Goal: Task Accomplishment & Management: Manage account settings

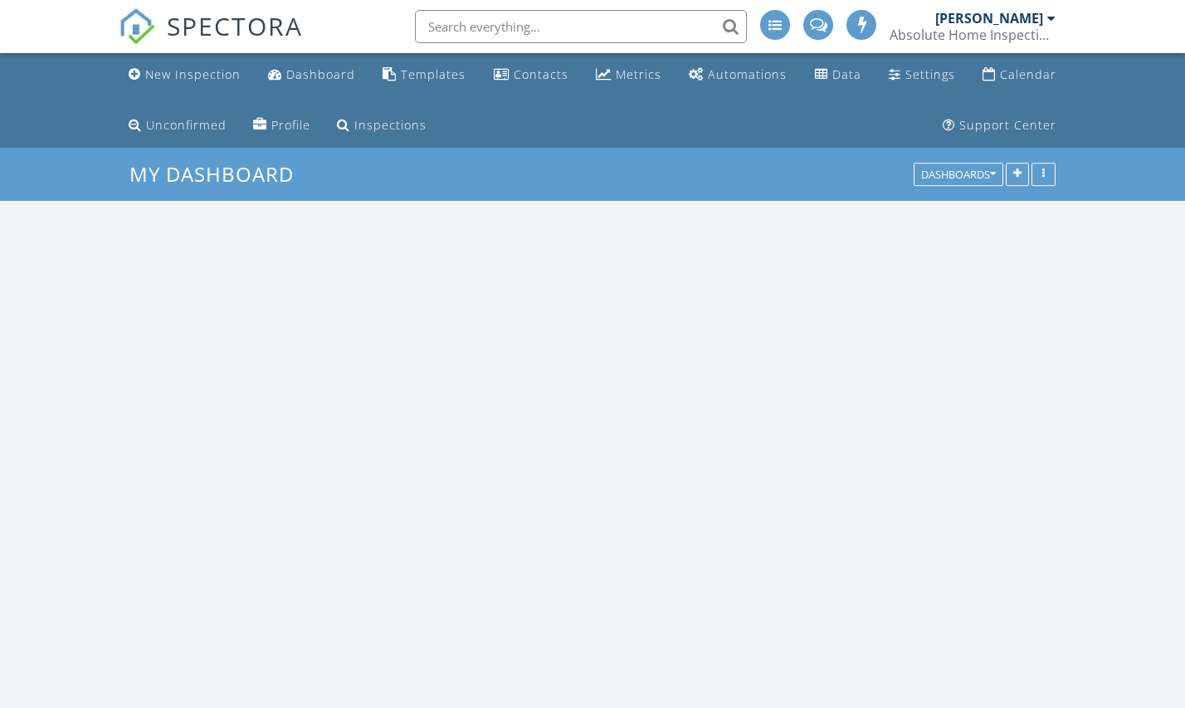
scroll to position [1511, 1186]
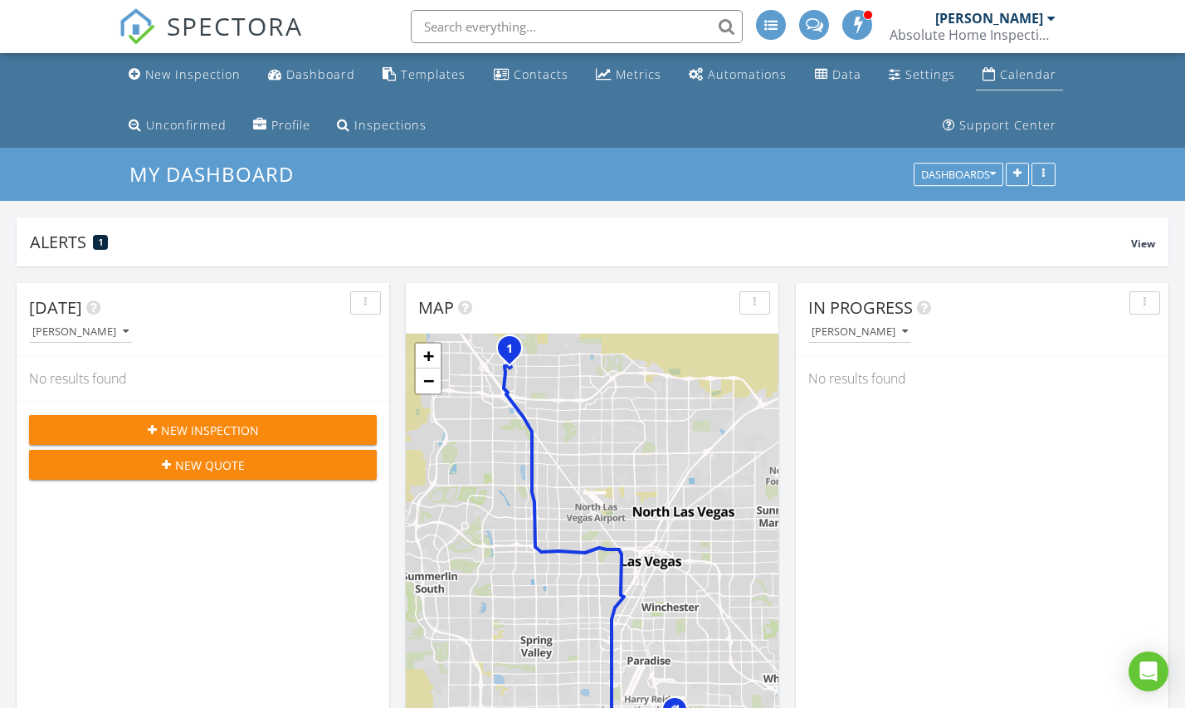
click at [1016, 71] on div "Calendar" at bounding box center [1028, 74] width 56 height 16
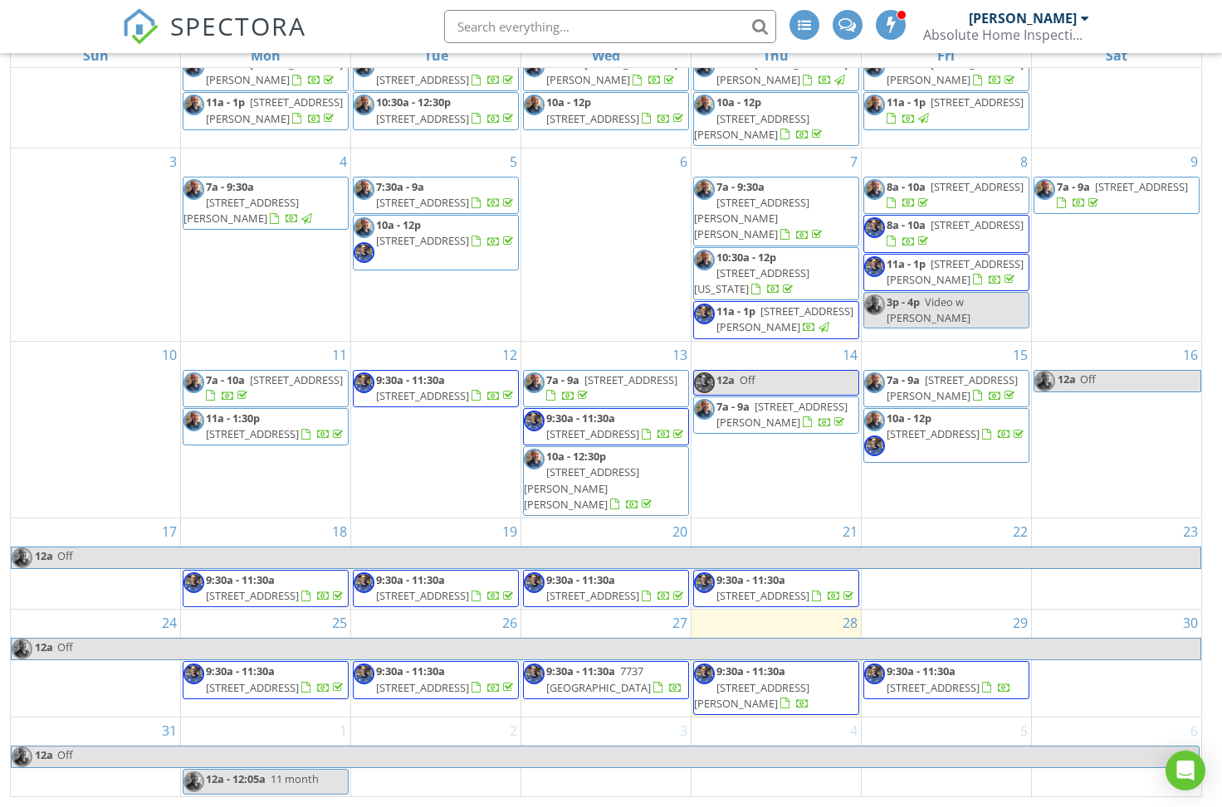
scroll to position [271, 0]
click at [604, 686] on span "7737 [GEOGRAPHIC_DATA]" at bounding box center [598, 680] width 105 height 31
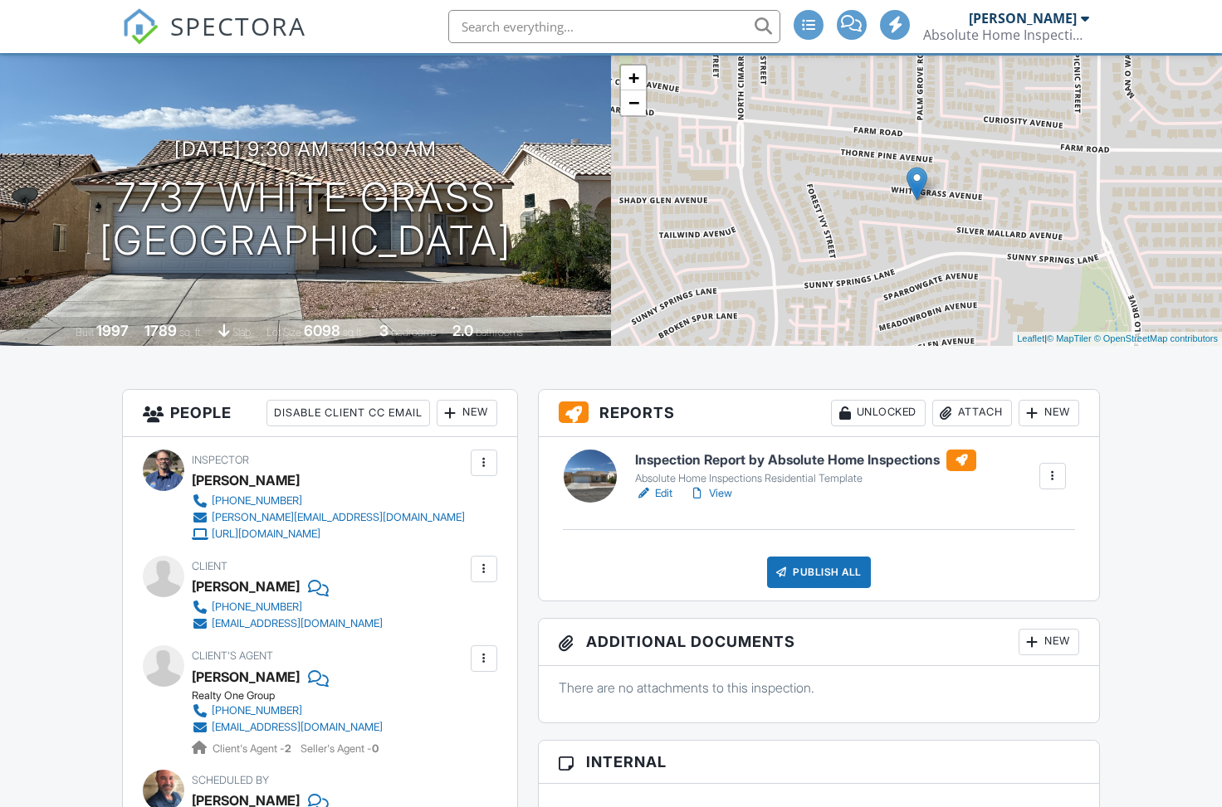
scroll to position [149, 0]
click at [722, 489] on link "View" at bounding box center [710, 493] width 43 height 17
click at [723, 490] on link "View" at bounding box center [710, 493] width 43 height 17
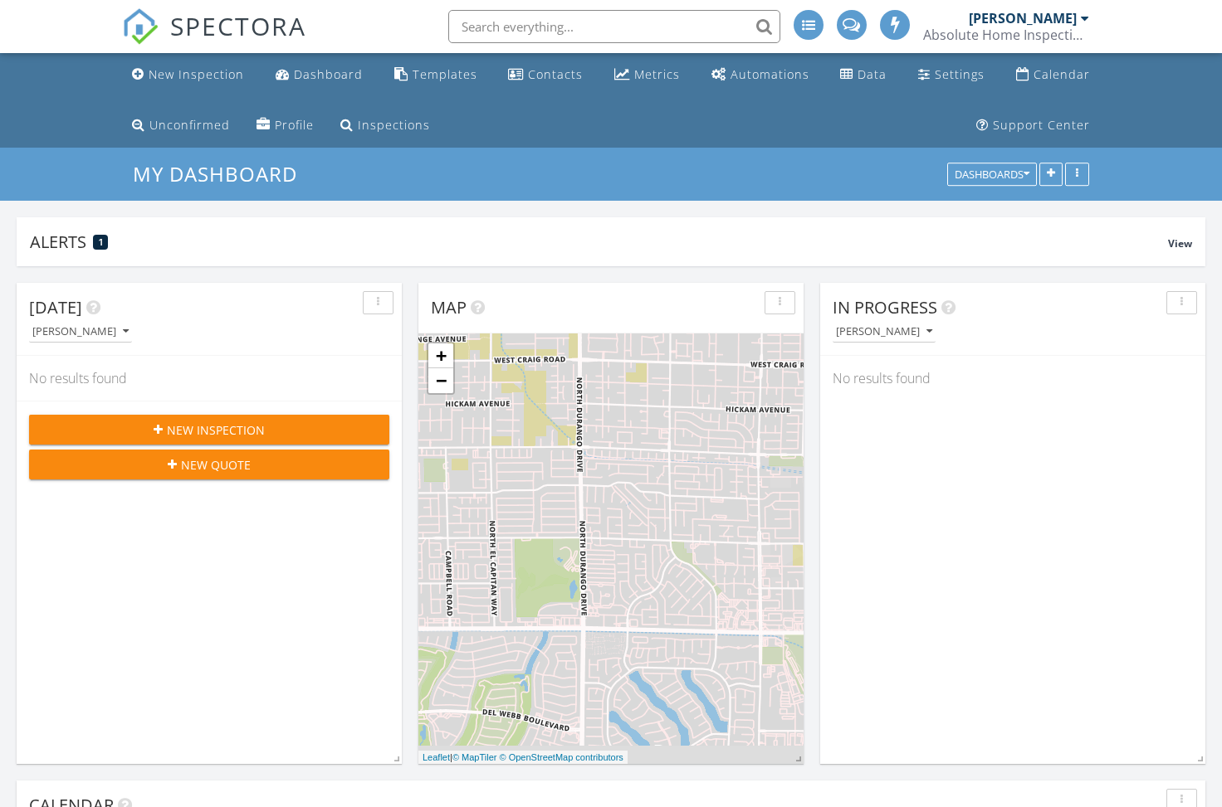
scroll to position [1511, 1222]
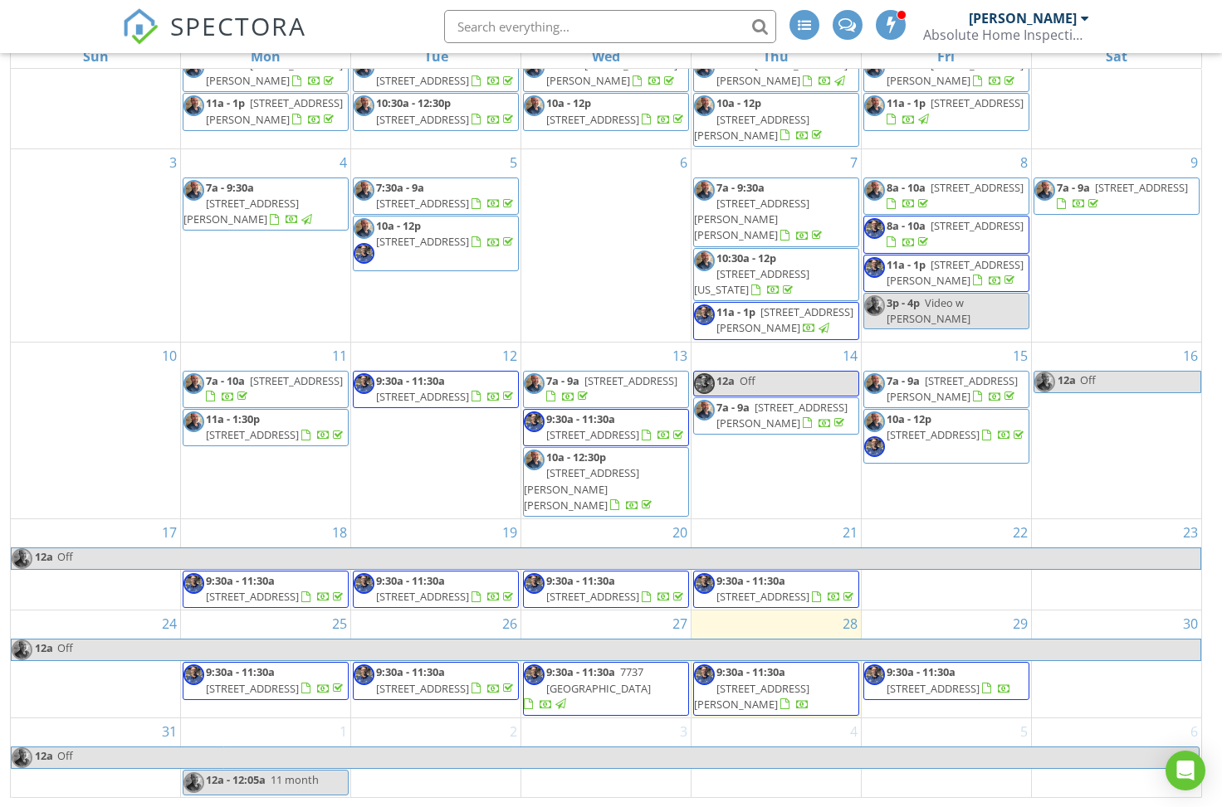
scroll to position [110, 0]
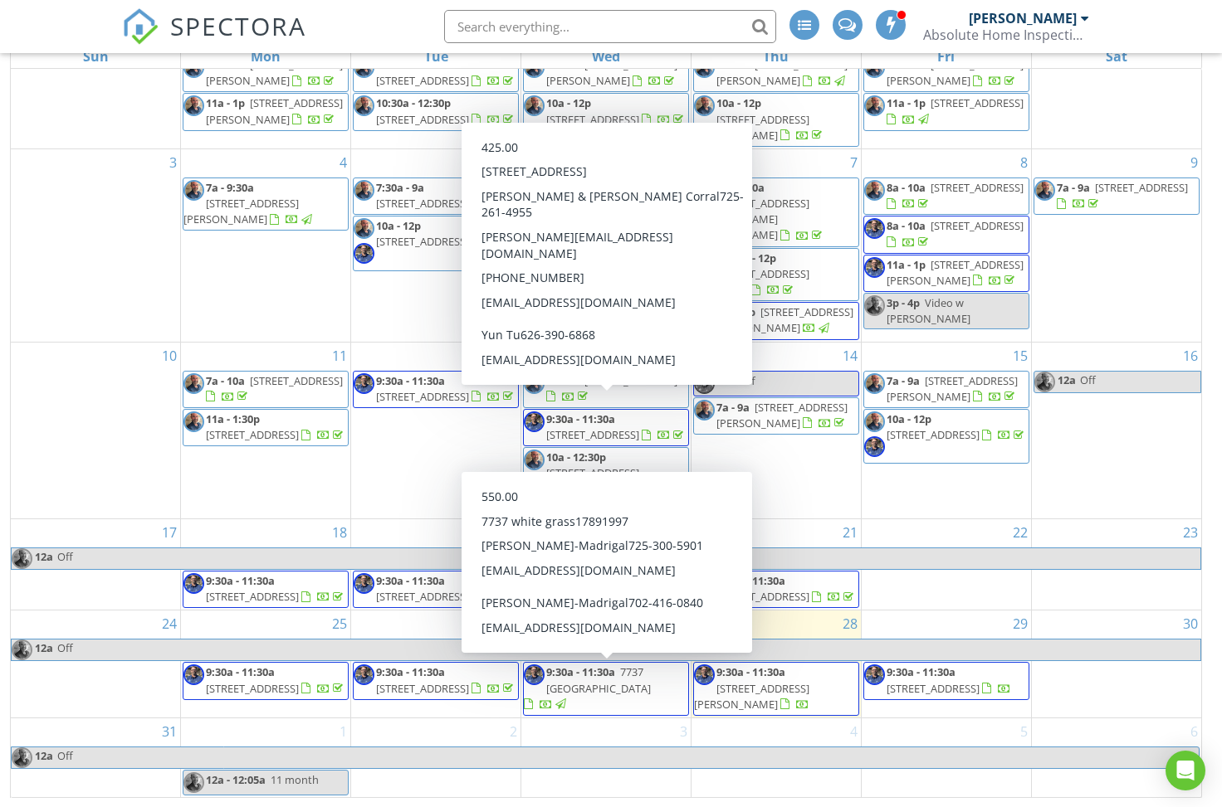
click at [633, 695] on span "9:30a - 11:30a 7737 white grass, las vegas 89131" at bounding box center [606, 689] width 164 height 49
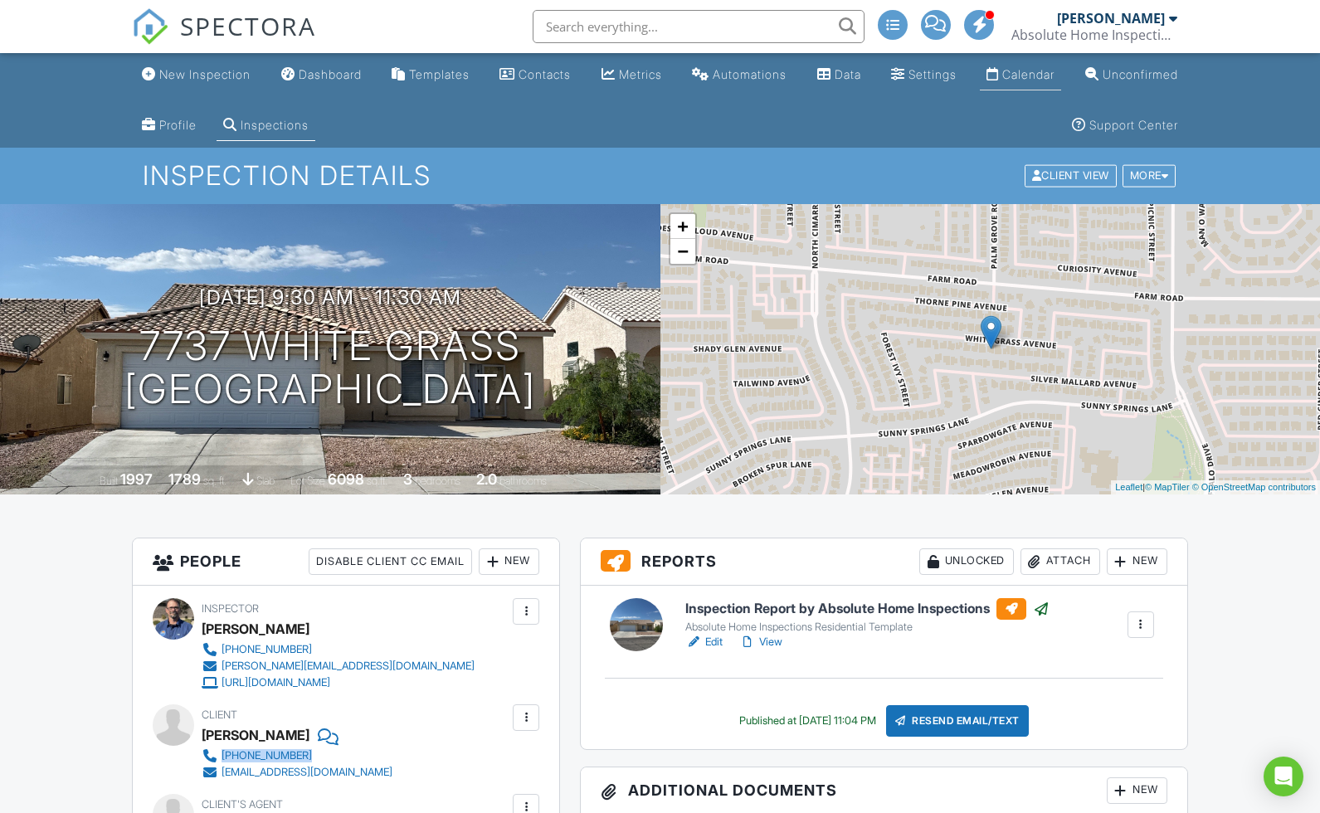
click at [1055, 72] on div "Calendar" at bounding box center [1029, 74] width 52 height 14
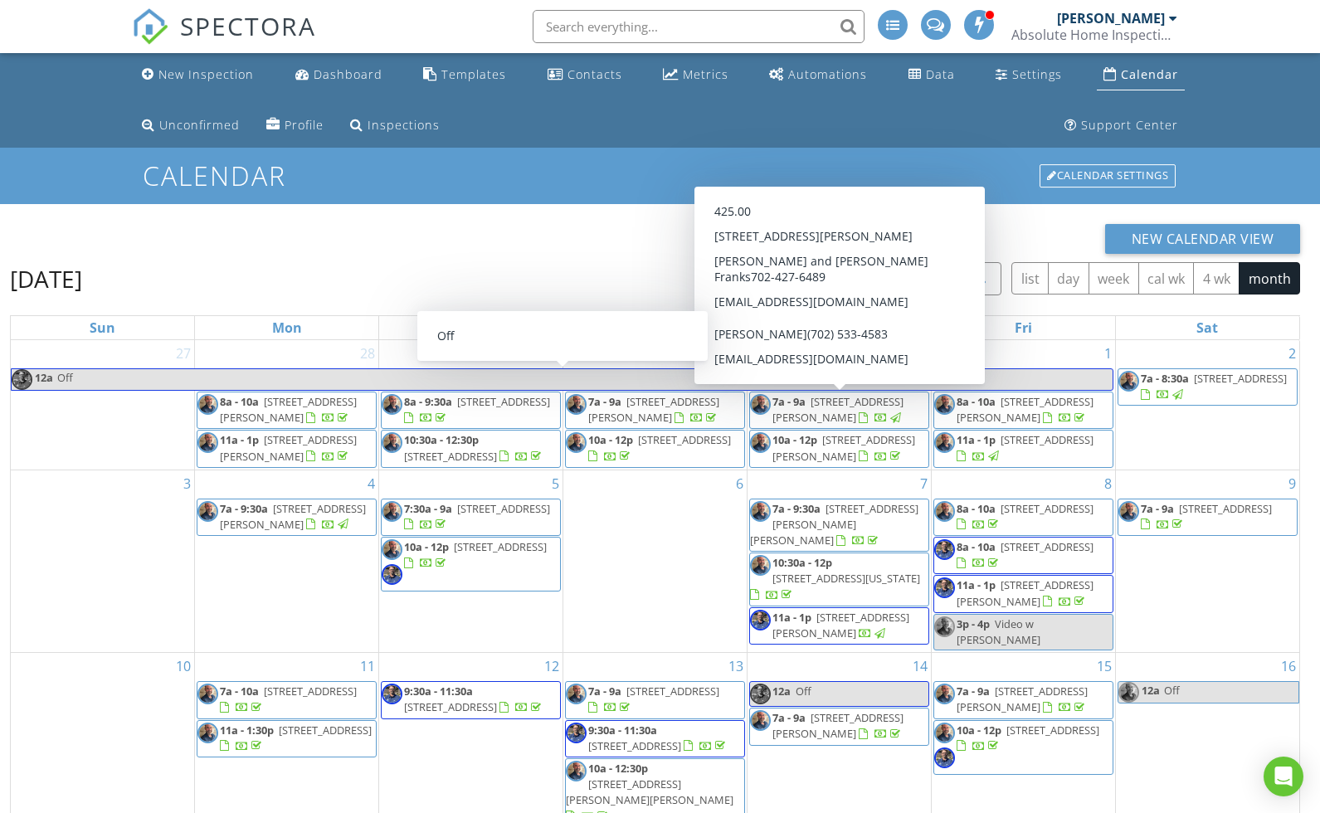
click at [992, 271] on span "button" at bounding box center [983, 280] width 20 height 20
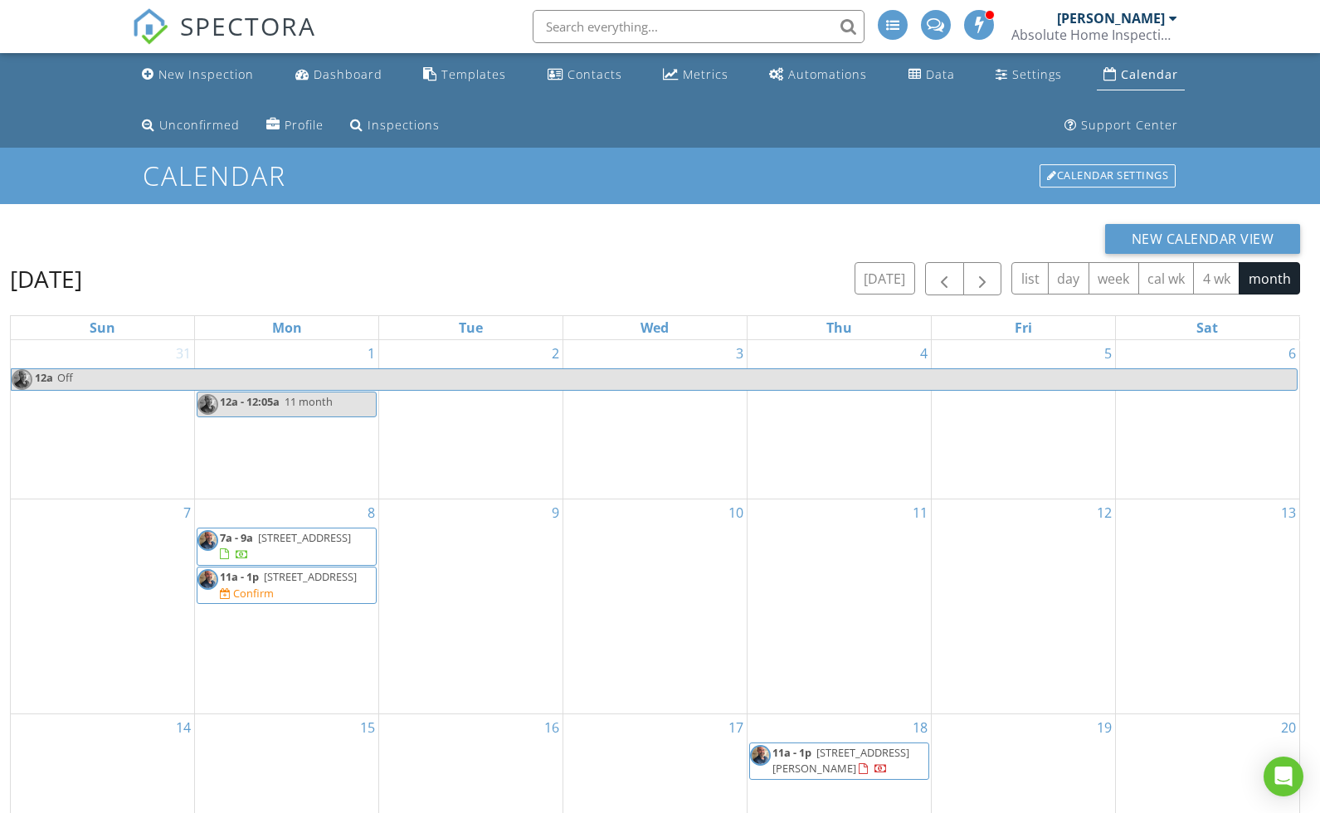
drag, startPoint x: 299, startPoint y: 568, endPoint x: 279, endPoint y: 582, distance: 24.4
click at [279, 582] on span "1050 Soaring Sage Ave, Las Vegas 89138" at bounding box center [310, 576] width 93 height 15
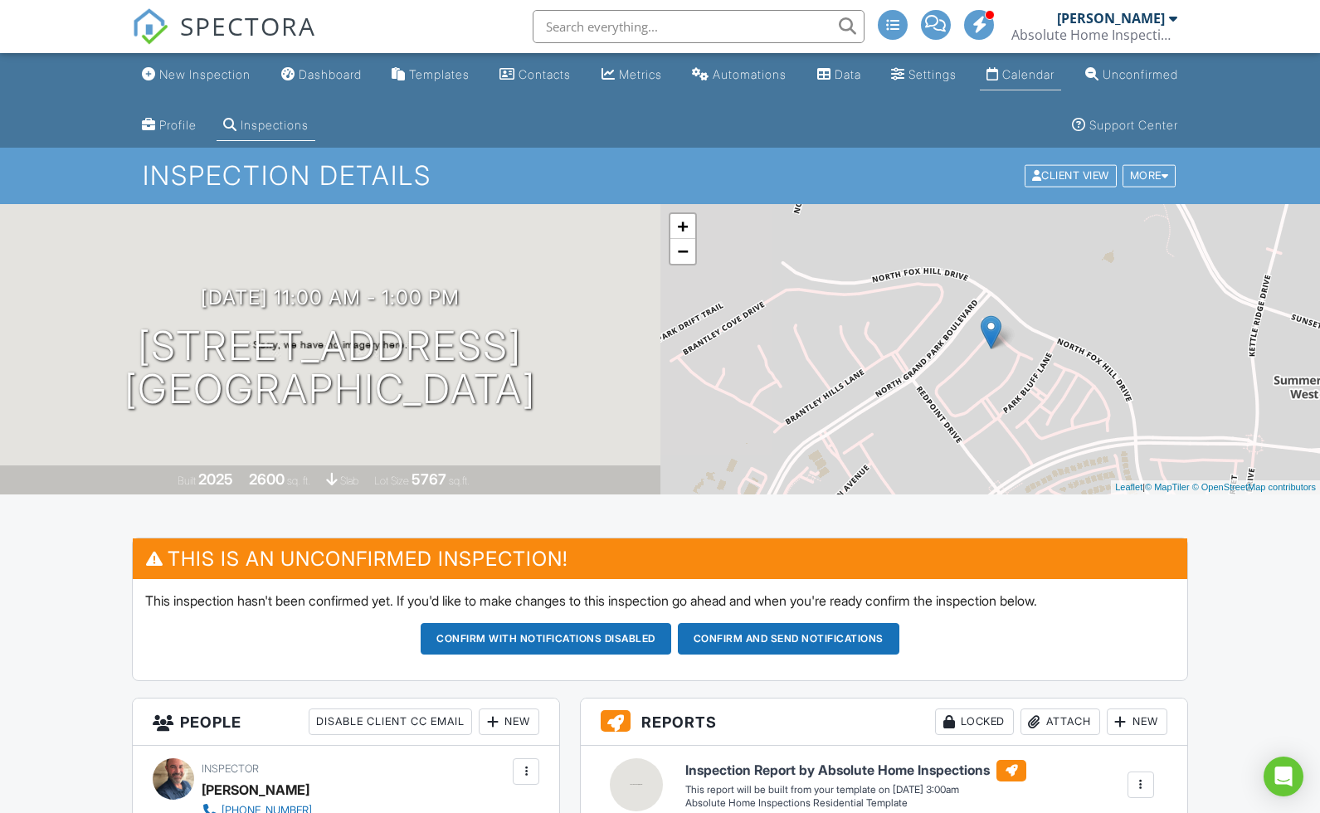
click at [1055, 70] on div "Calendar" at bounding box center [1029, 74] width 52 height 14
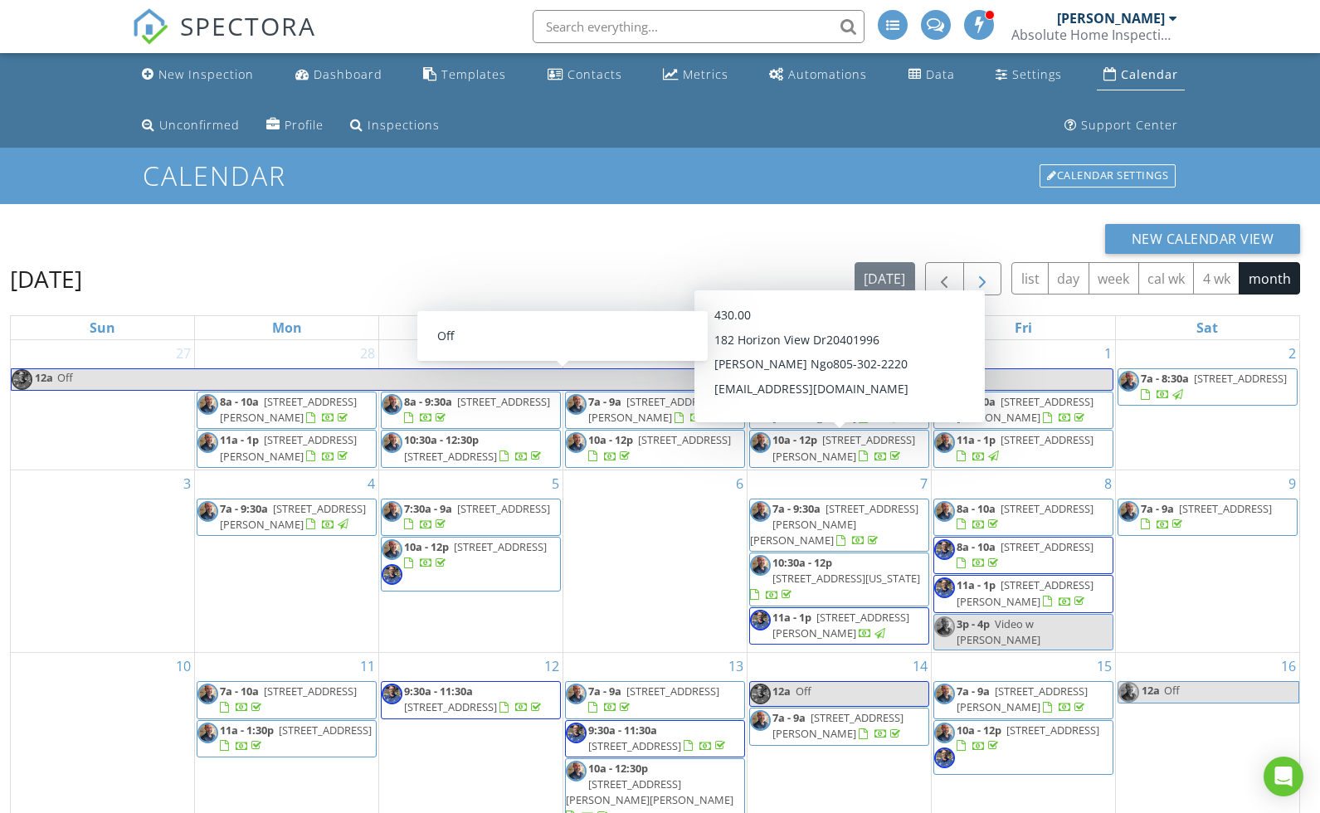
click at [978, 292] on button "button" at bounding box center [983, 279] width 39 height 34
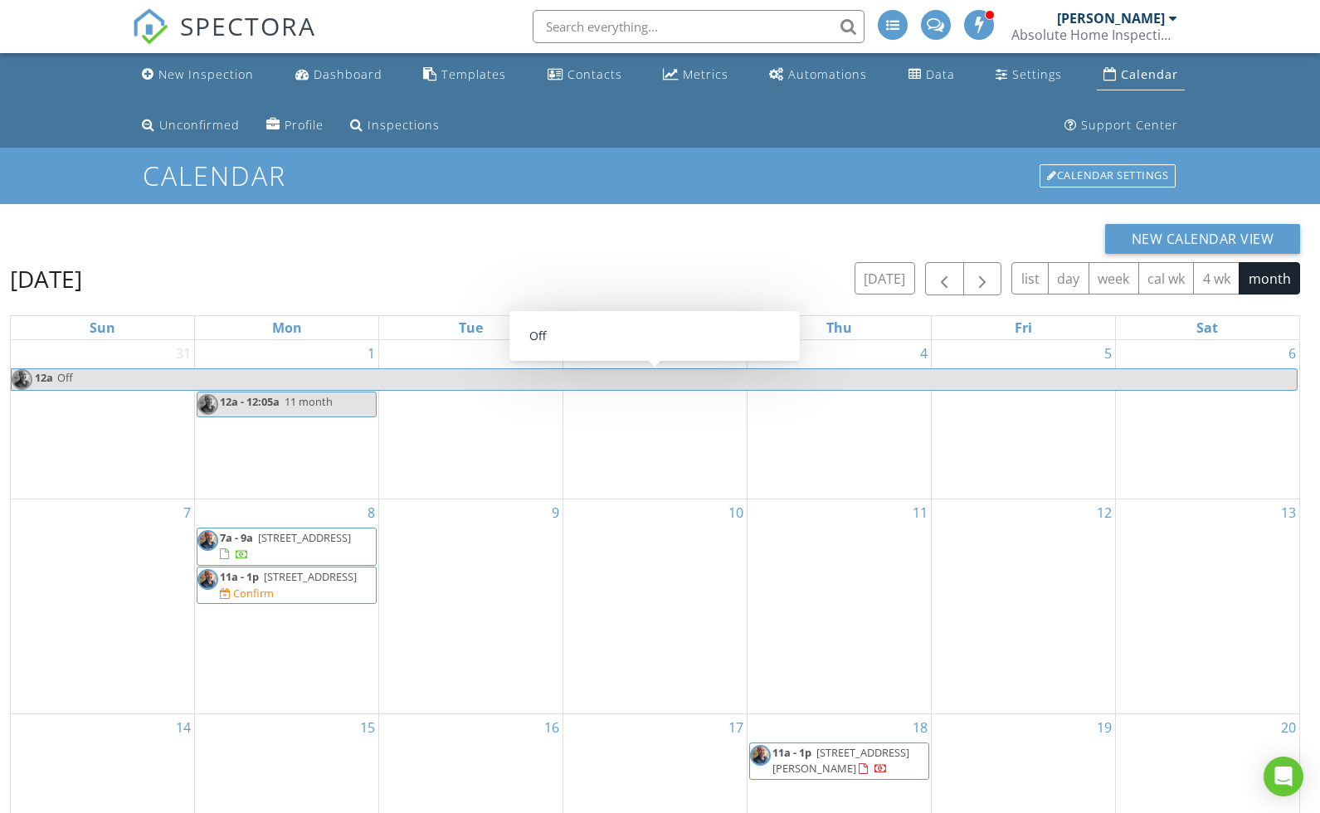
click at [673, 441] on div "3" at bounding box center [654, 419] width 183 height 159
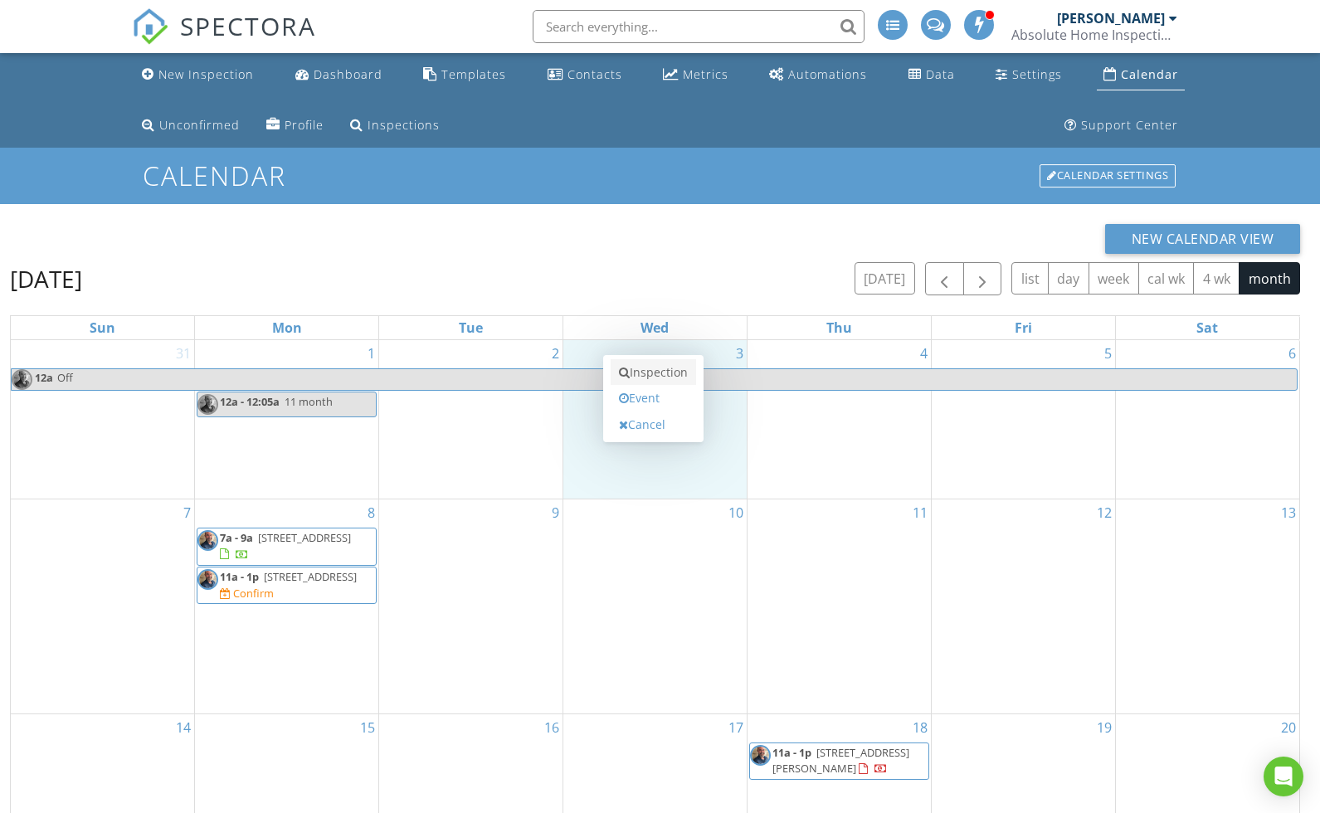
click at [671, 378] on link "Inspection" at bounding box center [653, 372] width 85 height 27
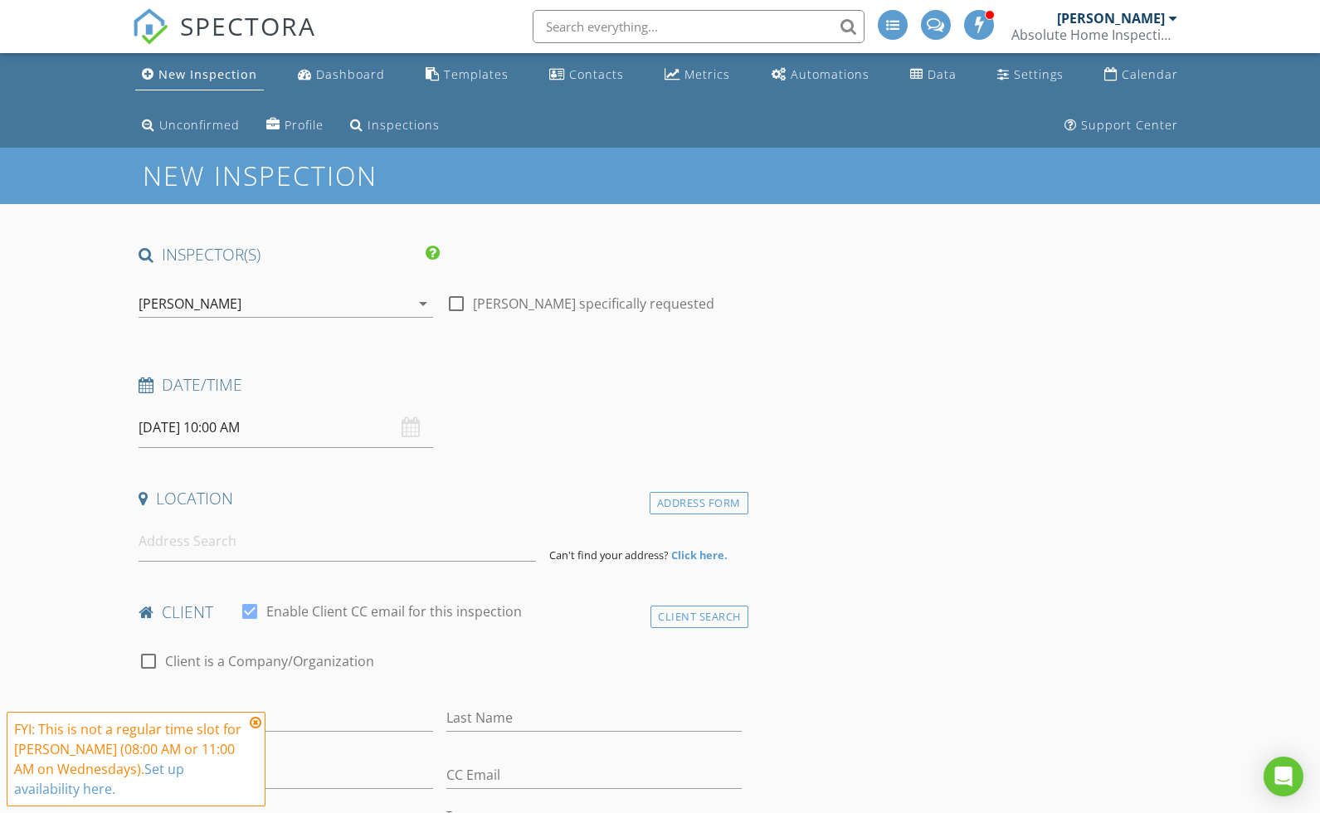
click at [282, 417] on input "[DATE] 10:00 AM" at bounding box center [286, 427] width 295 height 41
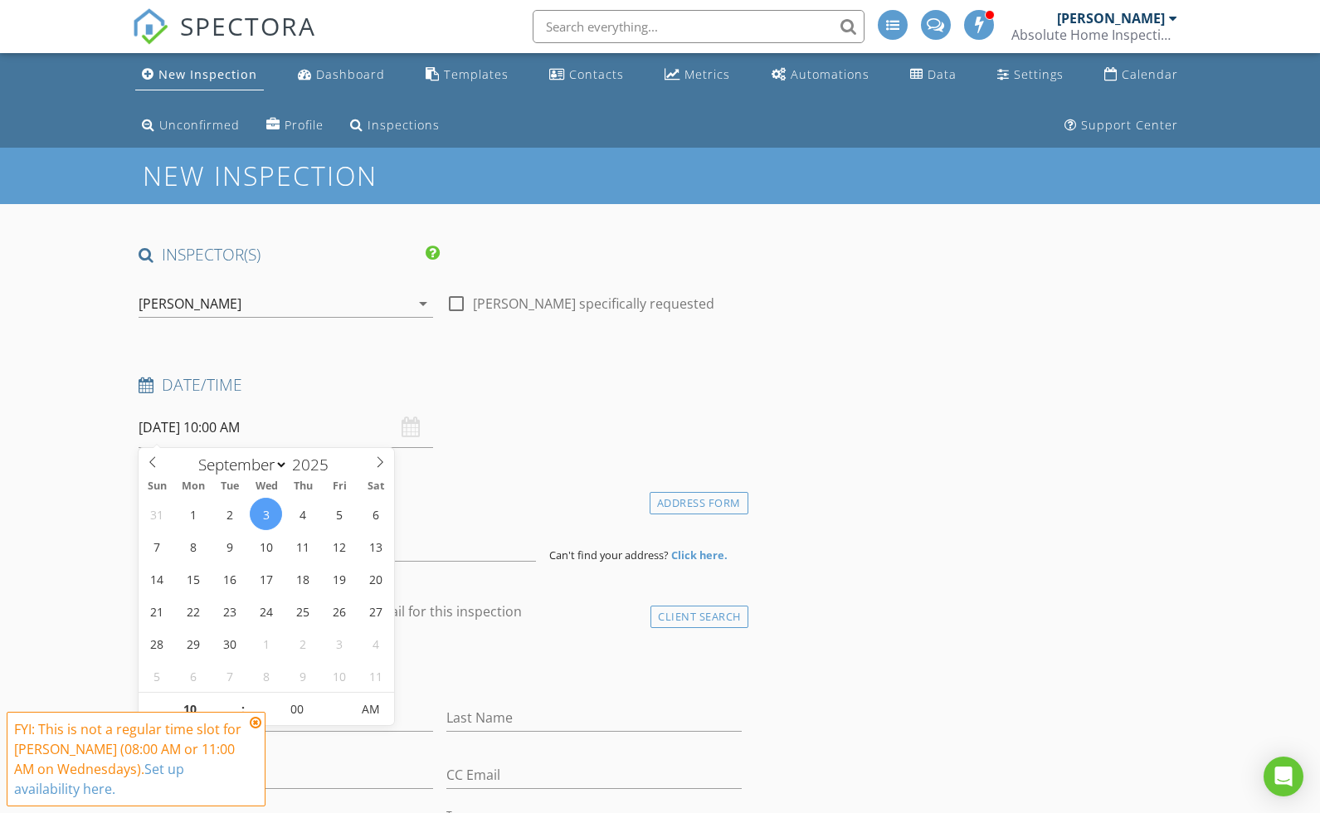
click at [255, 719] on icon at bounding box center [256, 722] width 12 height 13
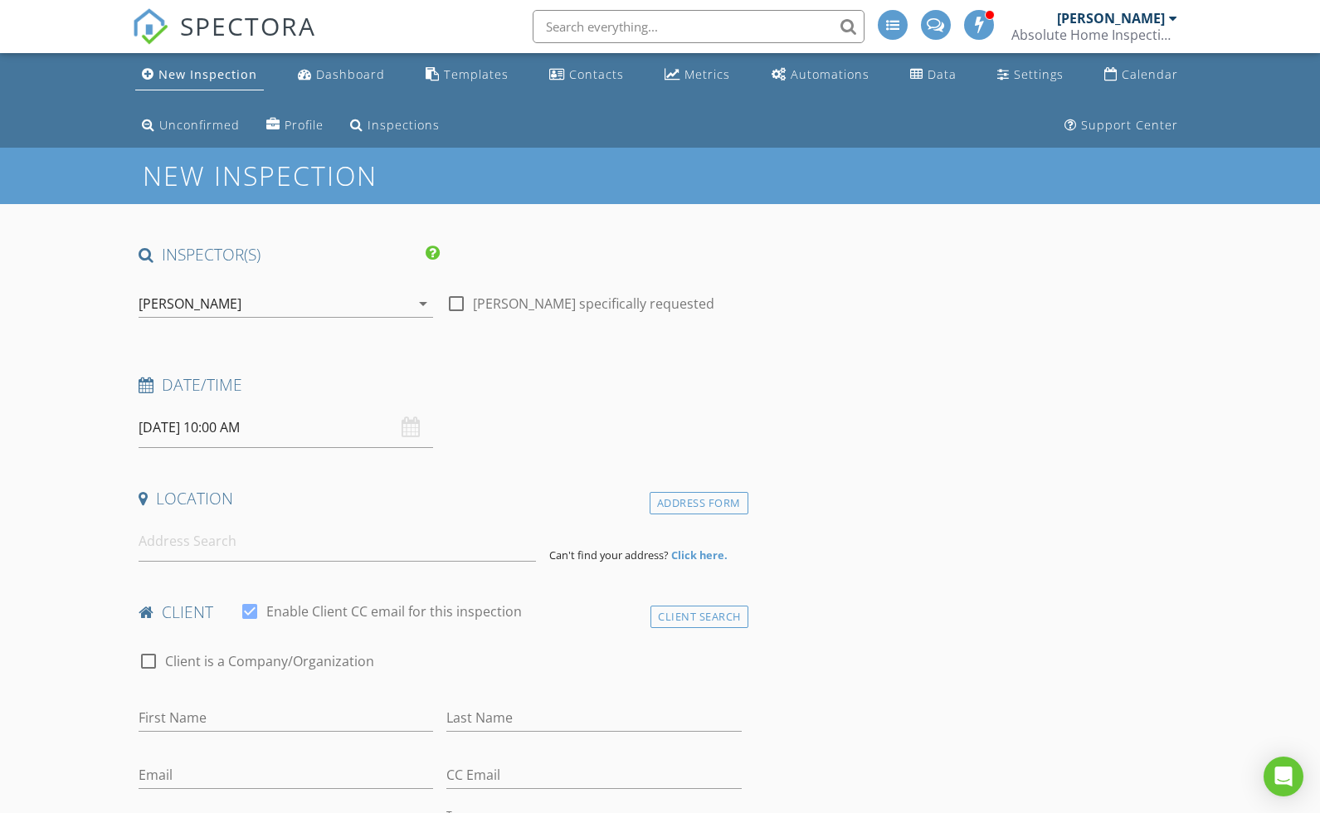
click at [226, 305] on div "[PERSON_NAME]" at bounding box center [190, 303] width 103 height 15
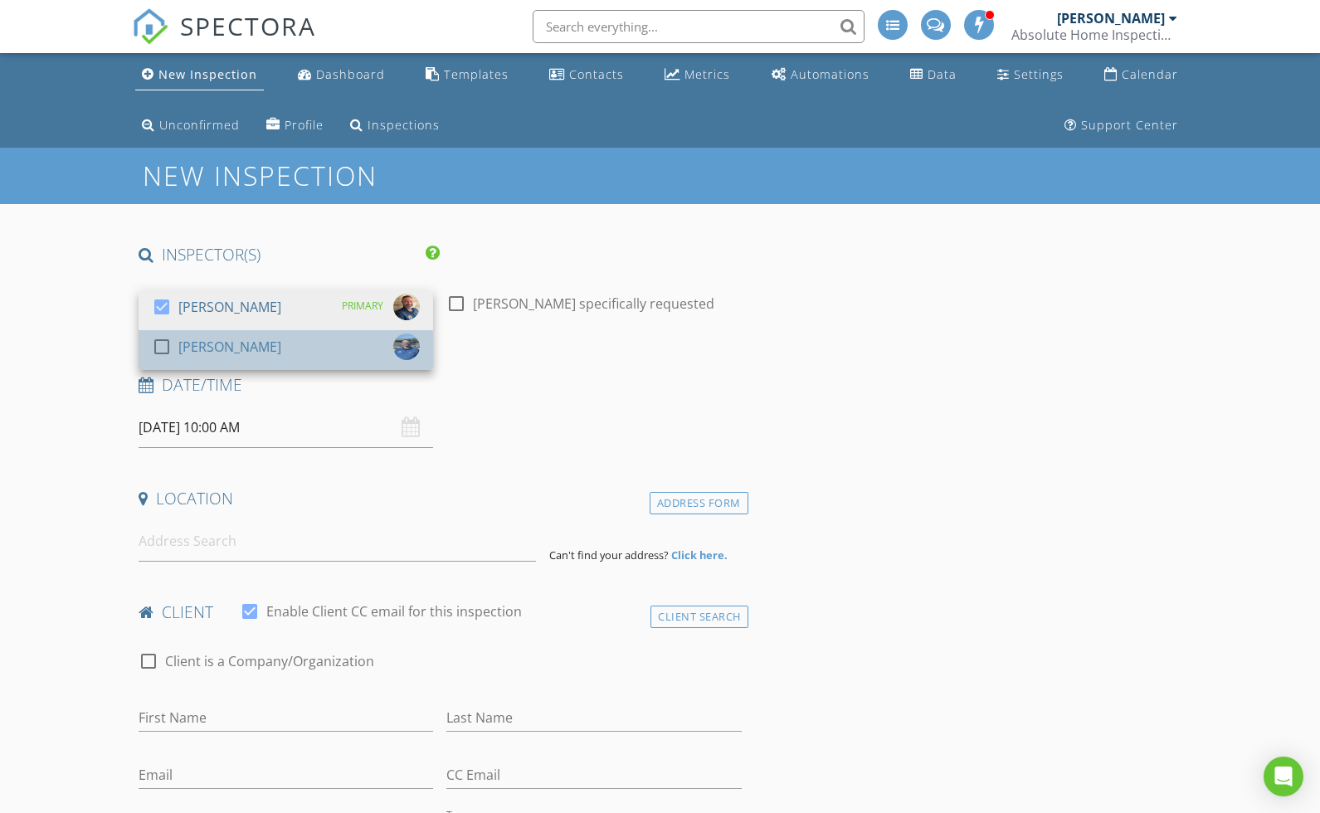
click at [222, 337] on div "[PERSON_NAME]" at bounding box center [229, 347] width 103 height 27
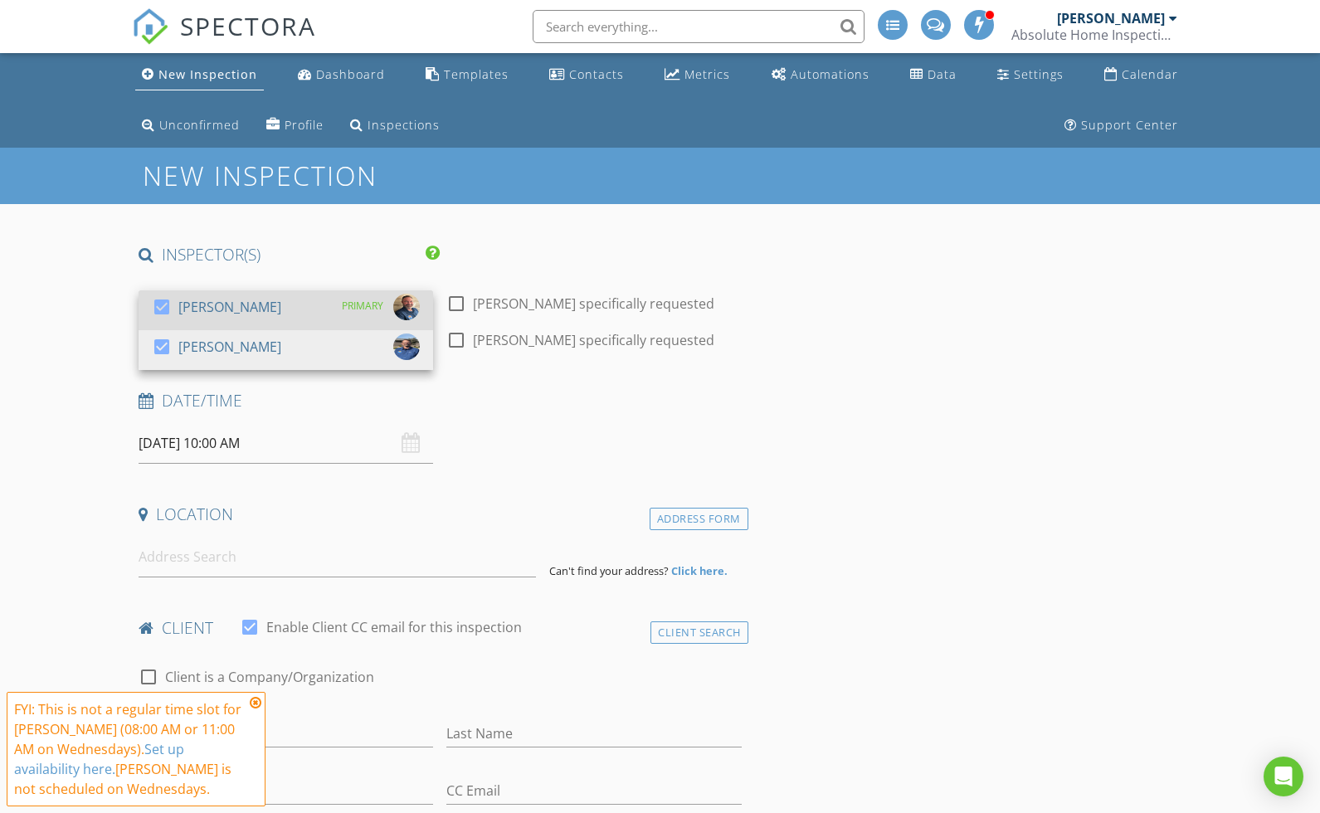
click at [236, 306] on div "[PERSON_NAME]" at bounding box center [229, 307] width 103 height 27
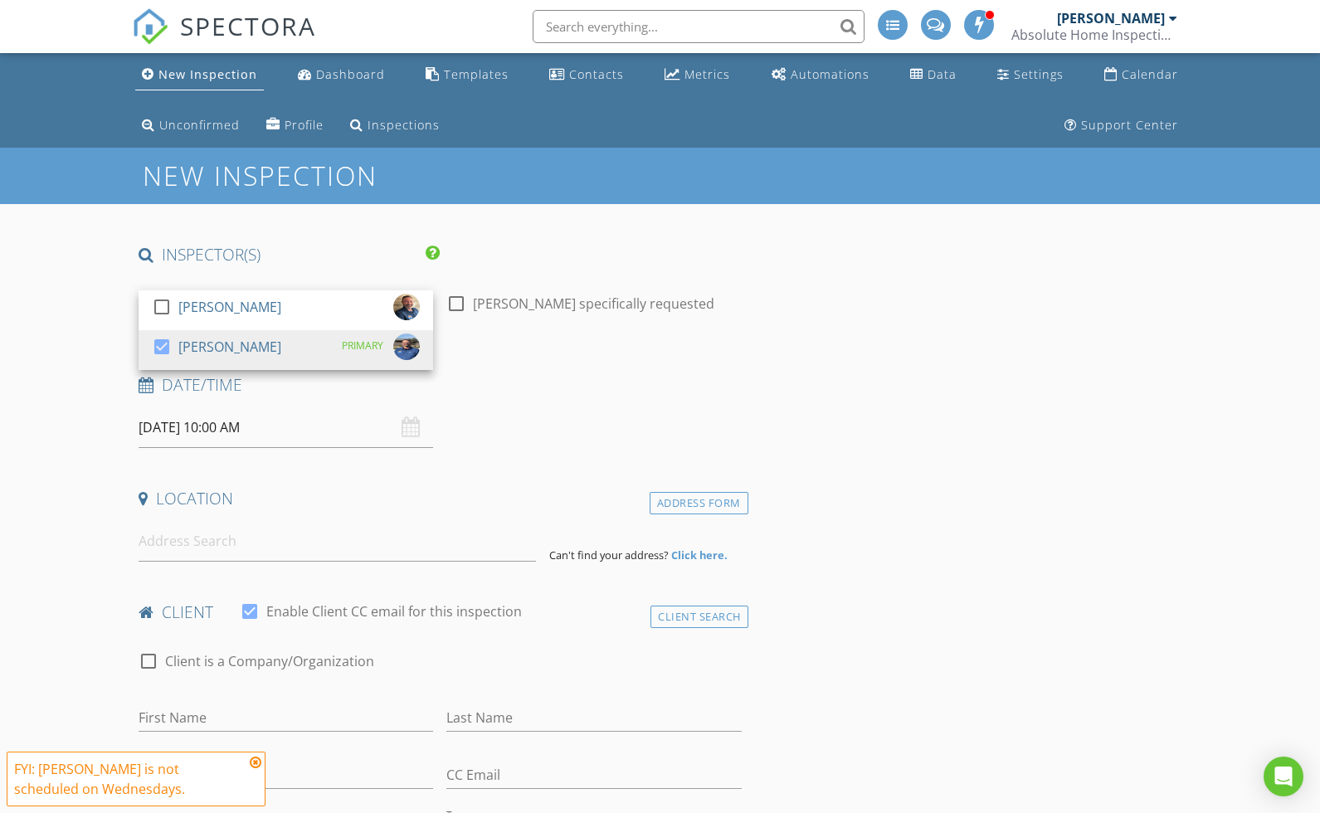
click at [257, 762] on icon at bounding box center [256, 762] width 12 height 13
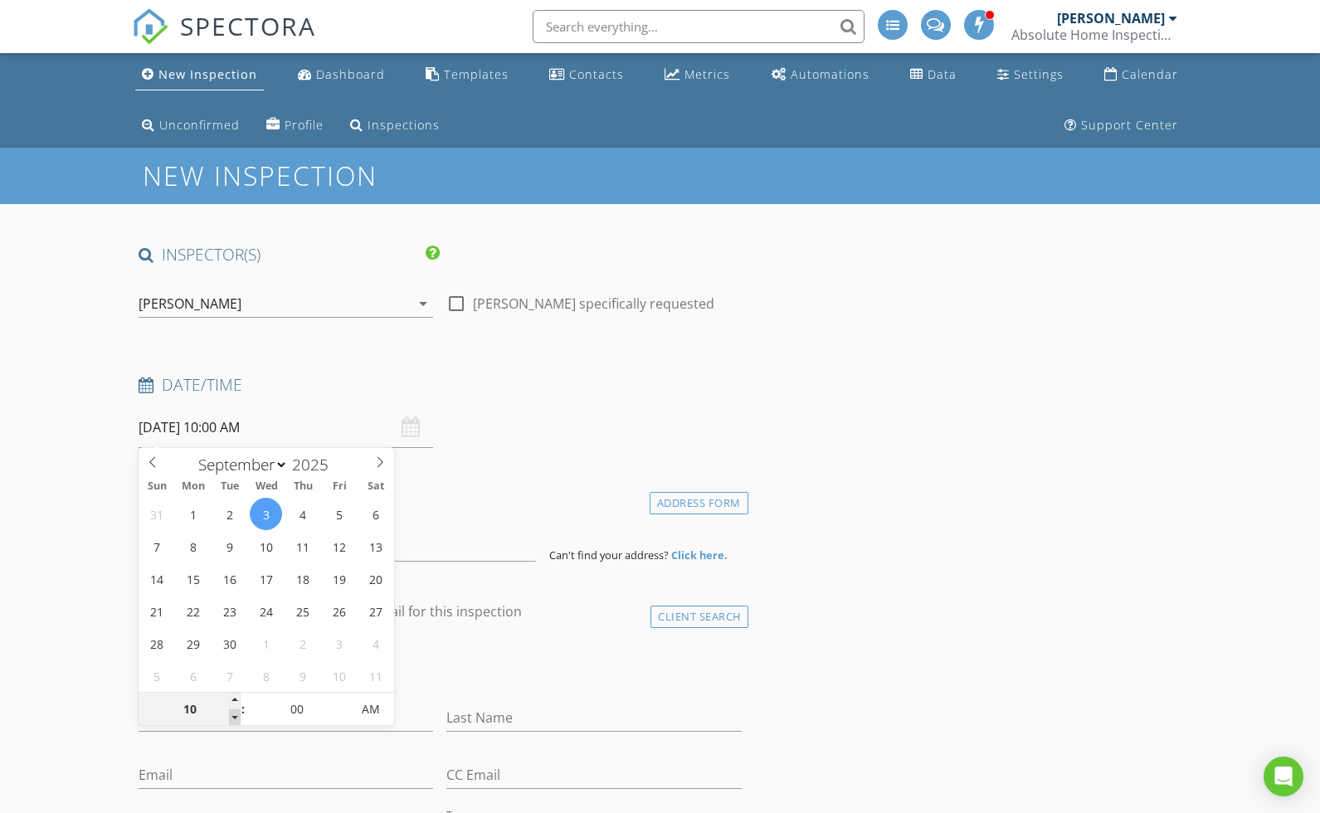
type input "09"
type input "[DATE] 9:00 AM"
click at [240, 718] on span at bounding box center [235, 718] width 12 height 17
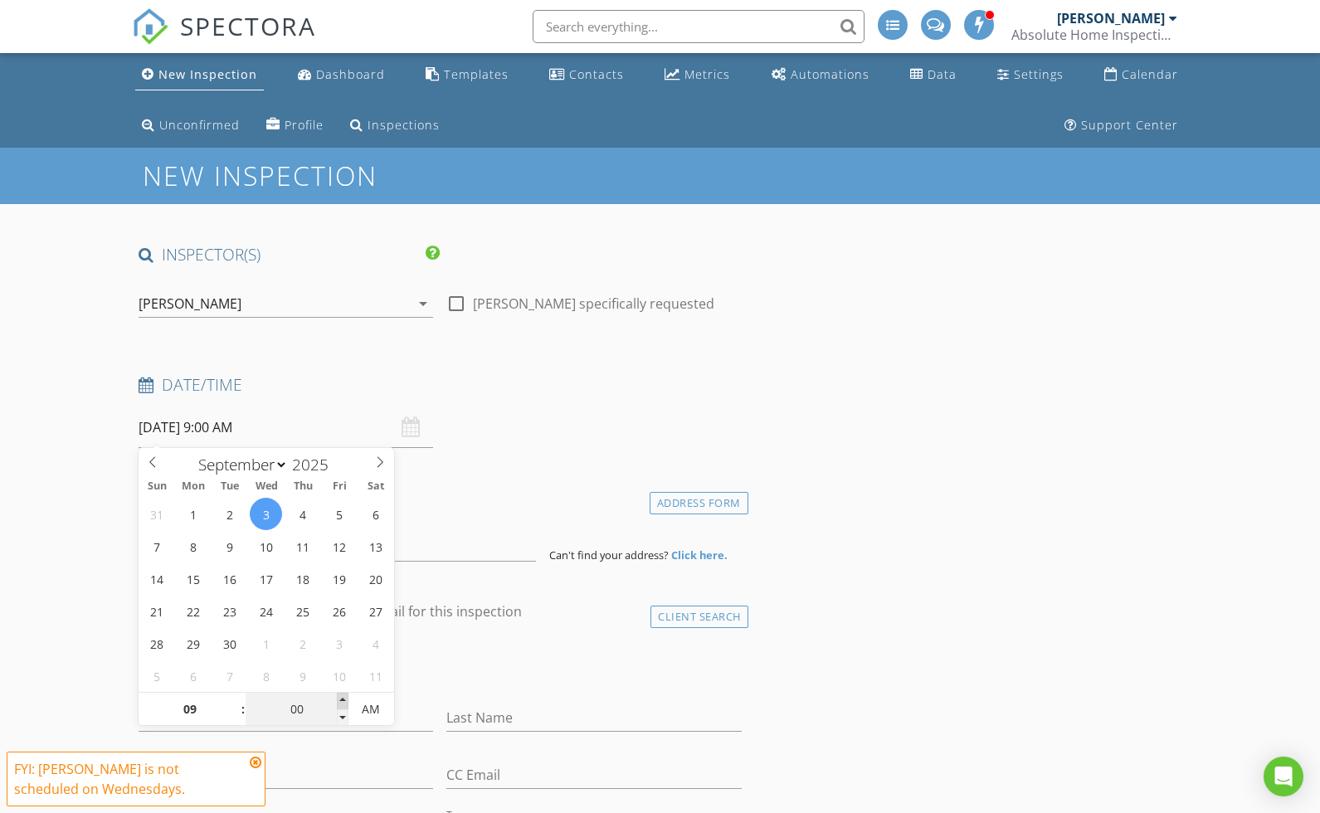
type input "05"
type input "09/03/2025 9:05 AM"
click at [341, 700] on span at bounding box center [343, 701] width 12 height 17
type input "10"
type input "09/03/2025 9:10 AM"
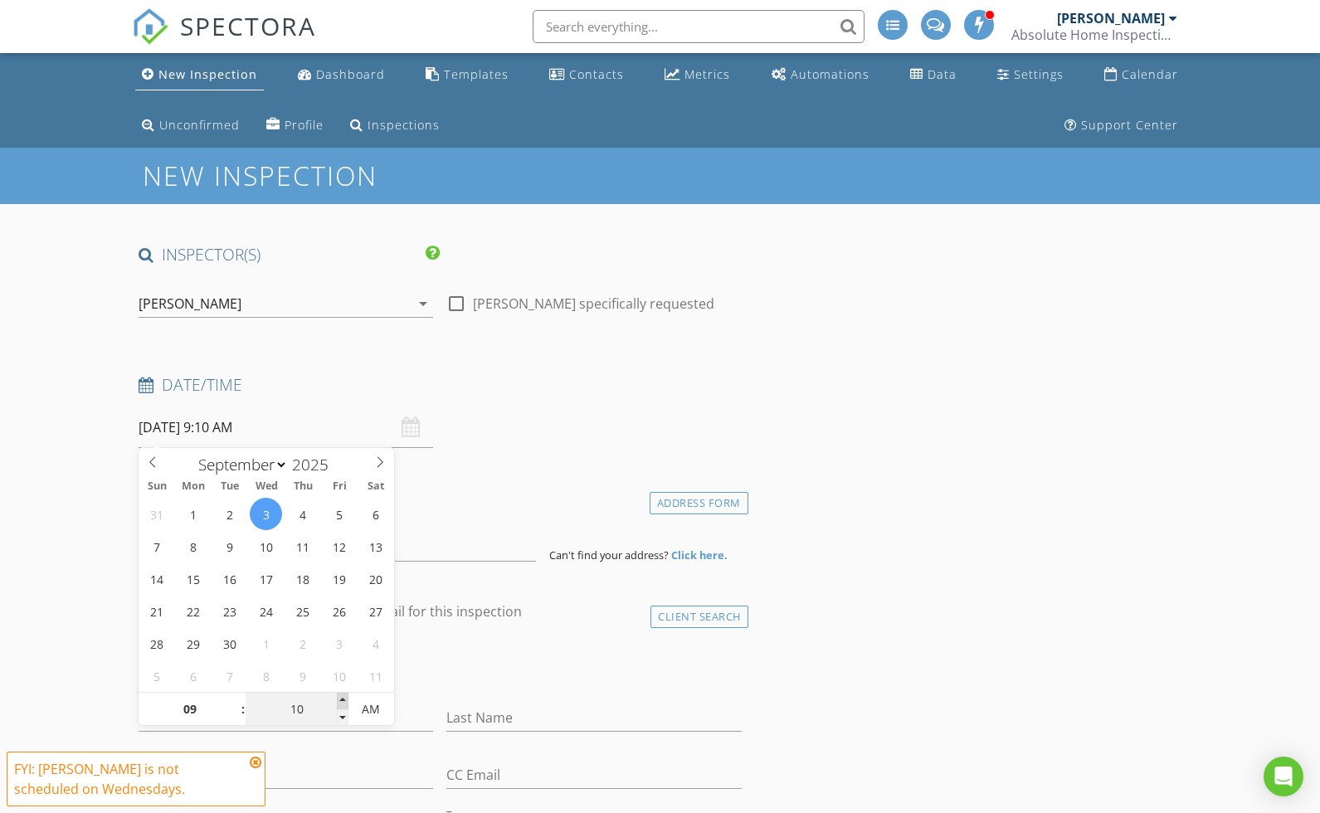
click at [341, 700] on span at bounding box center [343, 701] width 12 height 17
type input "15"
type input "09/03/2025 9:15 AM"
click at [341, 700] on span at bounding box center [343, 701] width 12 height 17
type input "20"
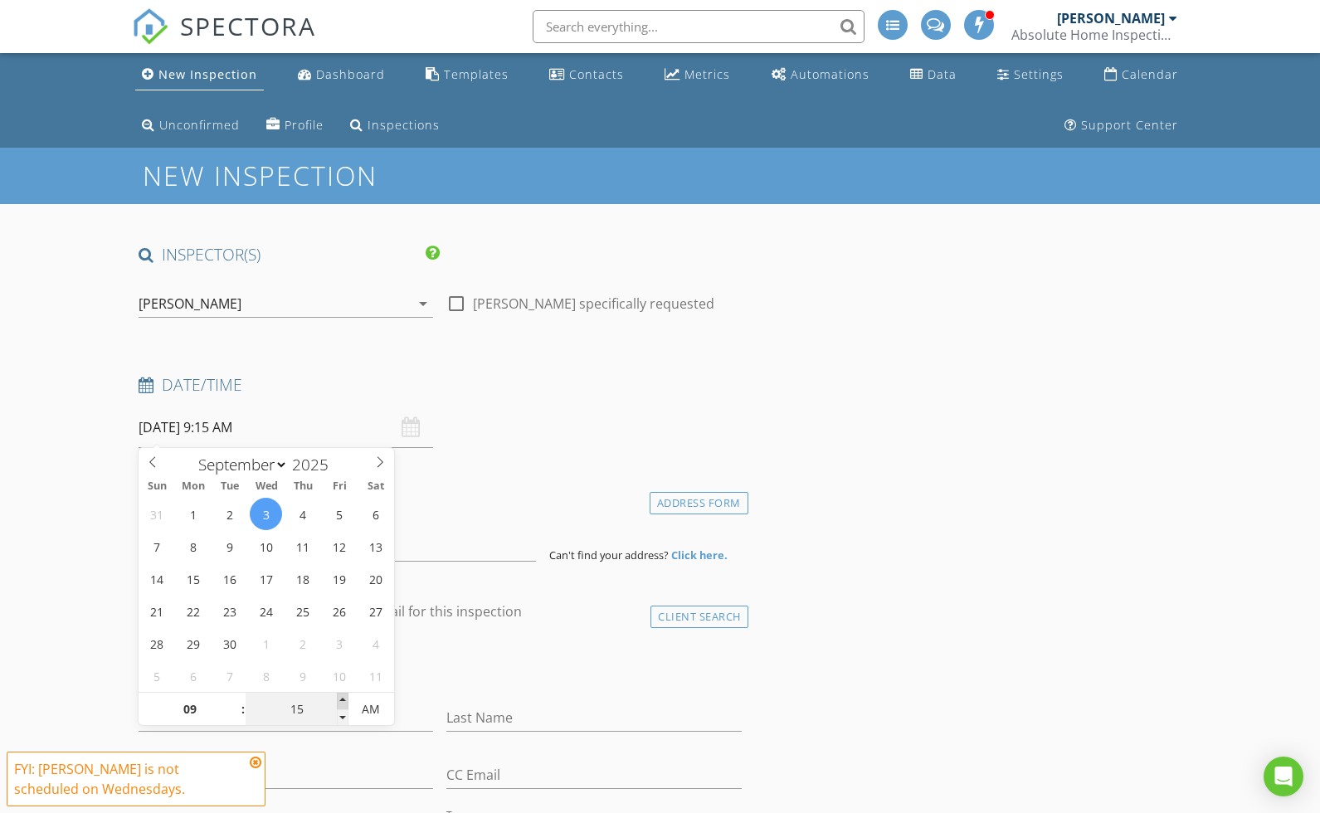
type input "09/03/2025 9:20 AM"
click at [341, 700] on span at bounding box center [343, 701] width 12 height 17
type input "25"
type input "09/03/2025 9:25 AM"
click at [341, 700] on span at bounding box center [343, 701] width 12 height 17
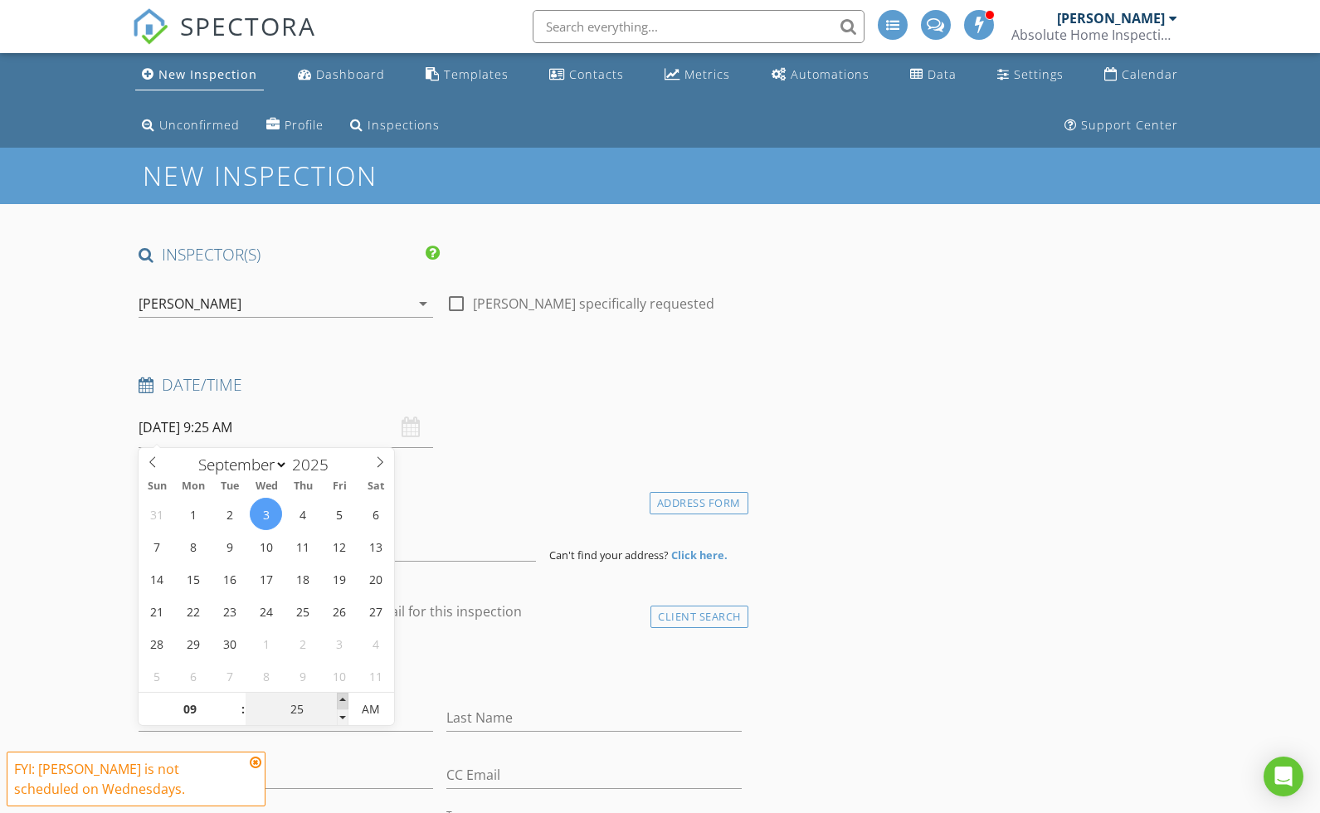
type input "30"
type input "[DATE] 9:30 AM"
click at [341, 700] on span at bounding box center [343, 701] width 12 height 17
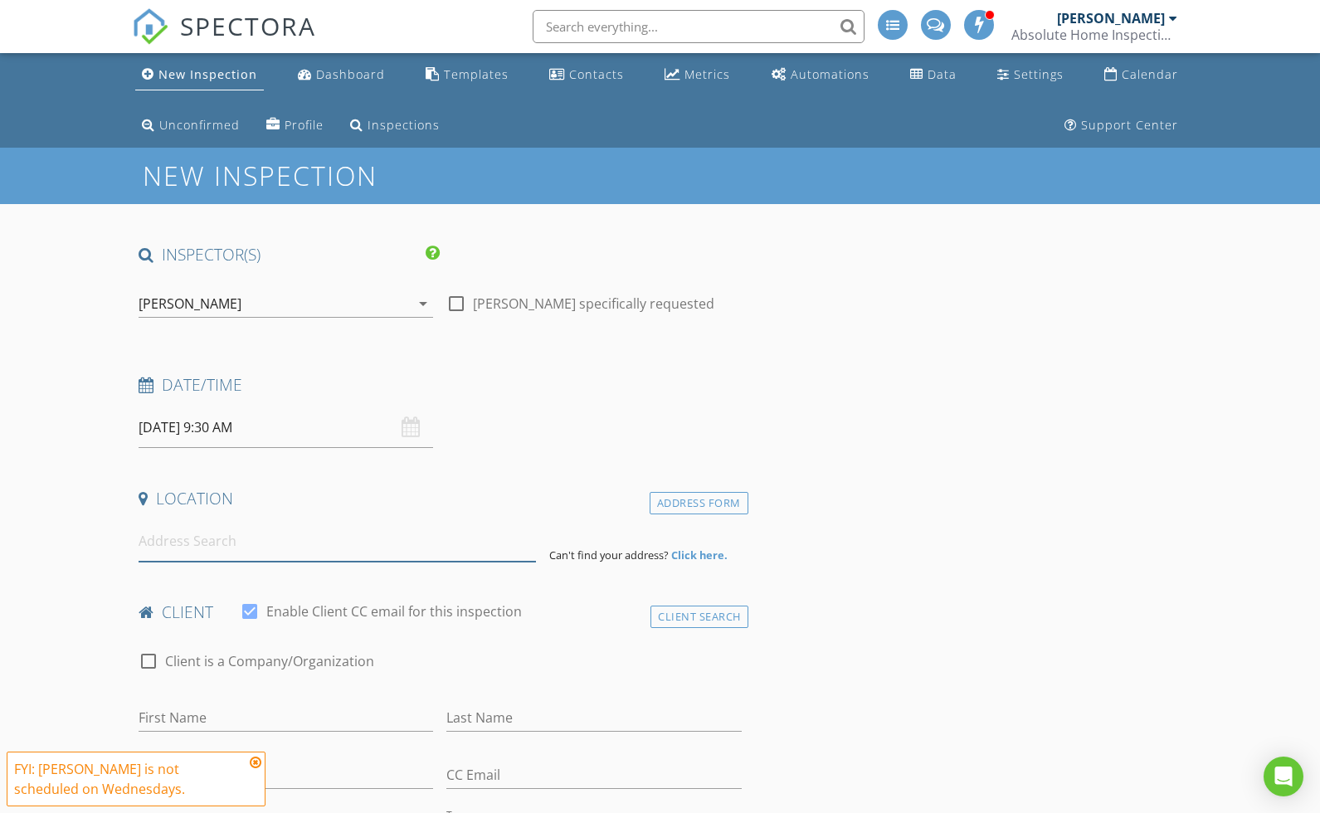
click at [434, 554] on input at bounding box center [338, 541] width 398 height 41
type input "7465 Widewing Drive, North Las Vegas, NV, USA"
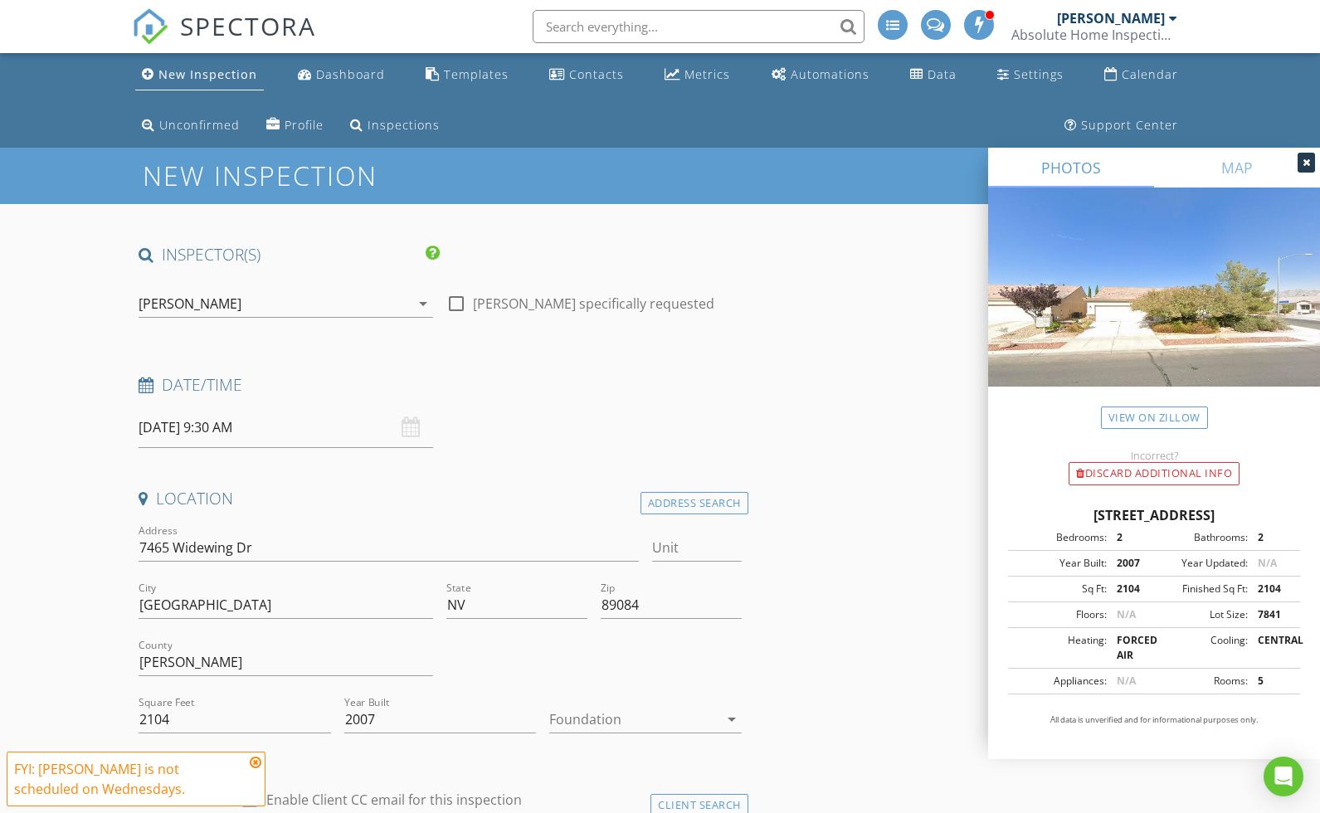
click at [595, 719] on div at bounding box center [633, 719] width 168 height 27
click at [592, 738] on div "Slab" at bounding box center [645, 744] width 165 height 20
click at [256, 759] on icon at bounding box center [256, 762] width 12 height 13
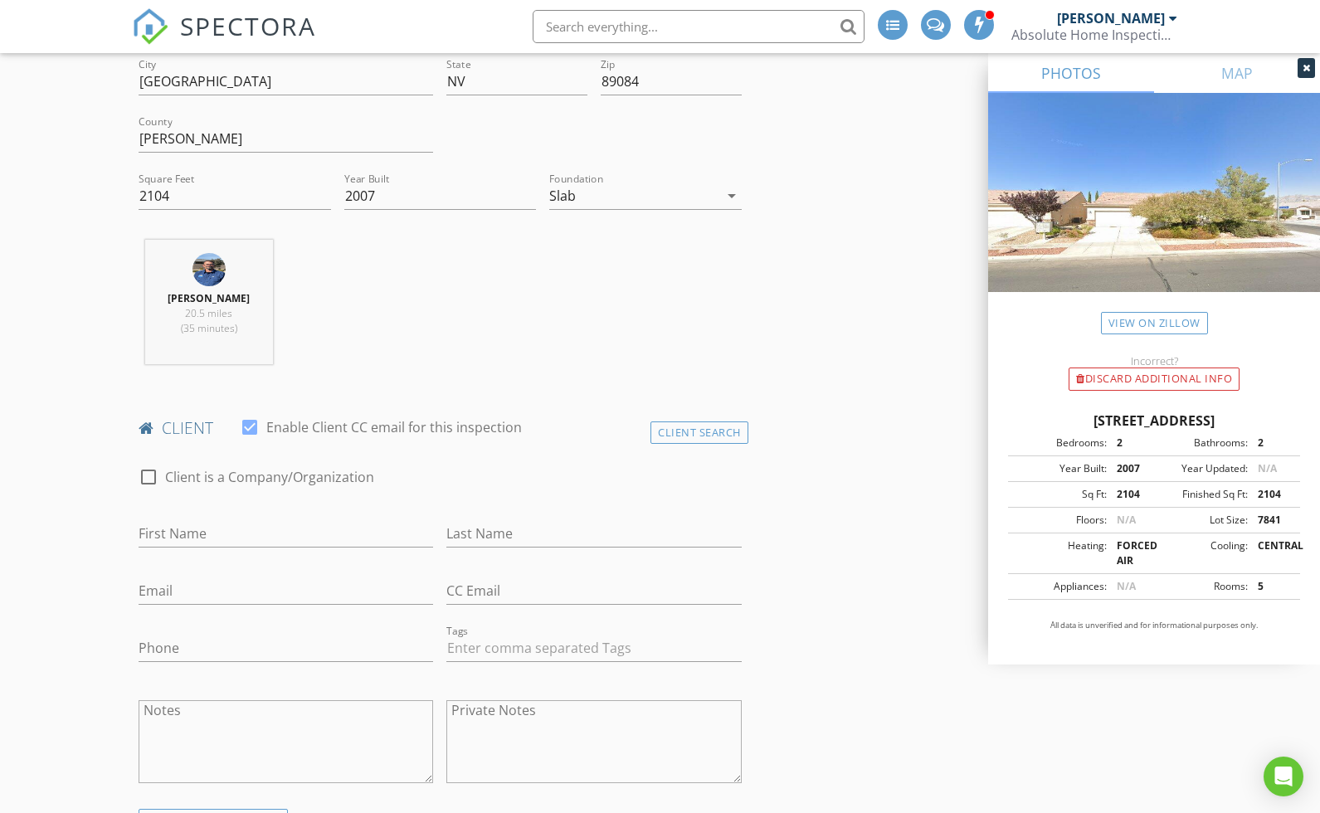
scroll to position [531, 0]
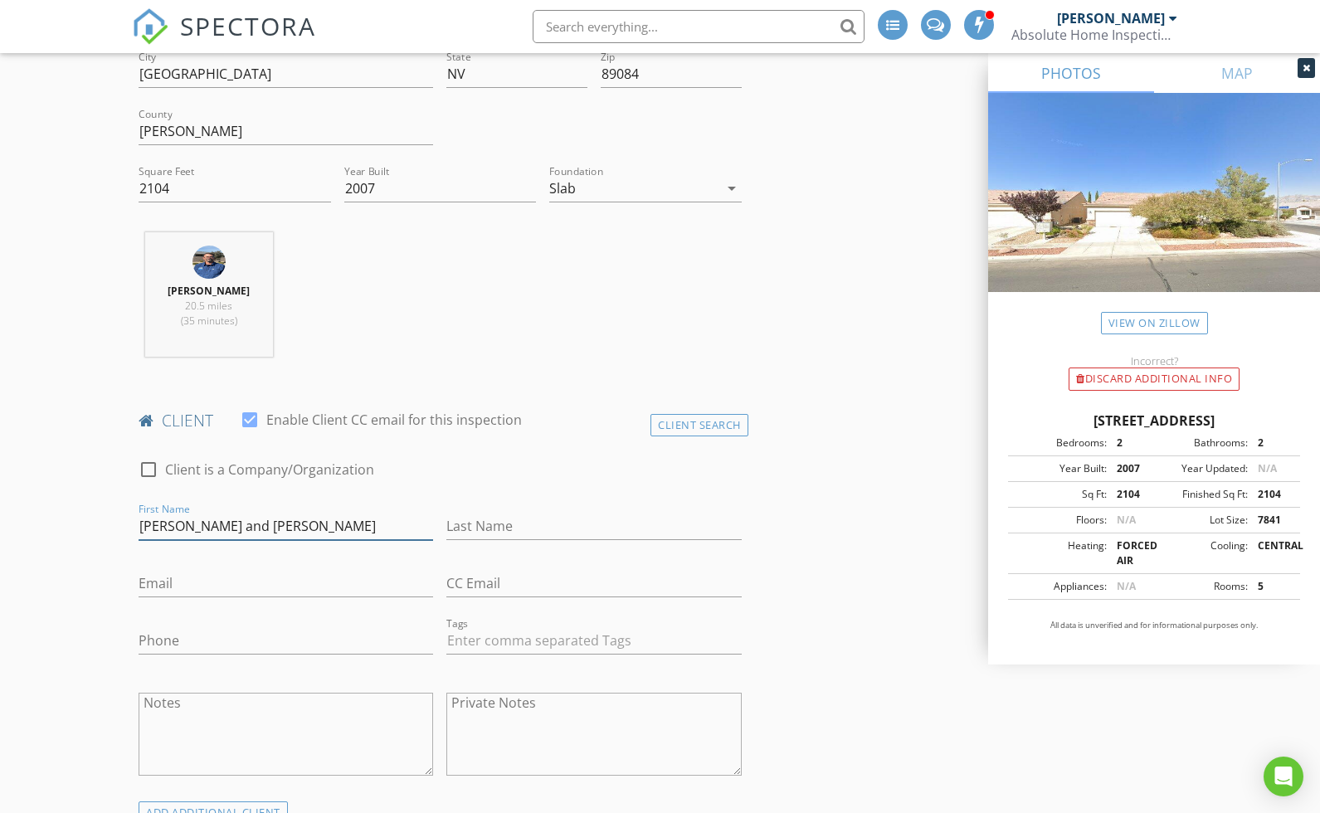
type input "[PERSON_NAME] and [PERSON_NAME]"
type input "Marino"
type input "jksmarino@gmail.com"
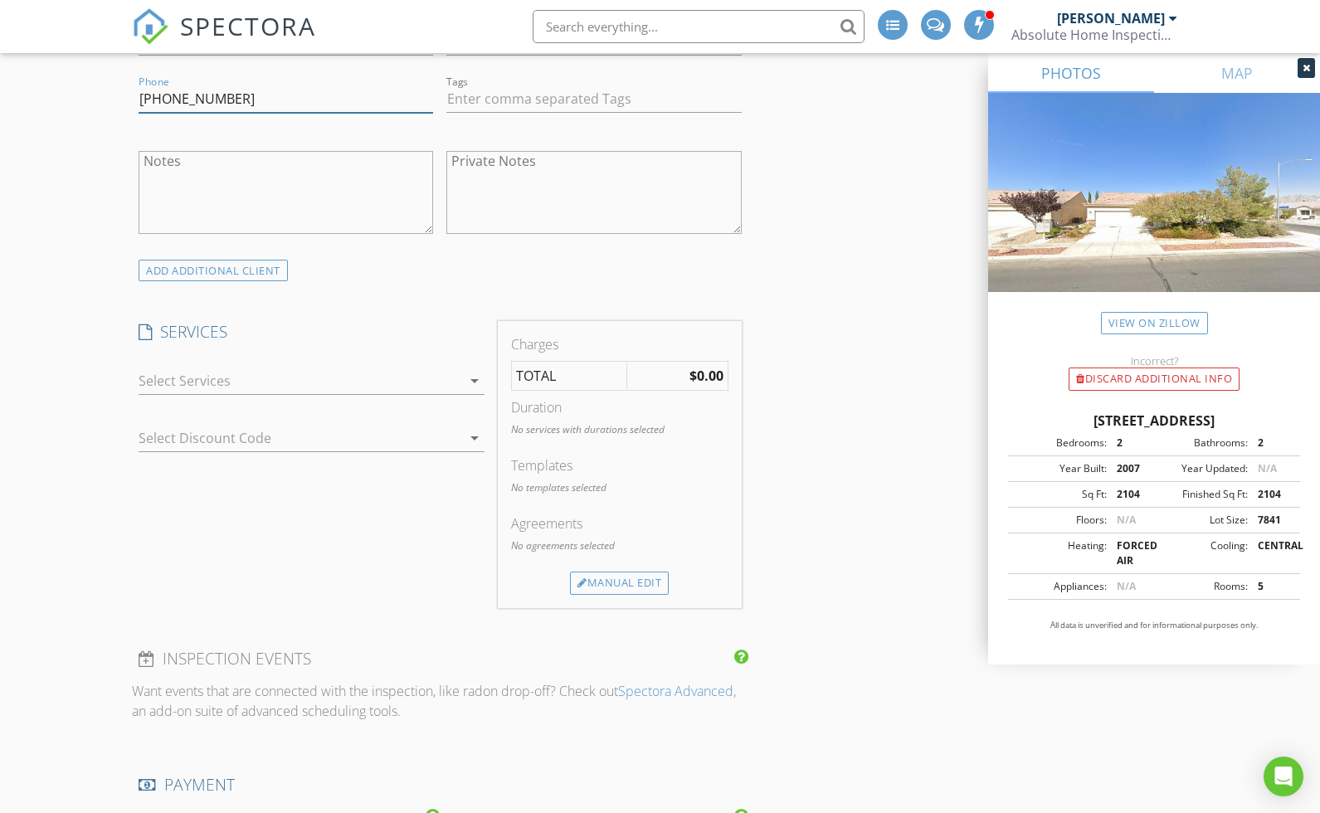
scroll to position [1082, 0]
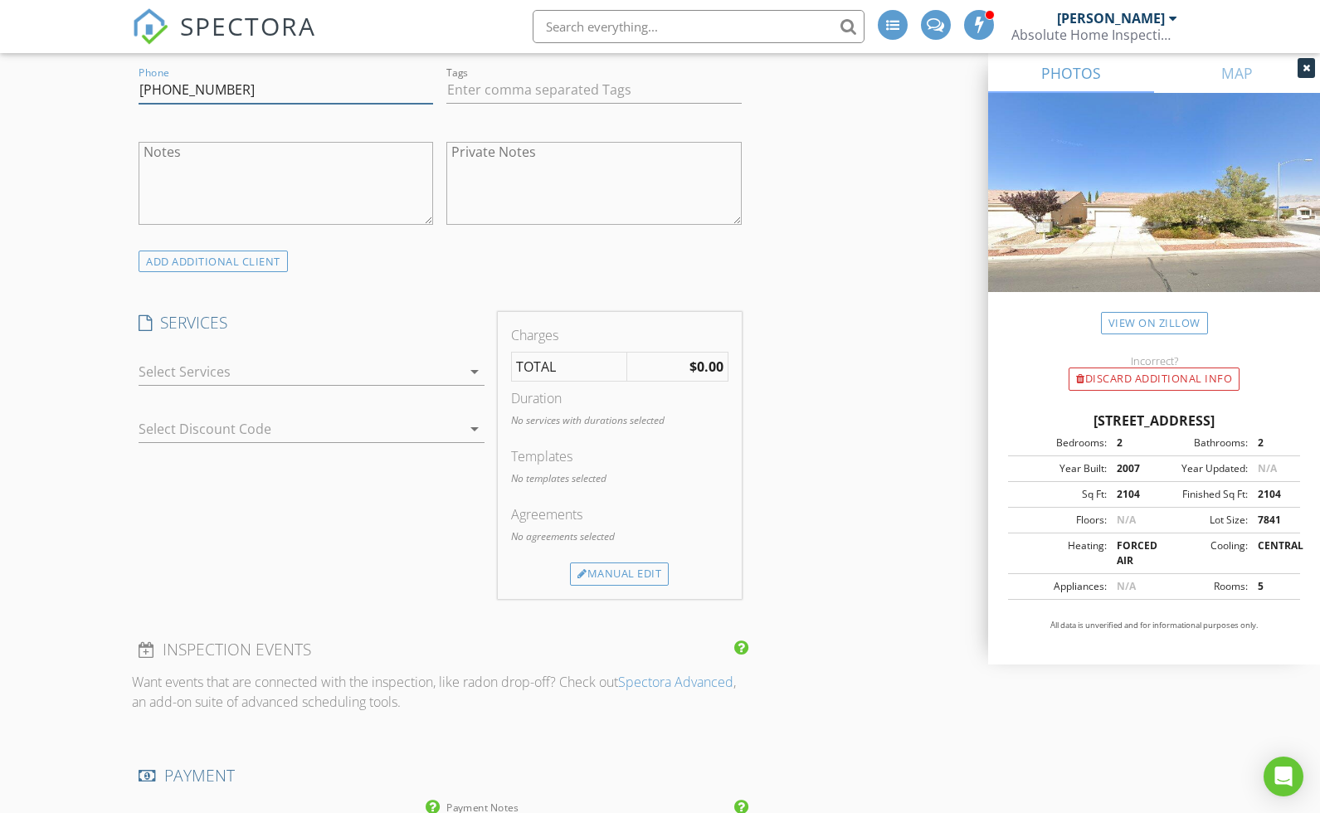
type input "714-686-2410"
click at [242, 377] on div at bounding box center [300, 372] width 323 height 27
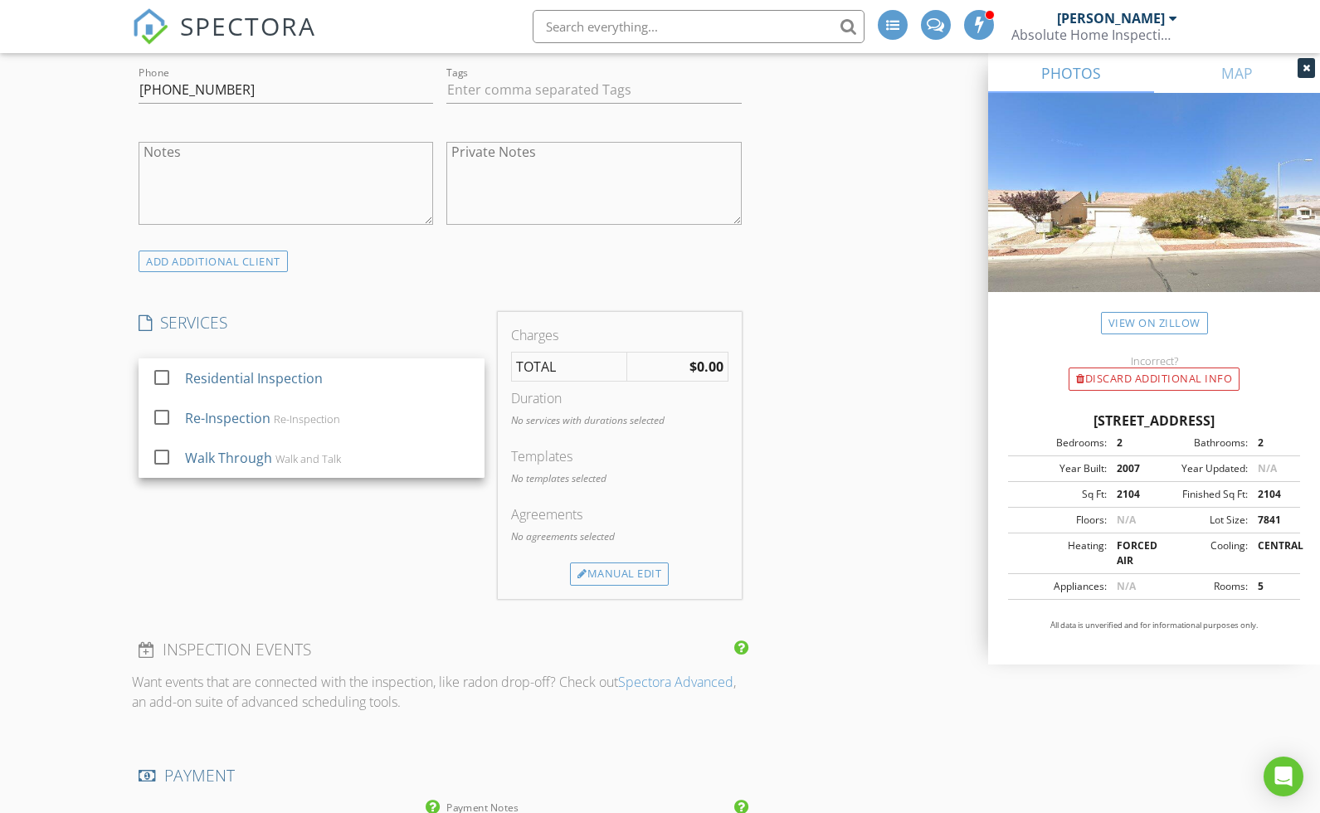
click at [242, 377] on div "Residential Inspection" at bounding box center [254, 378] width 138 height 20
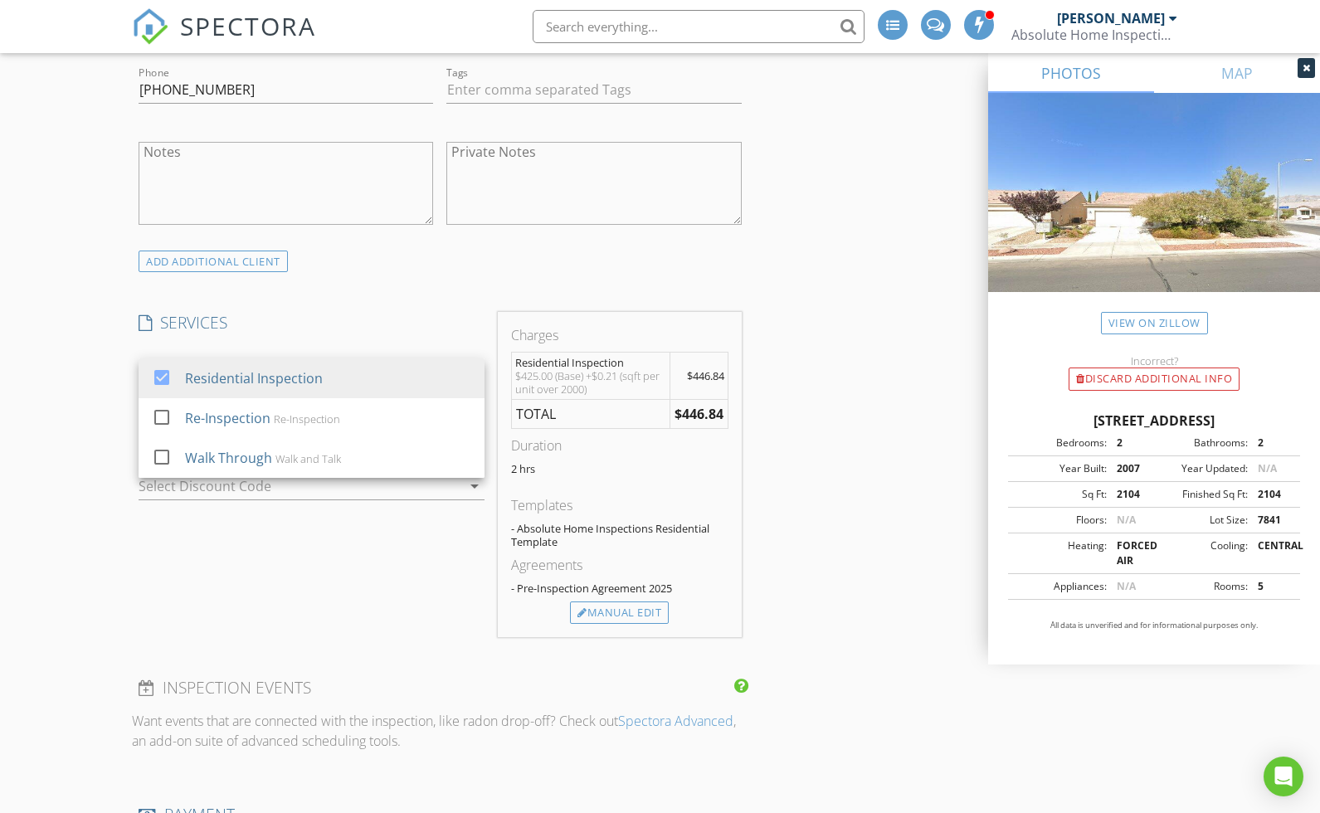
click at [110, 399] on div "New Inspection INSPECTOR(S) check_box_outline_blank Jason Henderson check_box G…" at bounding box center [660, 690] width 1320 height 3248
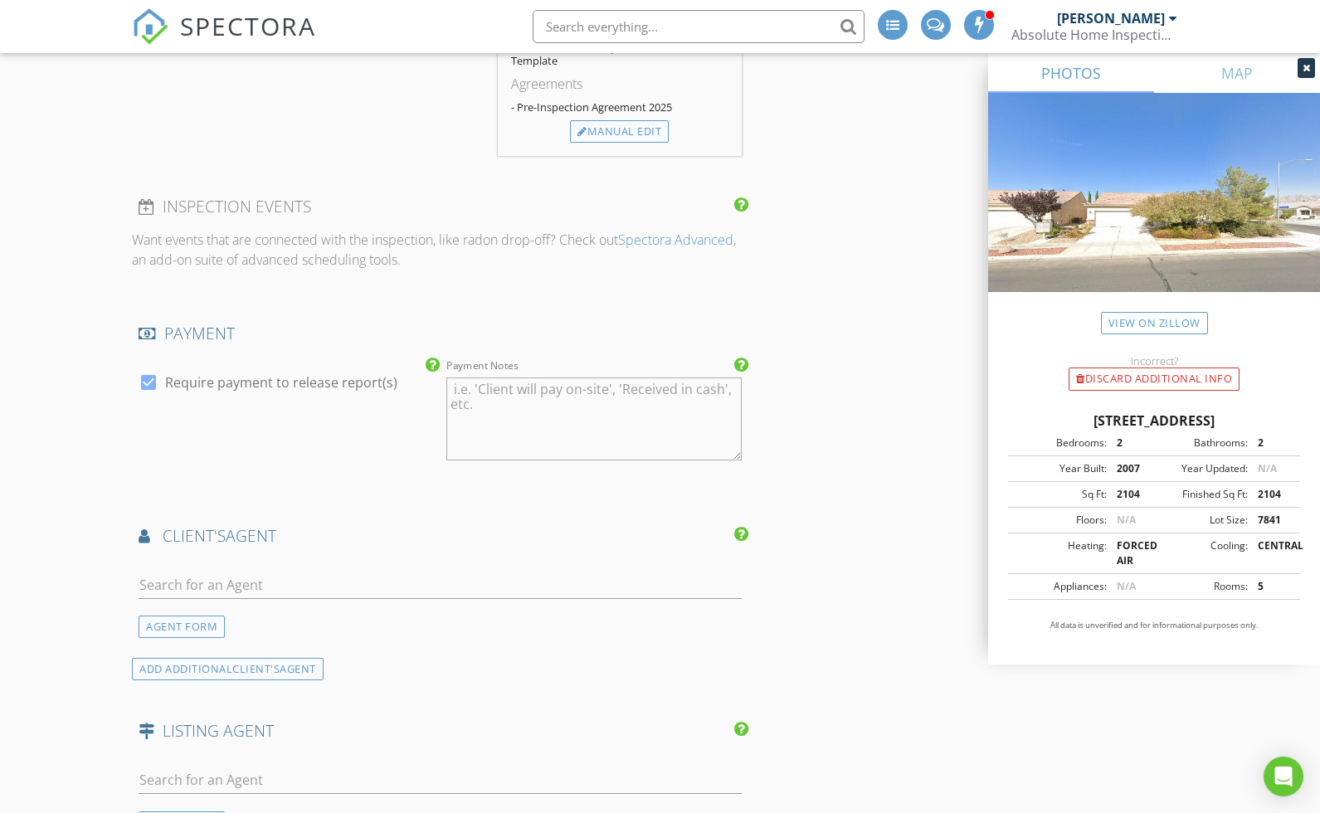
scroll to position [1571, 0]
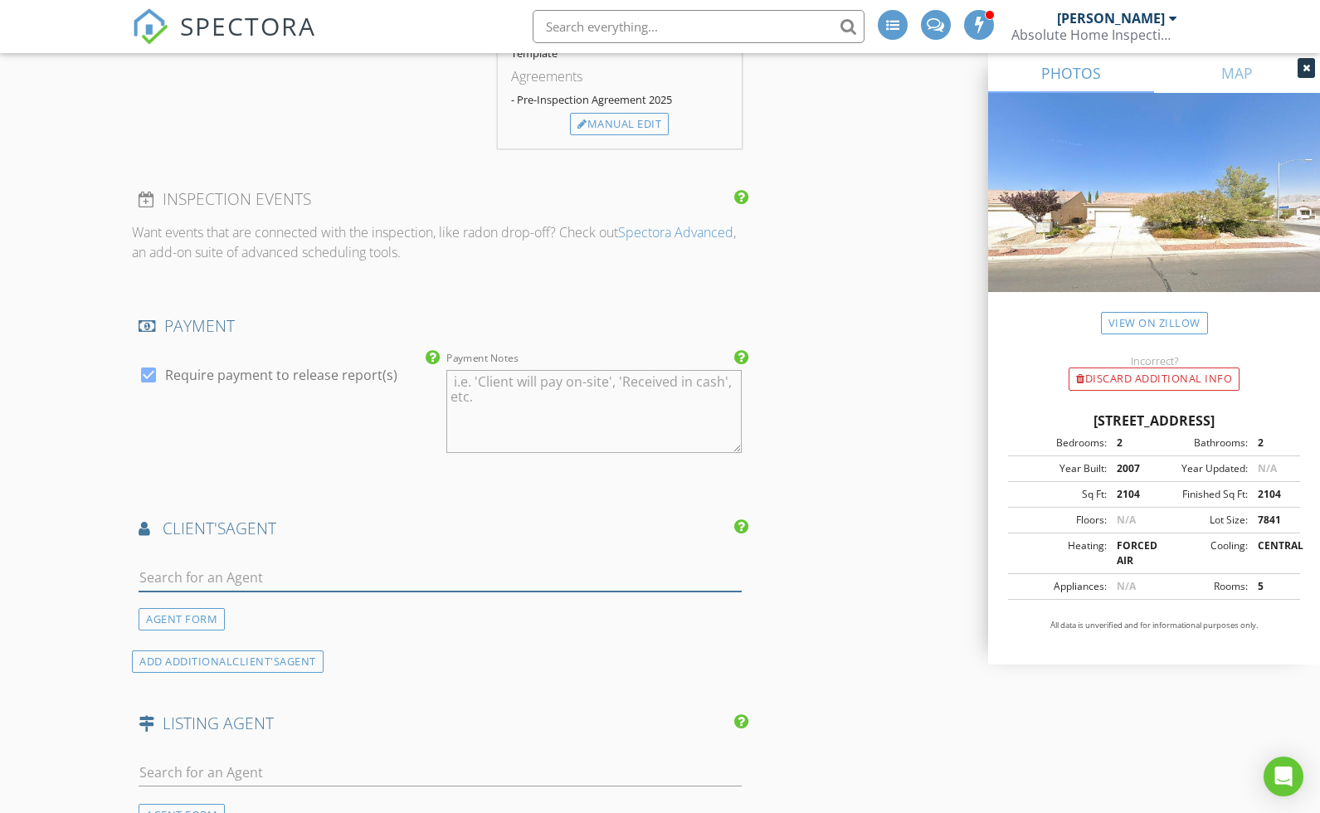
click at [285, 574] on input "text" at bounding box center [440, 577] width 603 height 27
type input "jeanie"
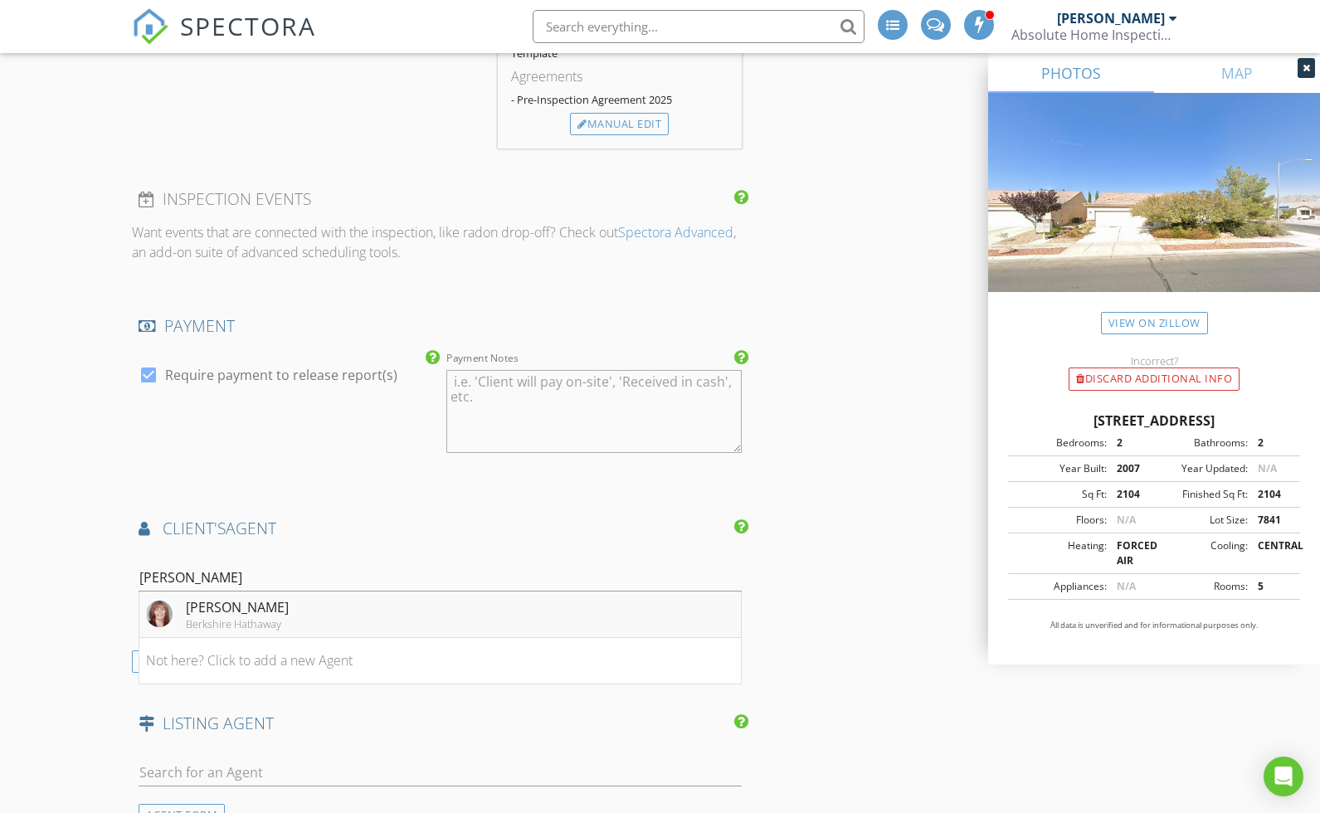
click at [304, 612] on li "Jeanie Schaub Berkshire Hathaway" at bounding box center [439, 615] width 601 height 46
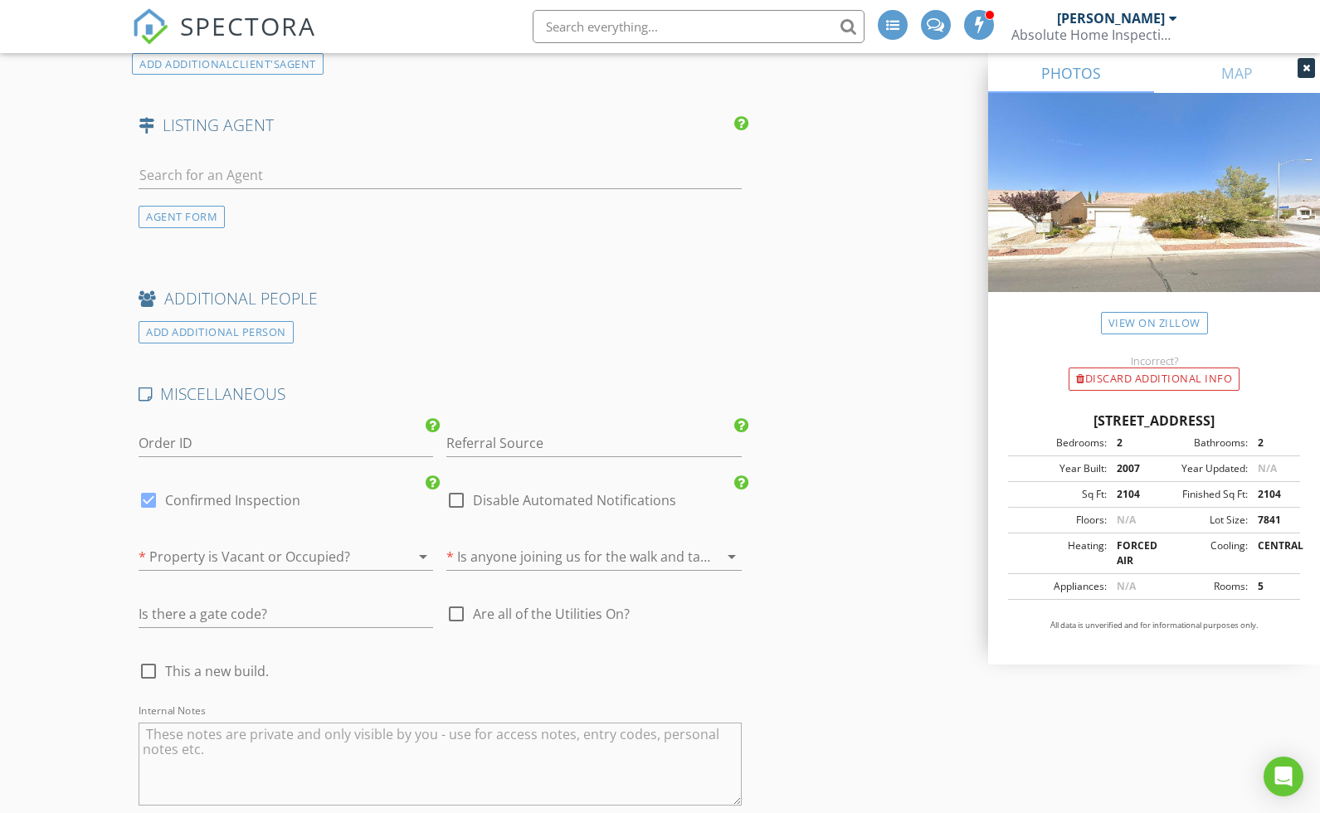
scroll to position [2507, 0]
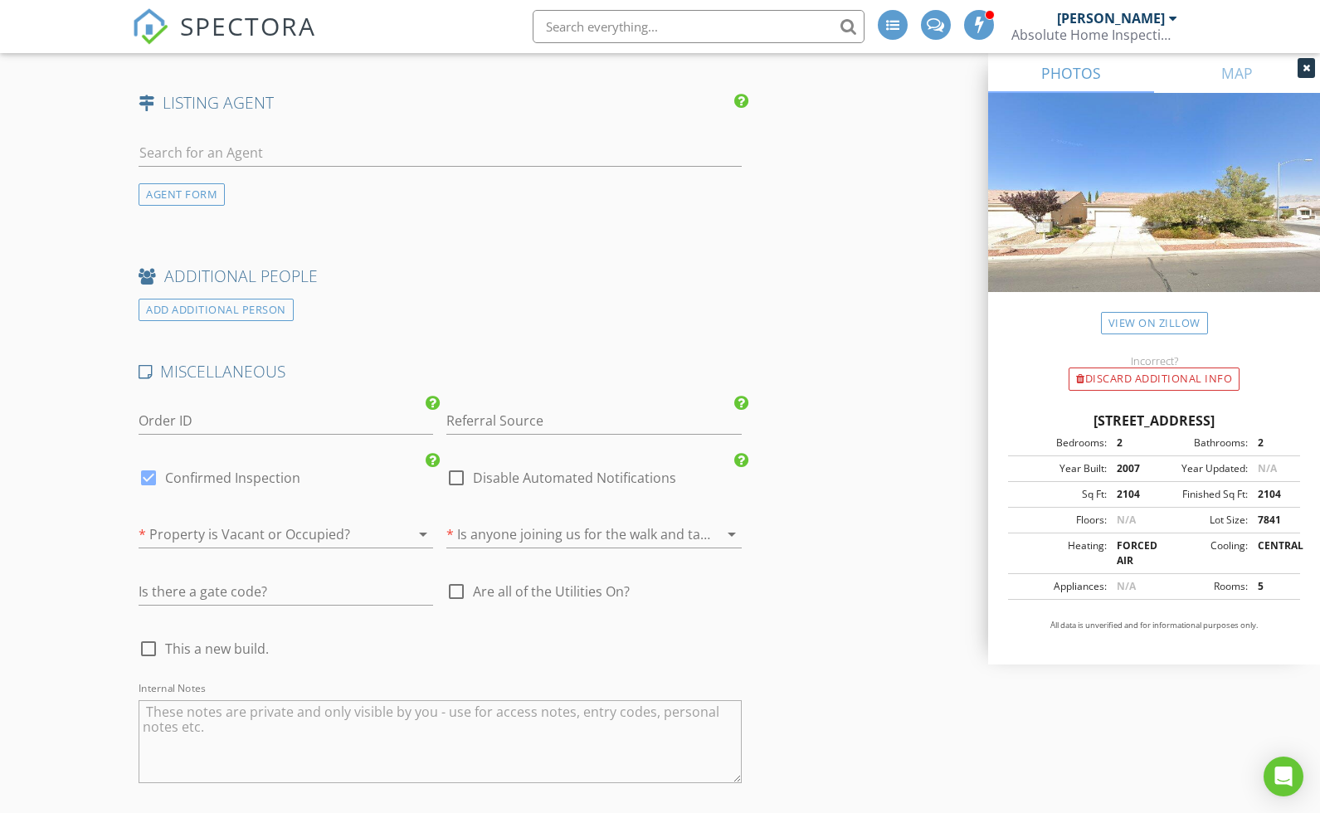
type input "bragerschaubteam@bhhsnv.com"
click at [287, 530] on div at bounding box center [263, 534] width 248 height 27
click at [287, 530] on div "Vacant" at bounding box center [286, 534] width 268 height 20
click at [523, 527] on div at bounding box center [570, 534] width 248 height 27
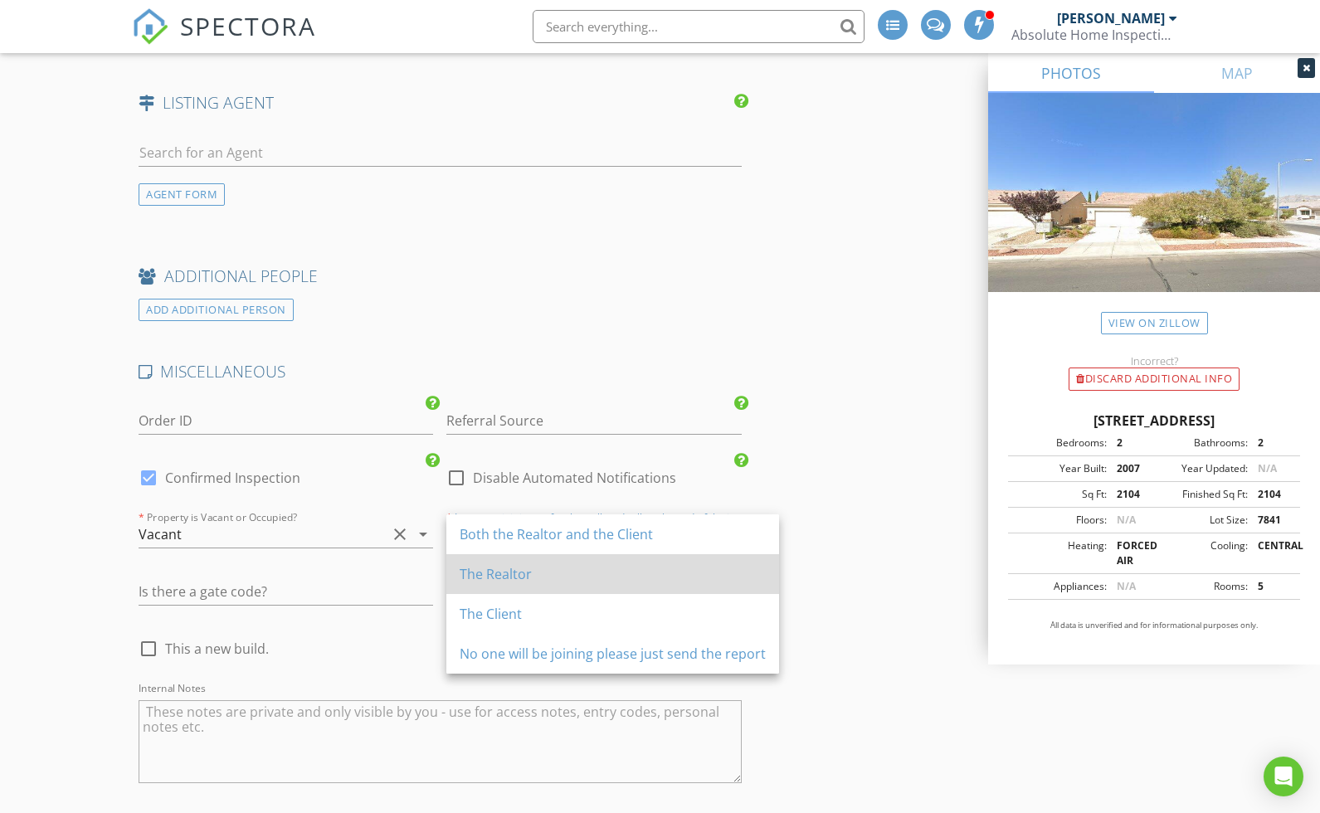
click at [520, 574] on div "The Realtor" at bounding box center [613, 574] width 306 height 20
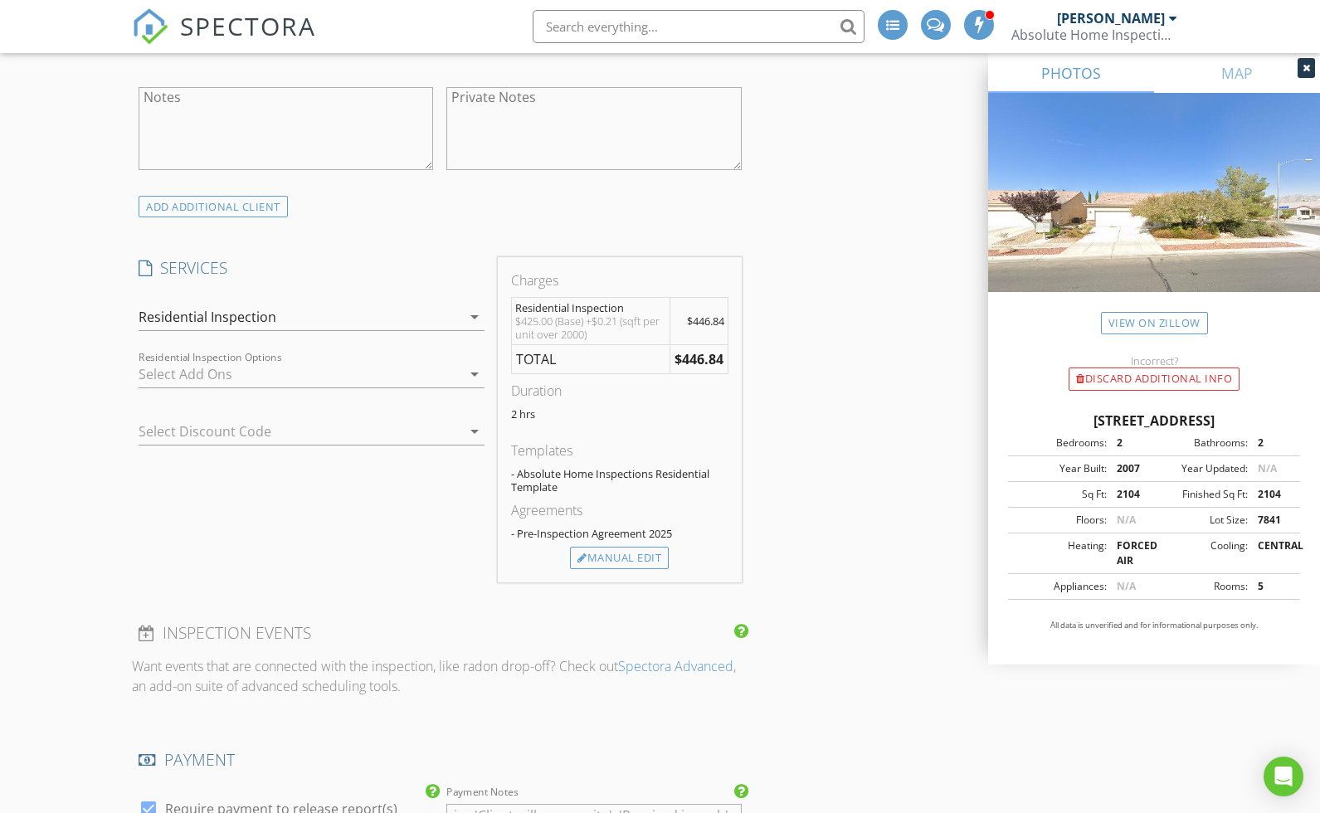
scroll to position [1133, 0]
click at [613, 554] on div "Manual Edit" at bounding box center [619, 562] width 99 height 23
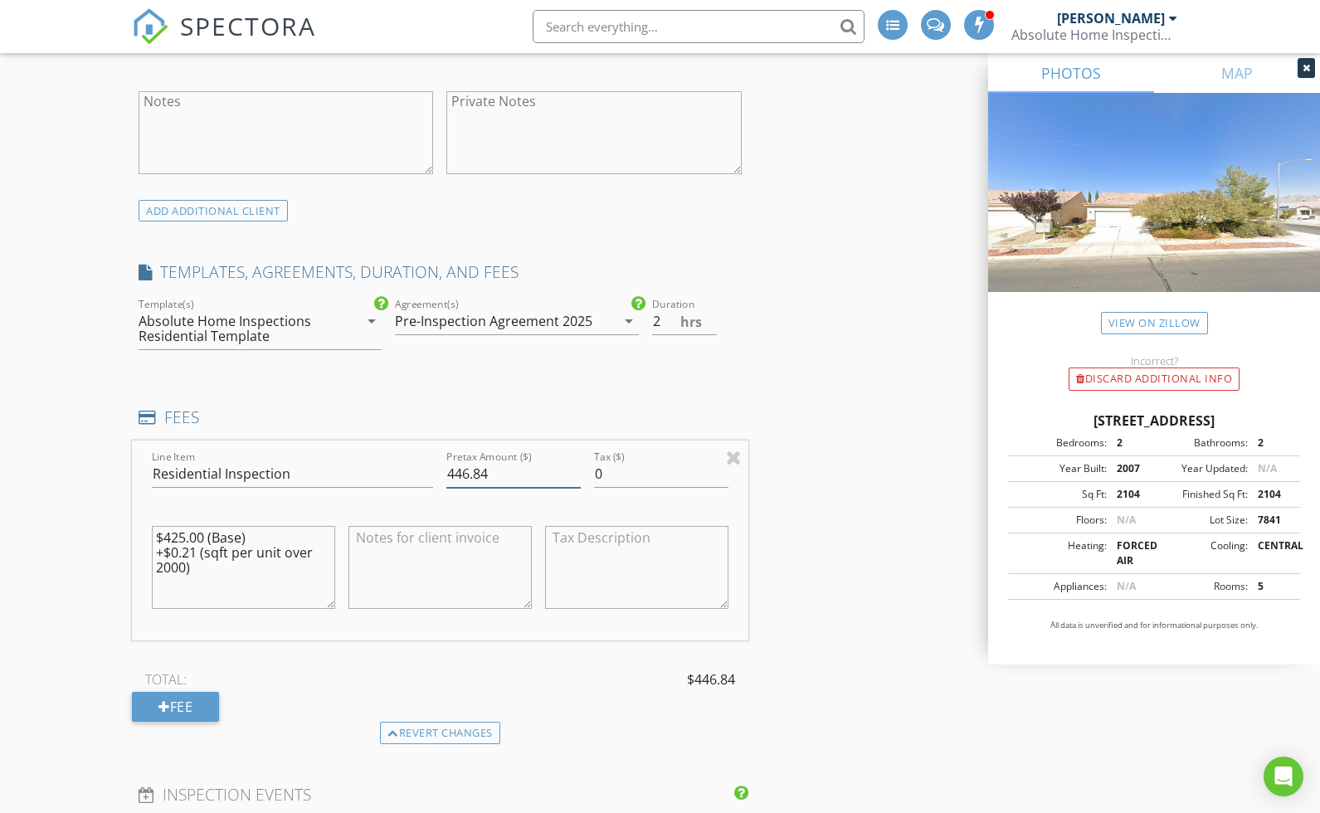
click at [507, 470] on input "446.84" at bounding box center [513, 474] width 134 height 27
type input "447"
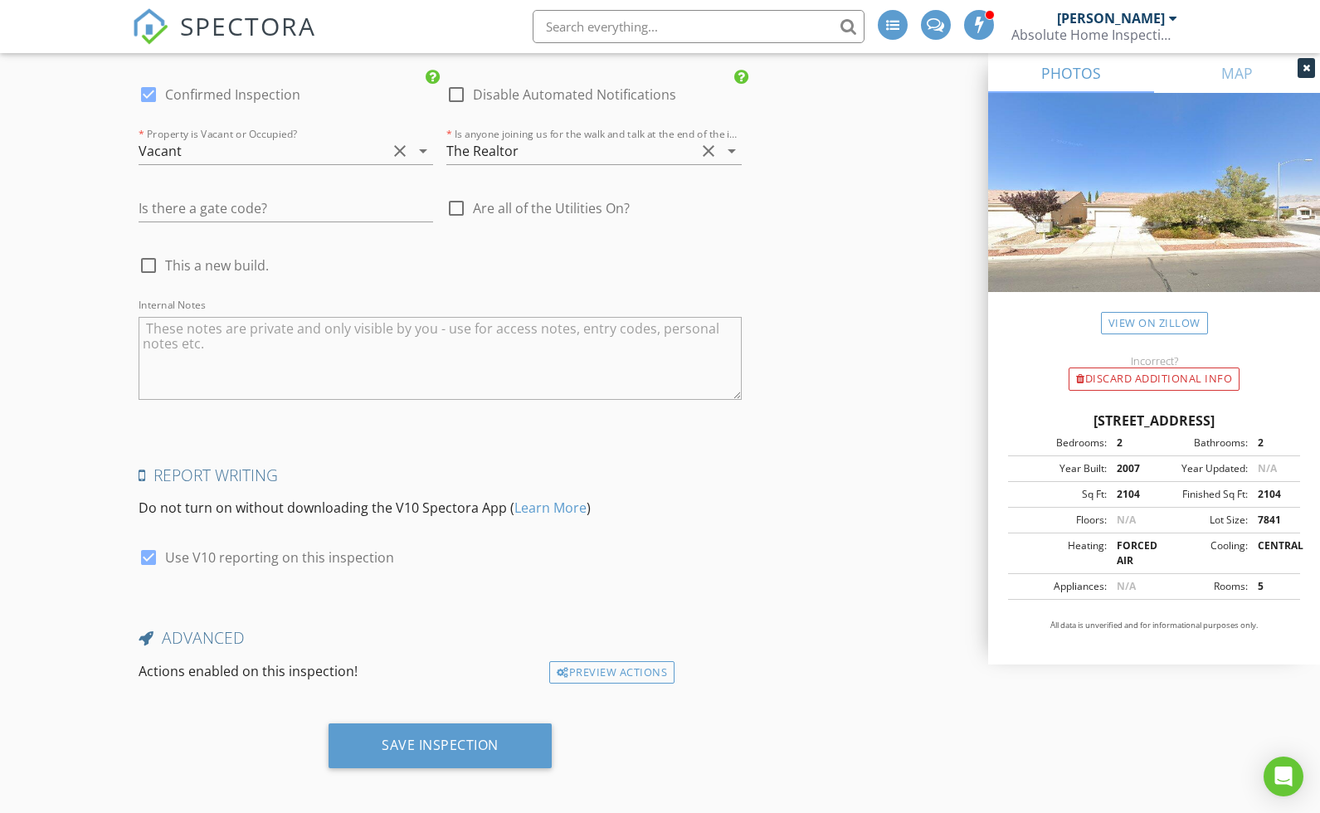
scroll to position [3047, 0]
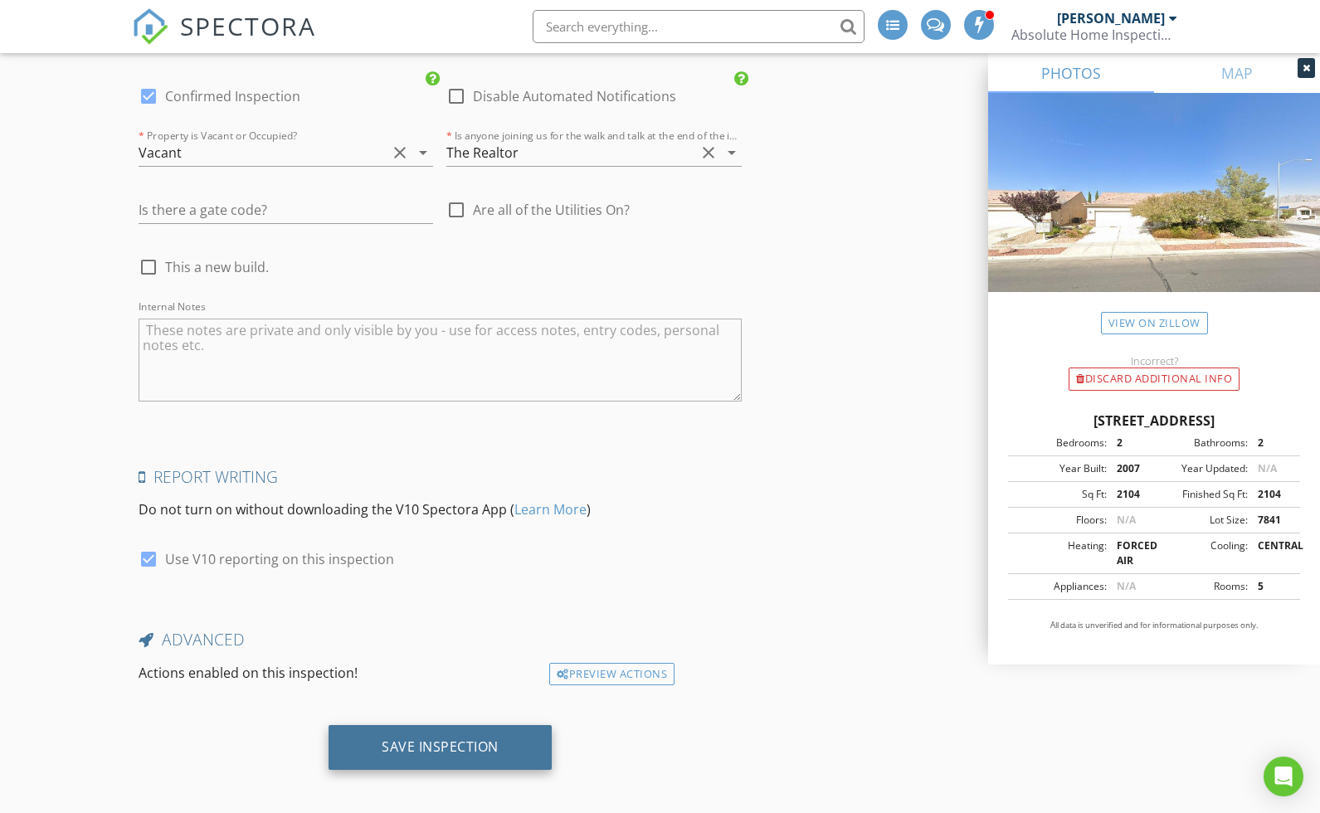
click at [449, 749] on div "Save Inspection" at bounding box center [440, 747] width 223 height 45
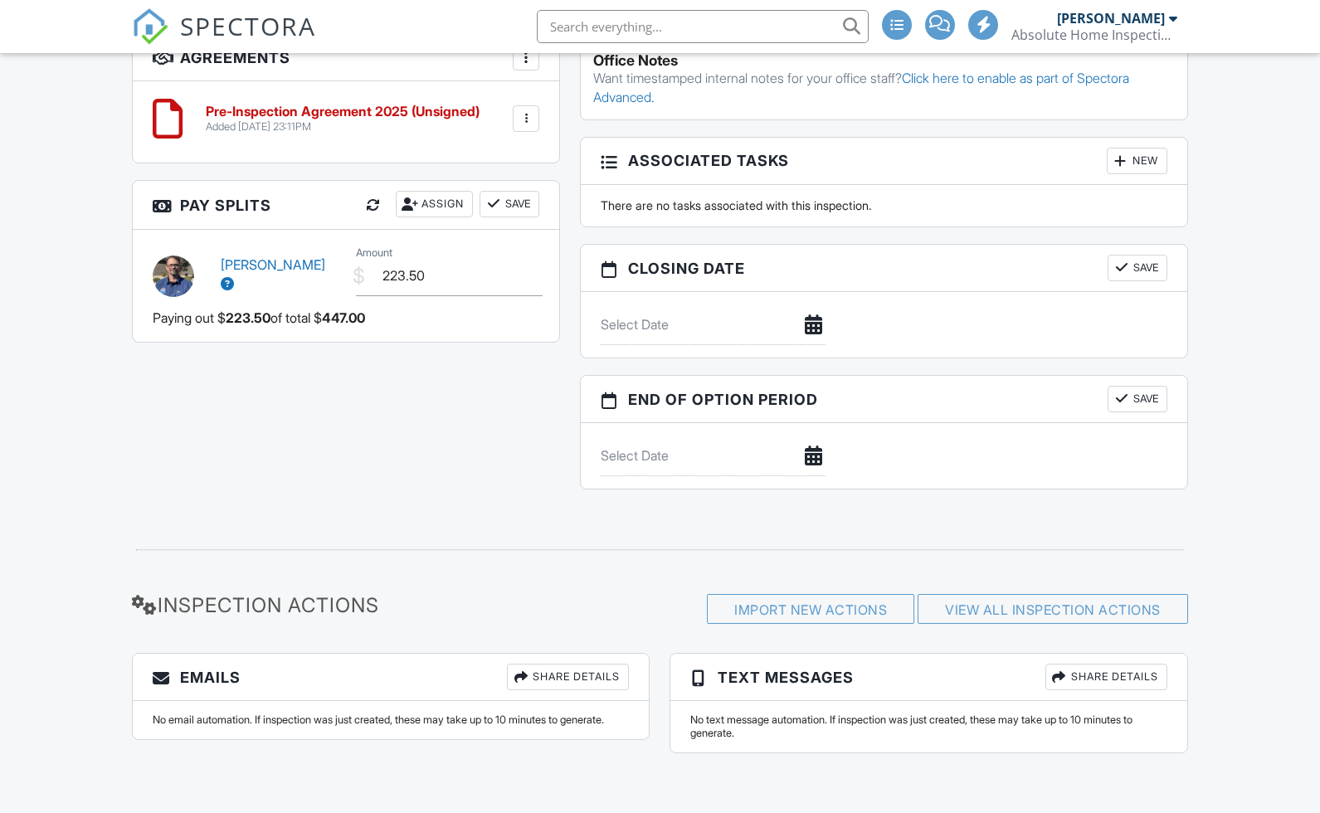
scroll to position [1387, 0]
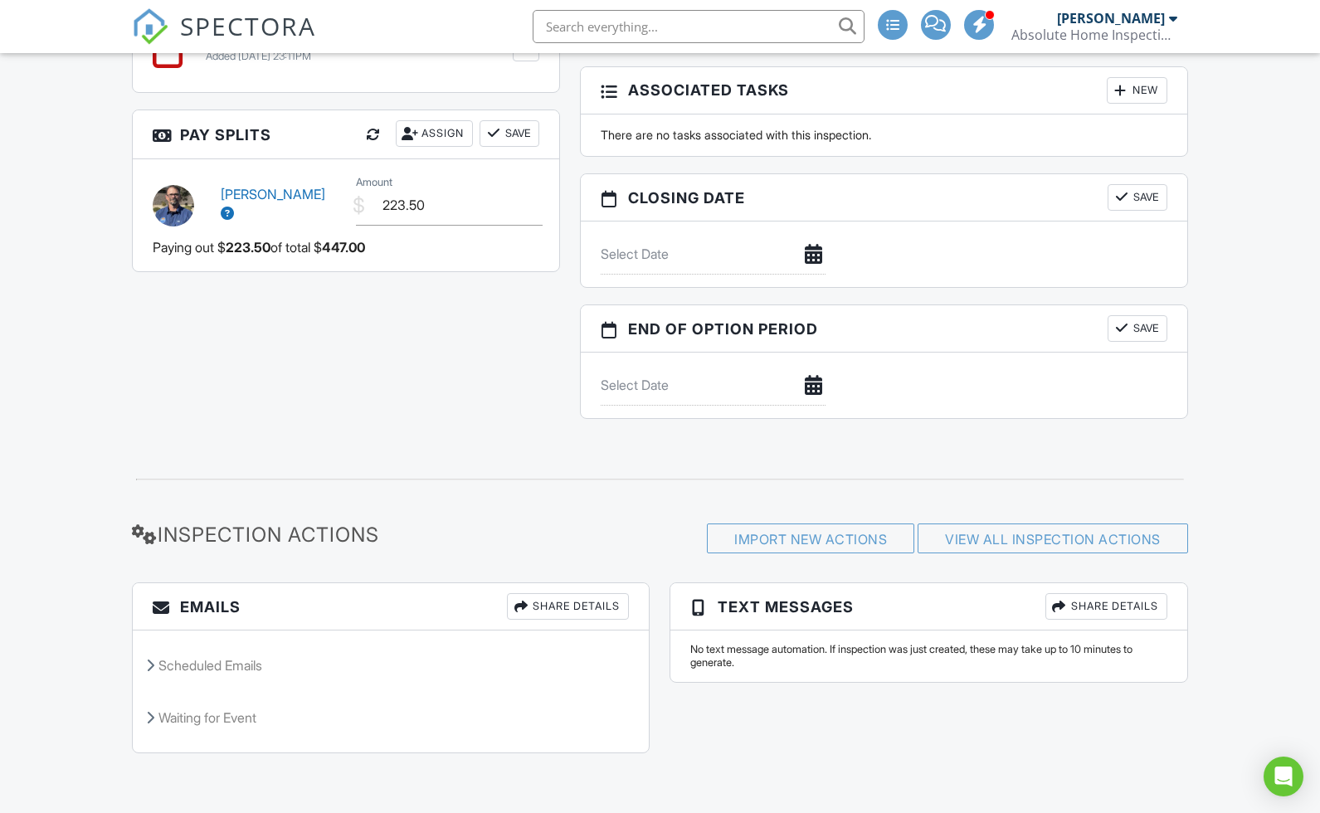
scroll to position [1456, 0]
click at [340, 666] on div "Scheduled Emails" at bounding box center [391, 665] width 516 height 45
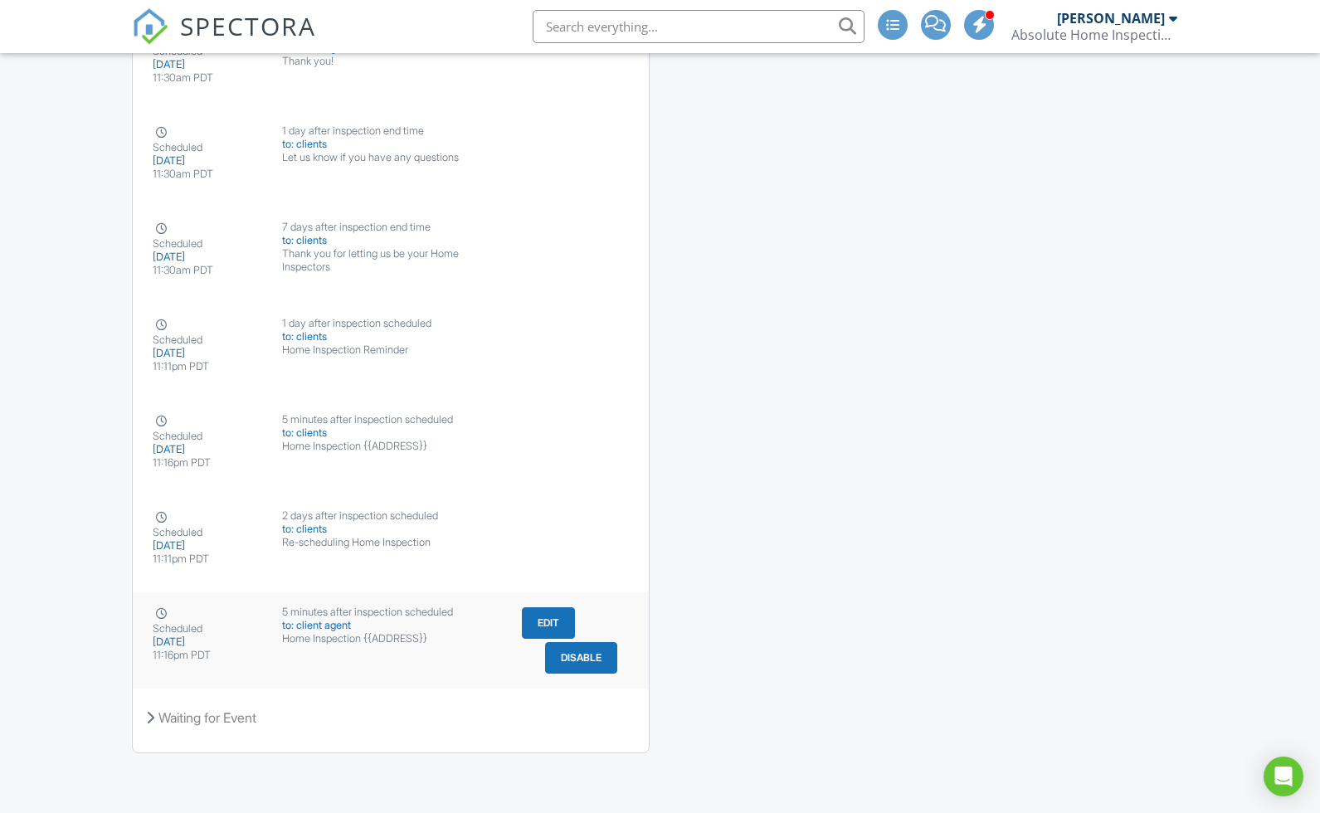
scroll to position [2130, 0]
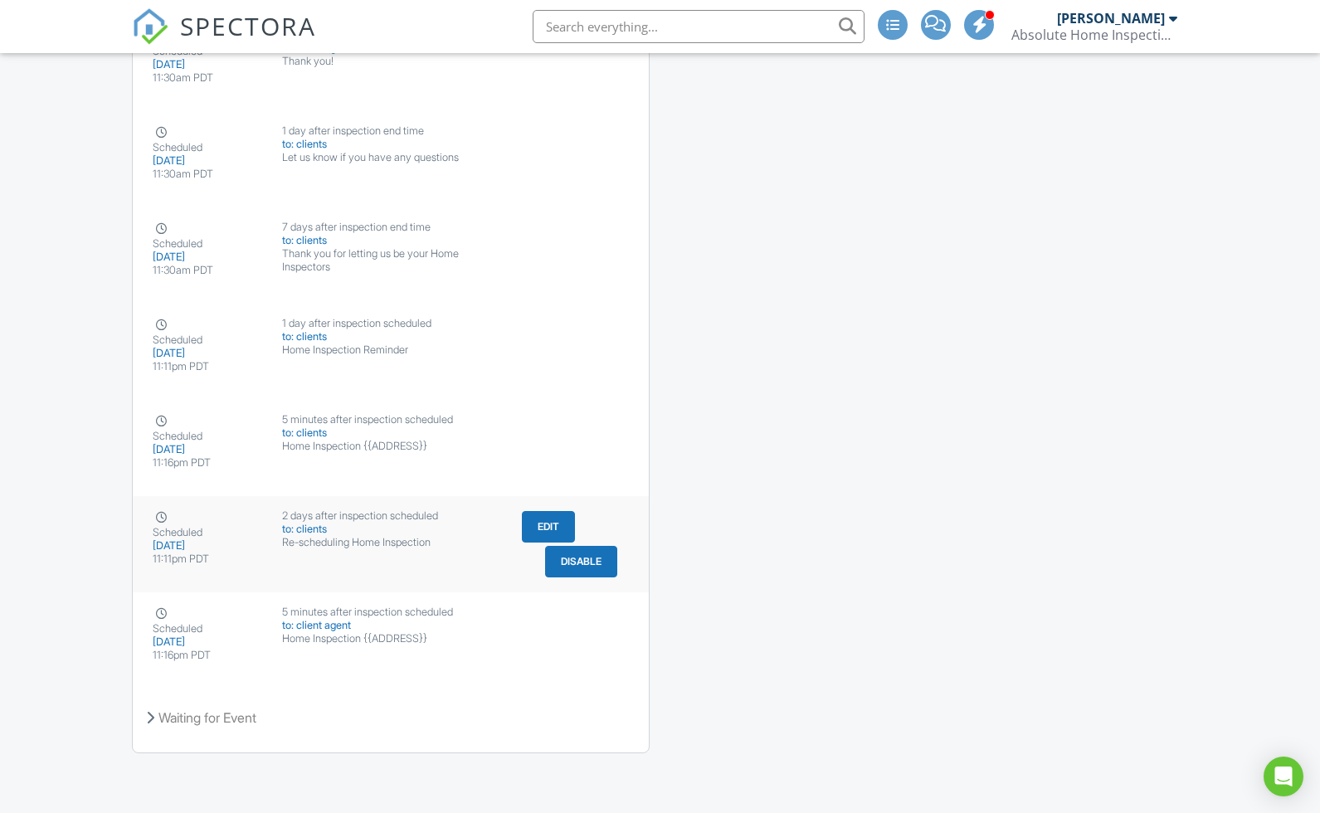
click at [415, 524] on div "to: clients" at bounding box center [391, 529] width 218 height 13
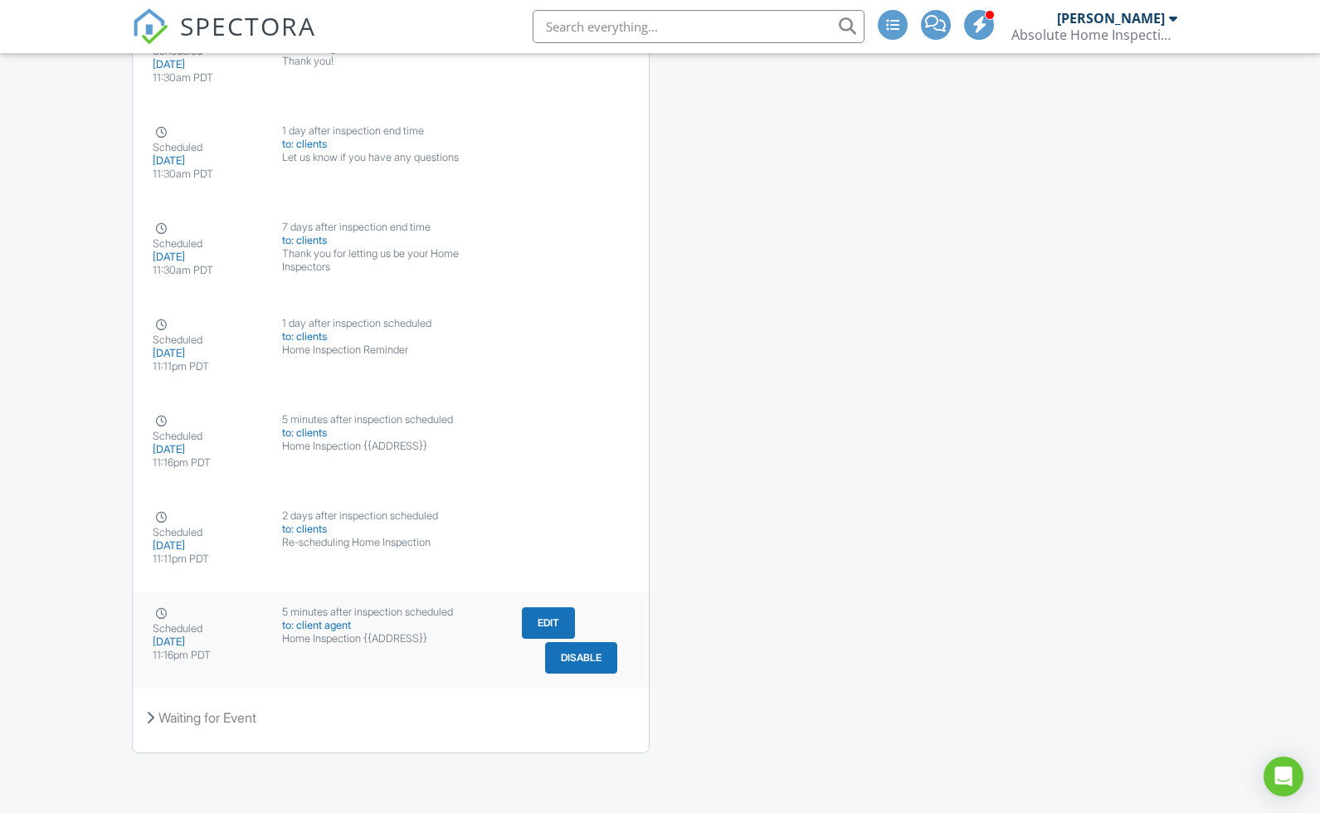
click at [317, 612] on div "5 minutes after inspection scheduled" at bounding box center [391, 612] width 218 height 13
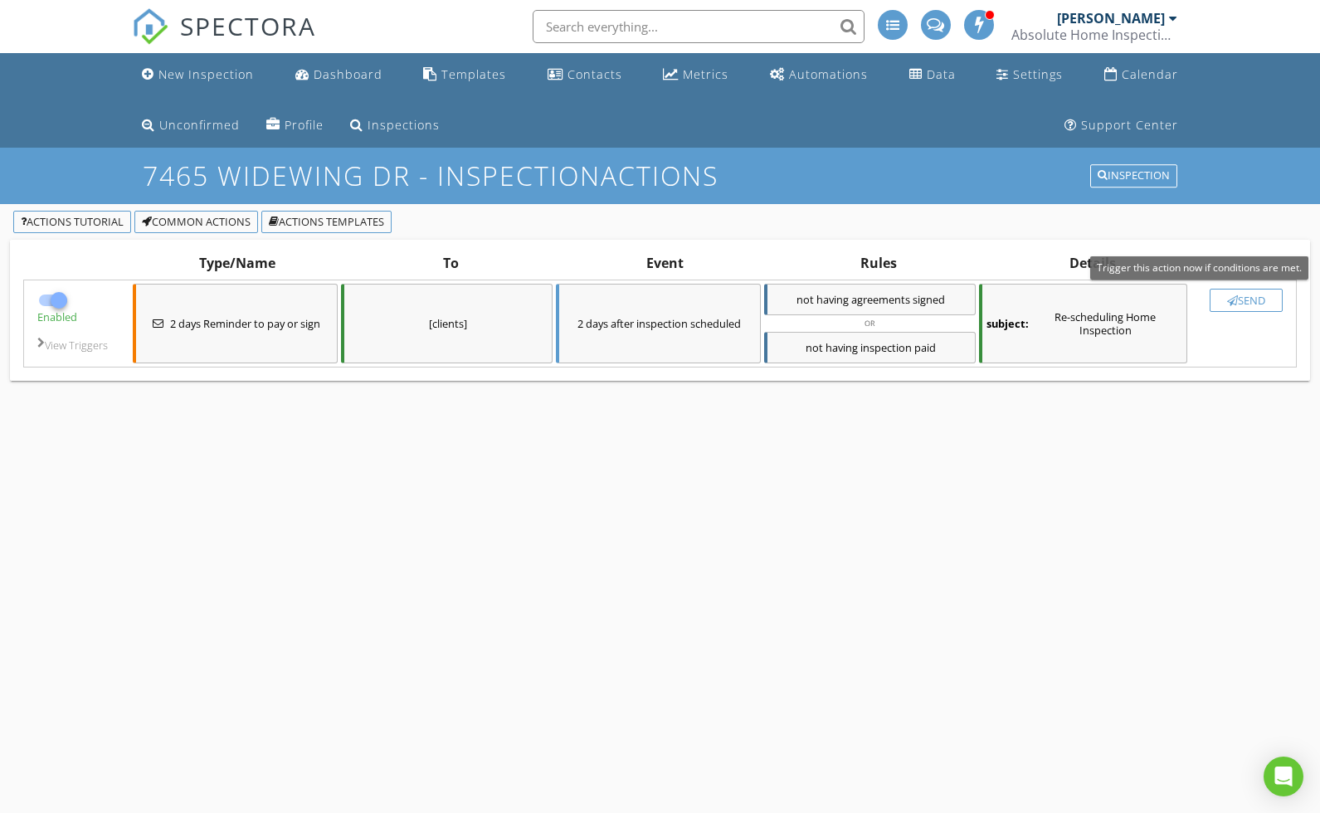
click at [1231, 301] on div "button" at bounding box center [1232, 300] width 11 height 11
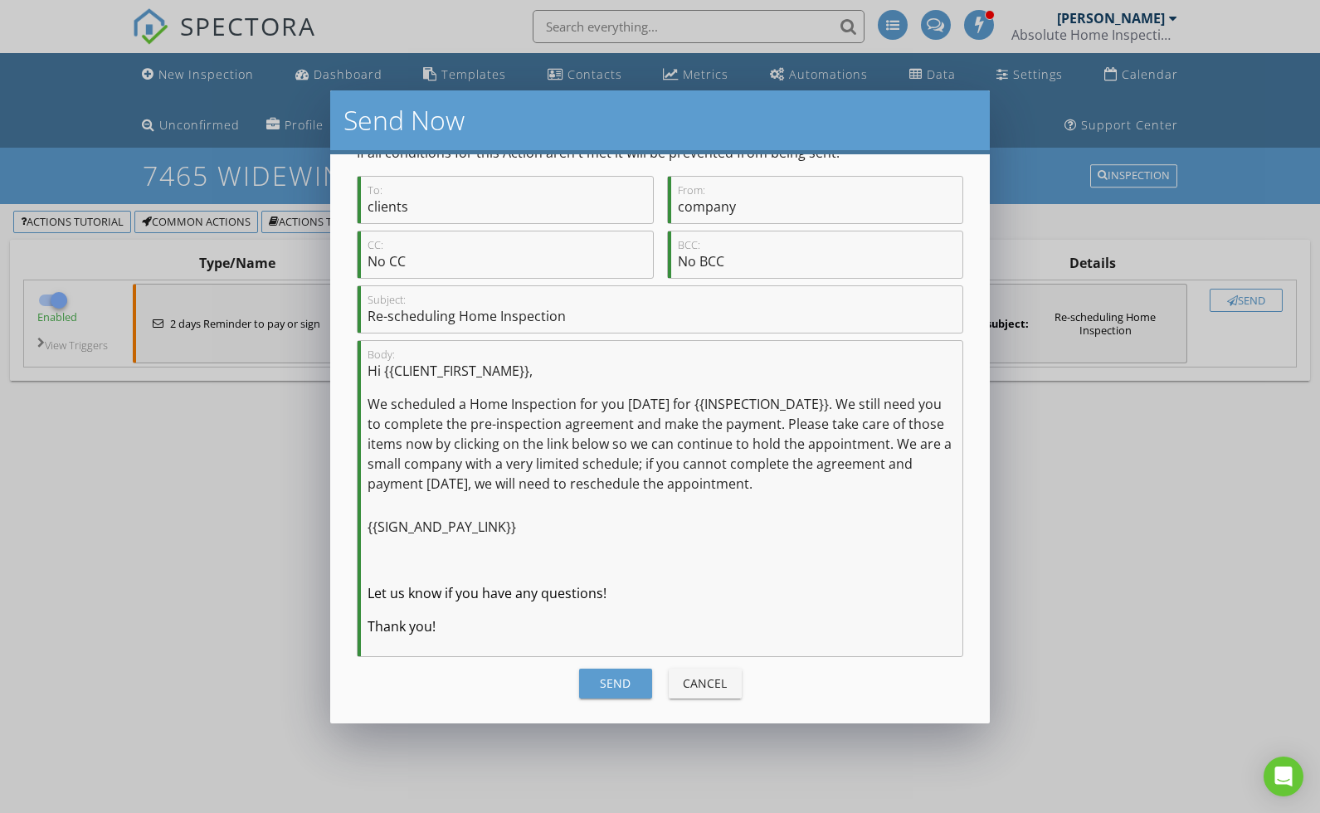
scroll to position [51, 0]
click at [604, 677] on div "Send" at bounding box center [616, 683] width 46 height 17
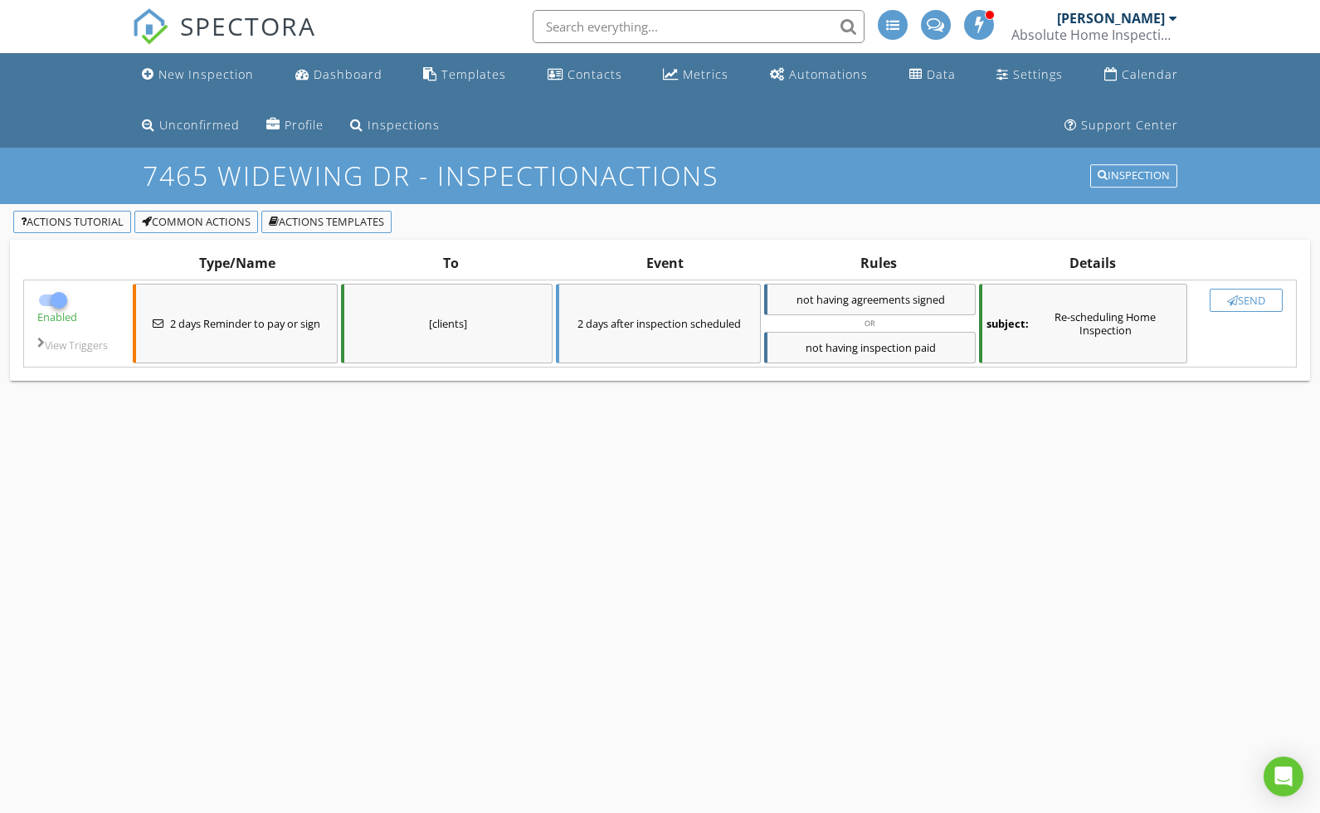
checkbox input "false"
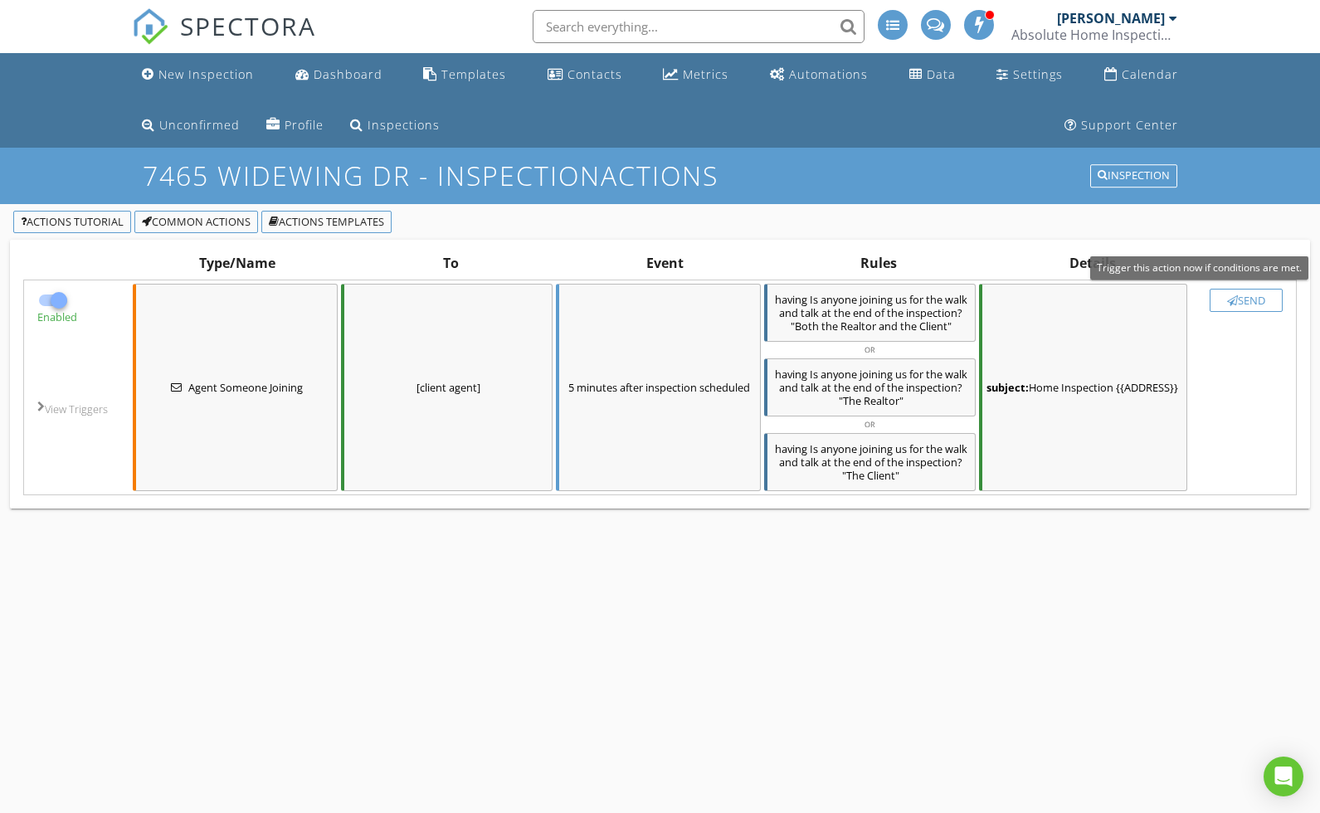
click at [1250, 296] on div "Send" at bounding box center [1246, 300] width 58 height 13
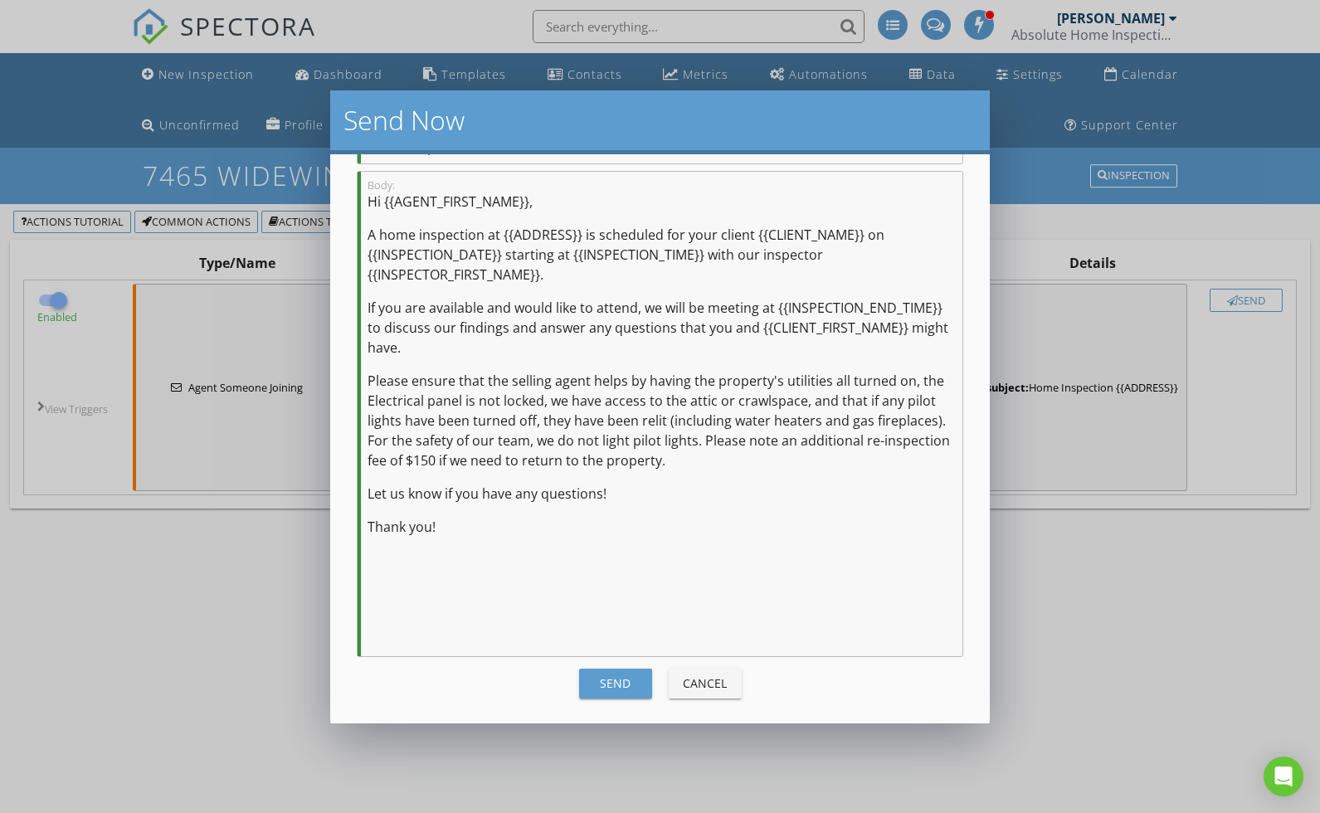
scroll to position [221, 0]
click at [617, 676] on div "Send" at bounding box center [616, 683] width 46 height 17
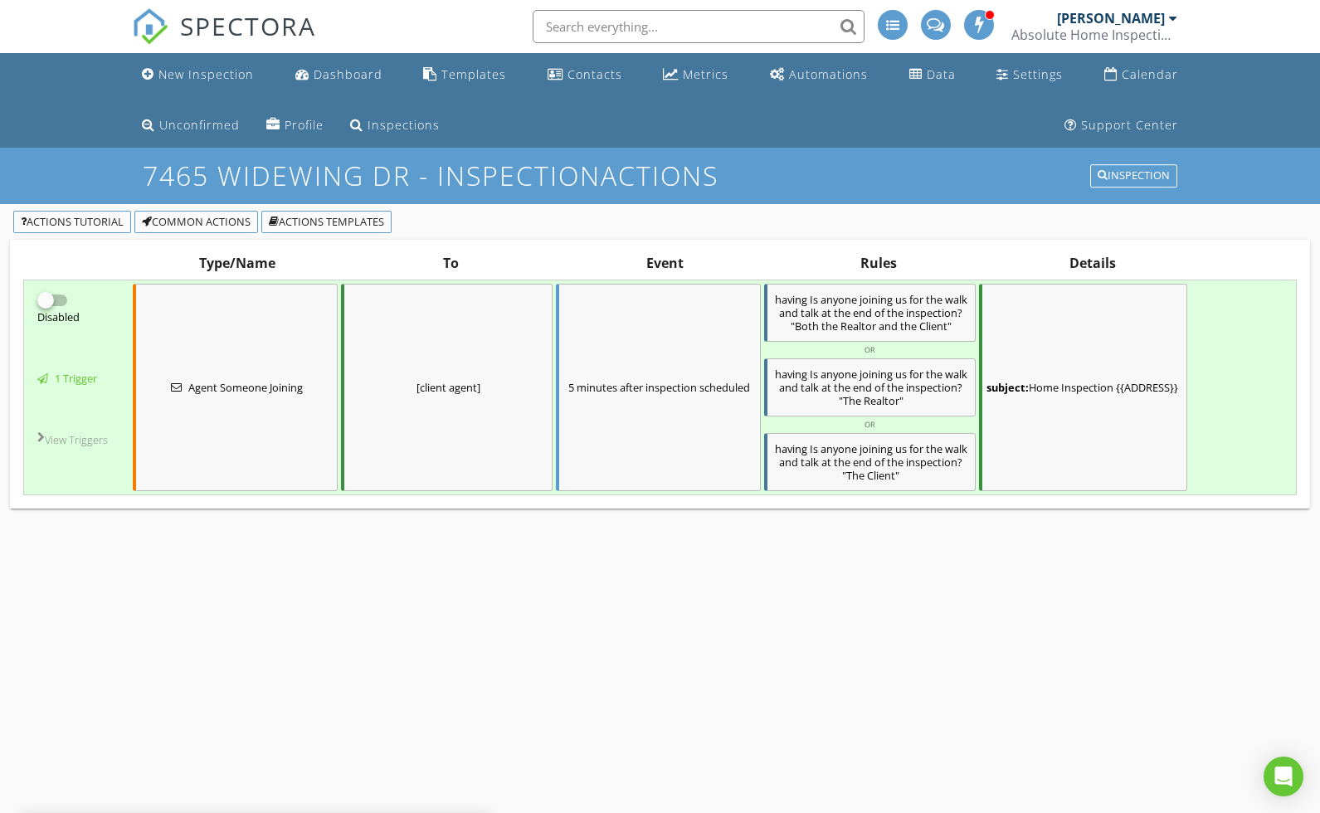
checkbox input "false"
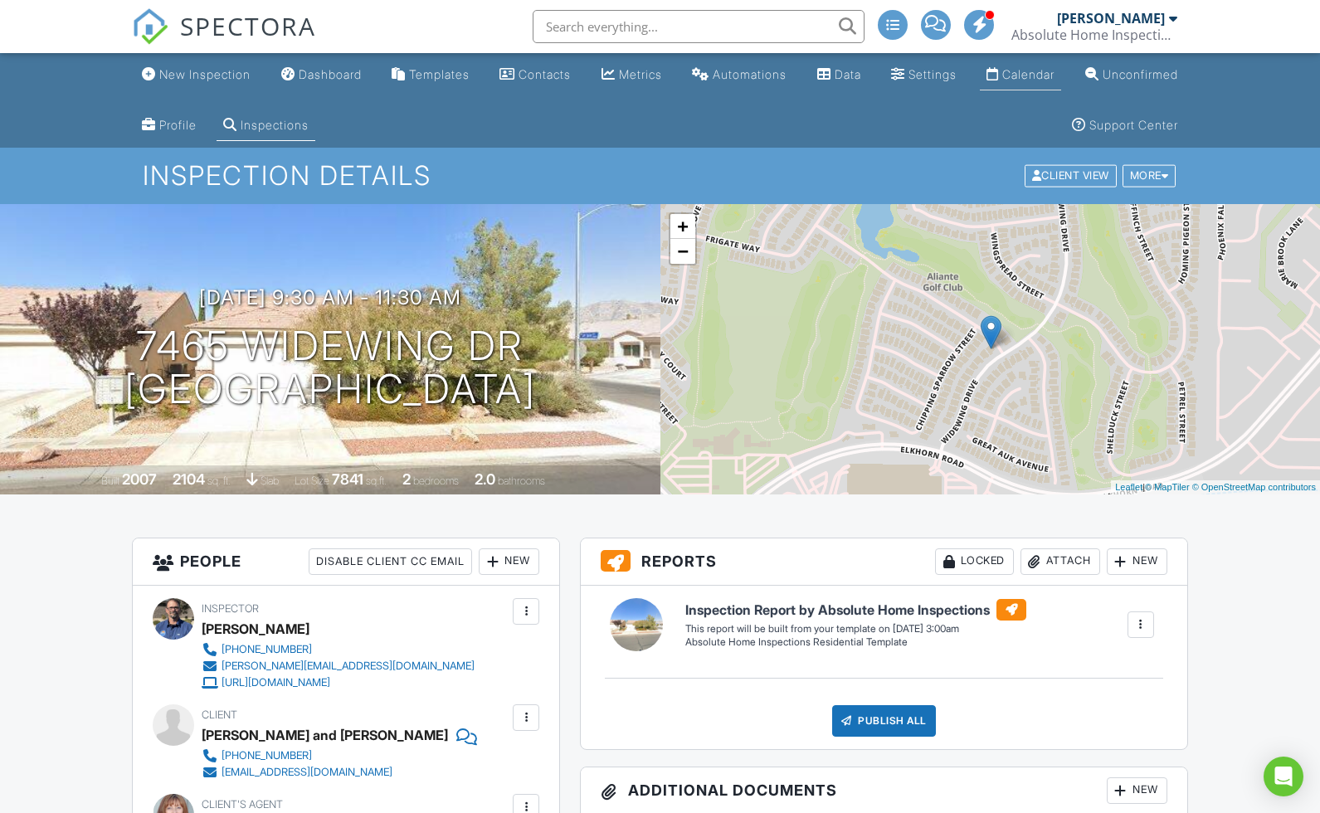
click at [1055, 70] on div "Calendar" at bounding box center [1029, 74] width 52 height 14
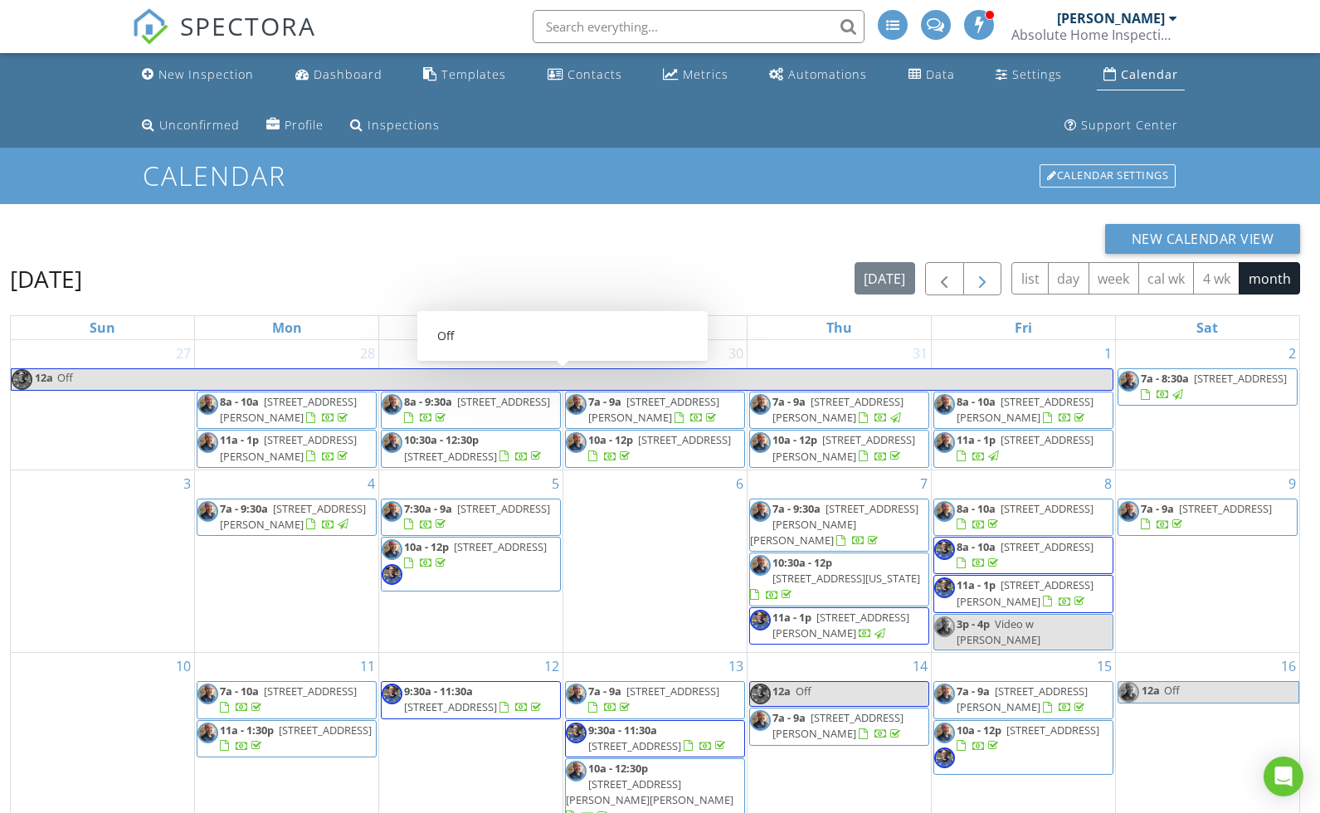
click at [983, 279] on span "button" at bounding box center [983, 280] width 20 height 20
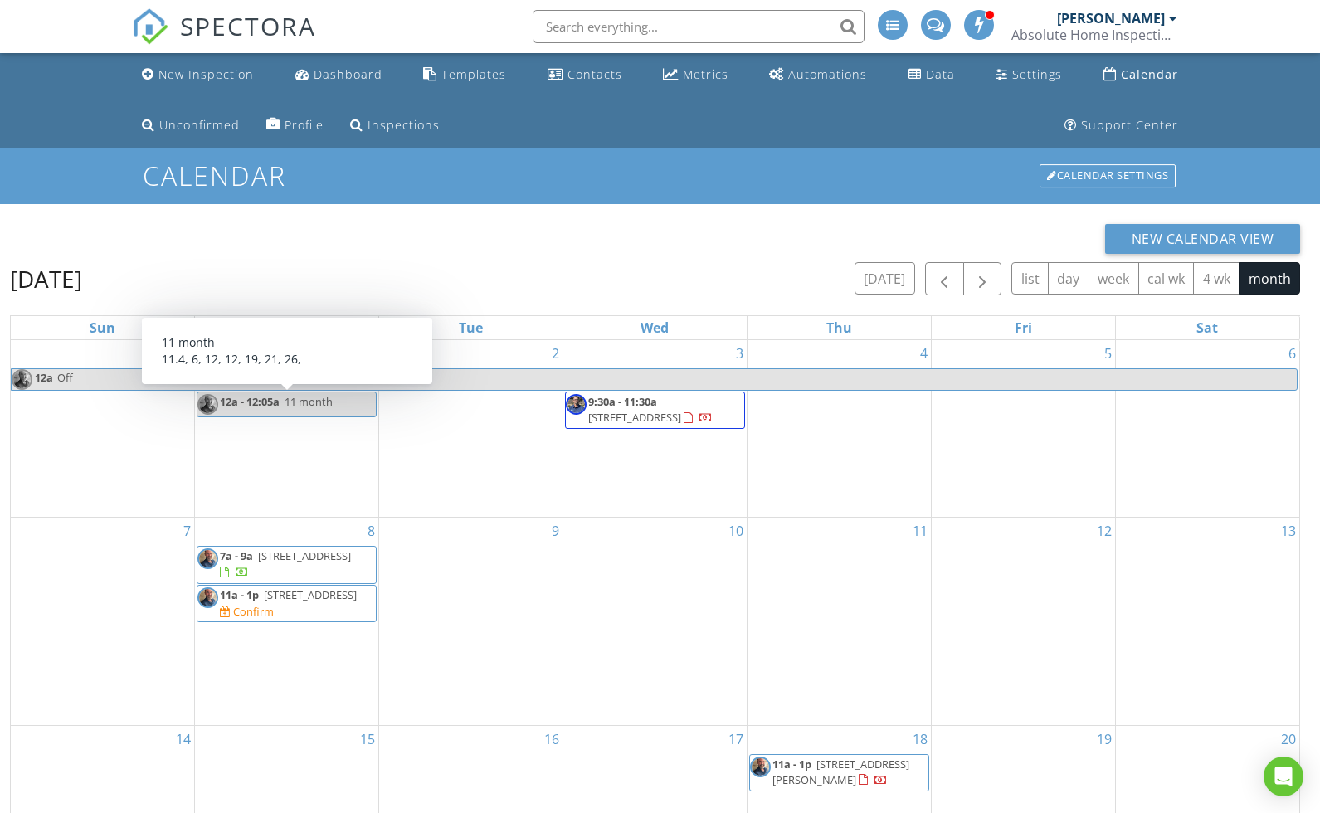
click at [329, 401] on span "11 month" at bounding box center [309, 401] width 48 height 15
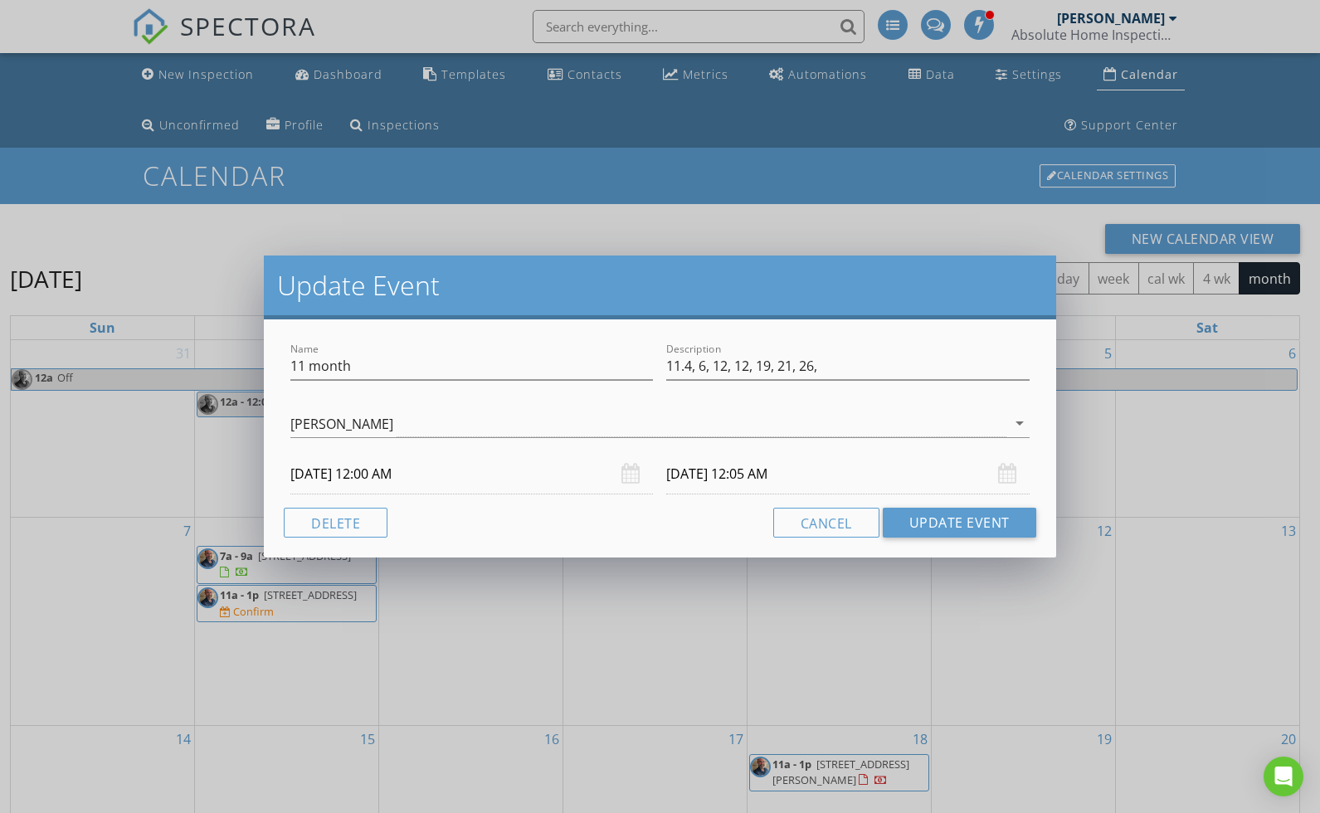
click at [887, 212] on div "Update Event Name 11 month Description 11.4, 6, 12, 12, 19, 21, 26, [PERSON_NAM…" at bounding box center [660, 406] width 1320 height 813
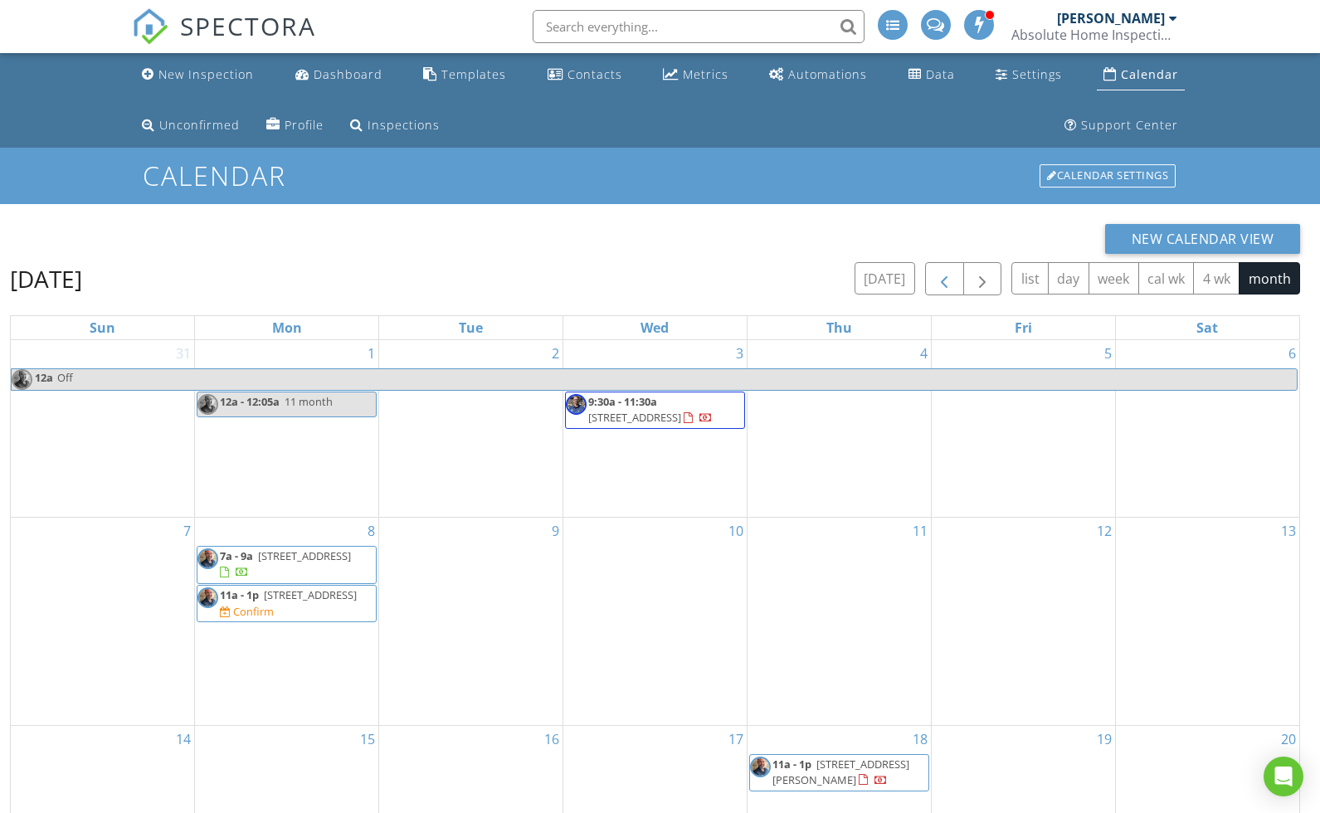
click at [943, 285] on span "button" at bounding box center [944, 280] width 20 height 20
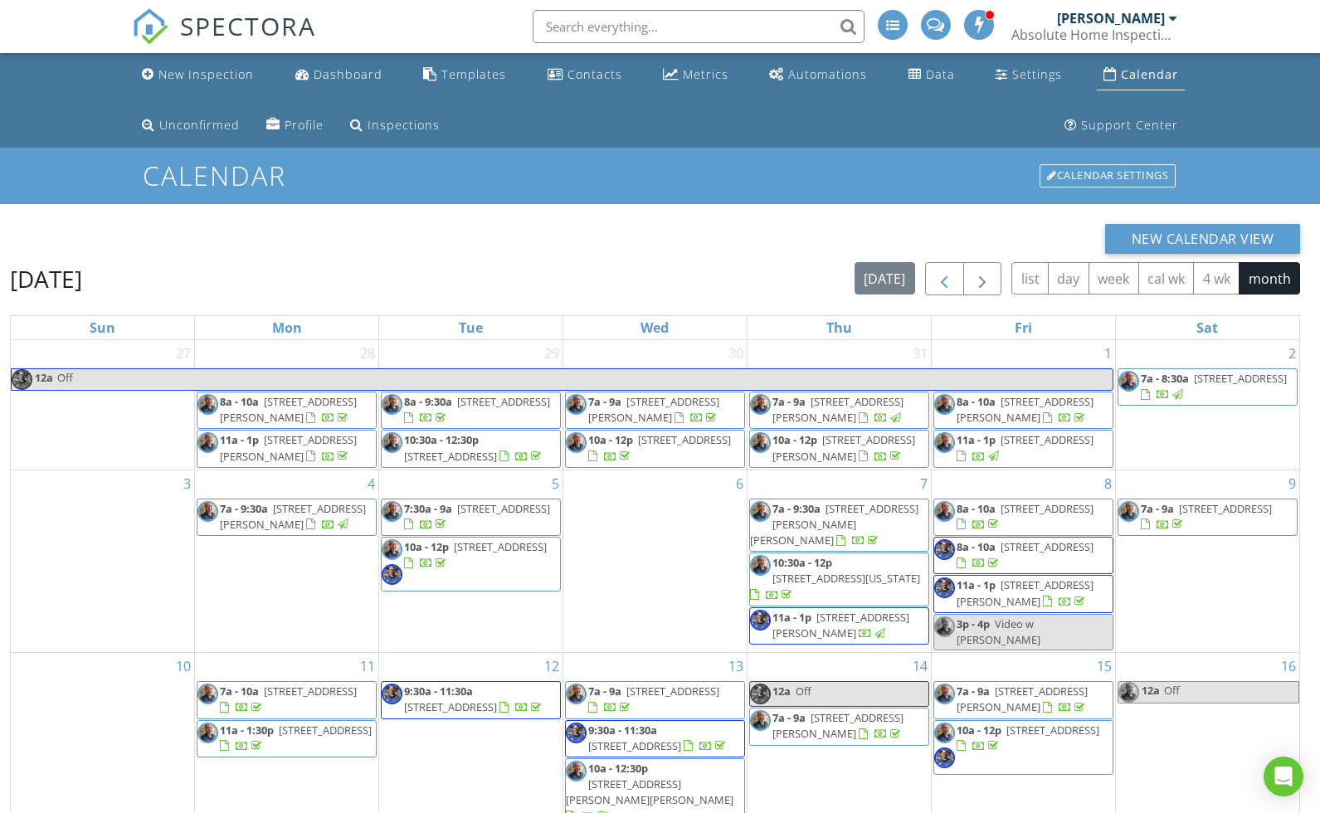
click at [943, 285] on span "button" at bounding box center [944, 280] width 20 height 20
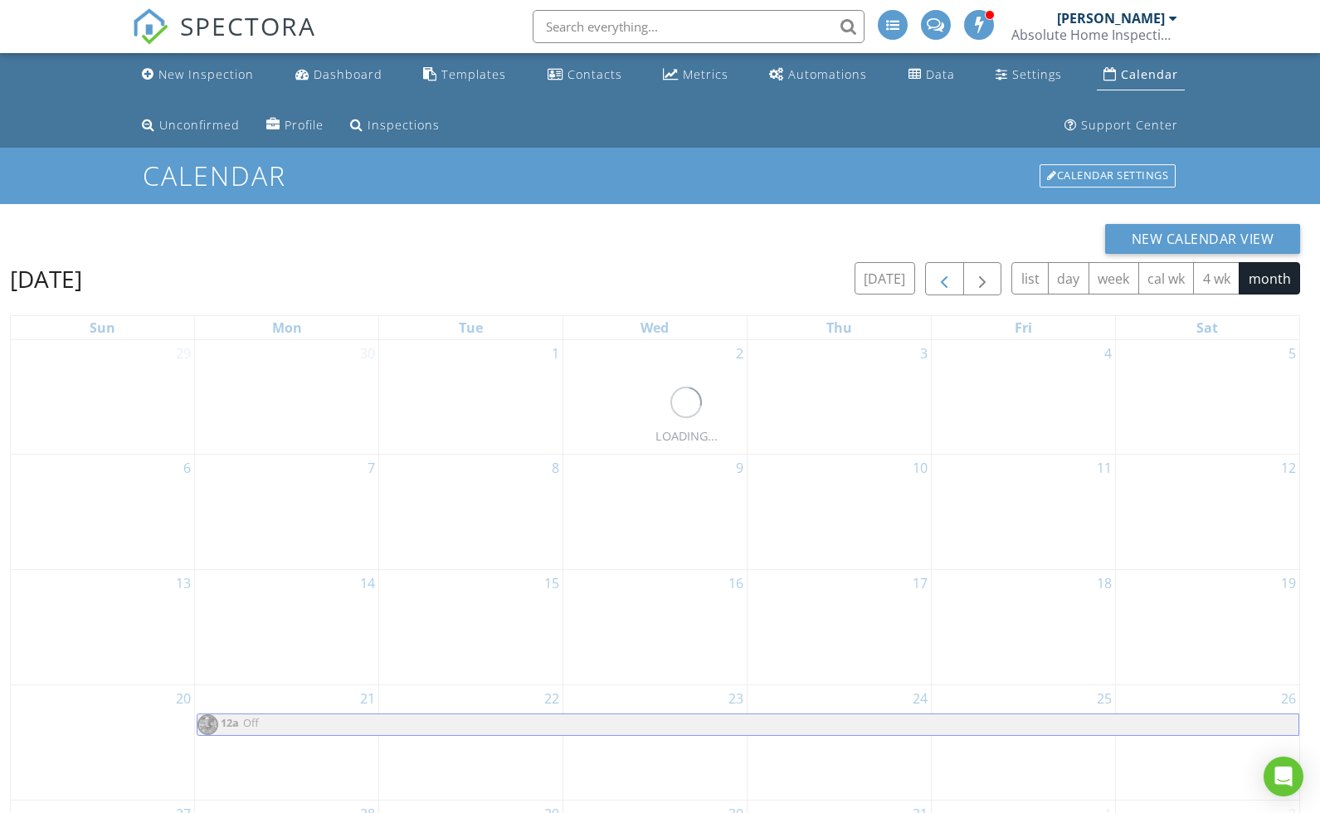
click at [943, 285] on span "button" at bounding box center [944, 280] width 20 height 20
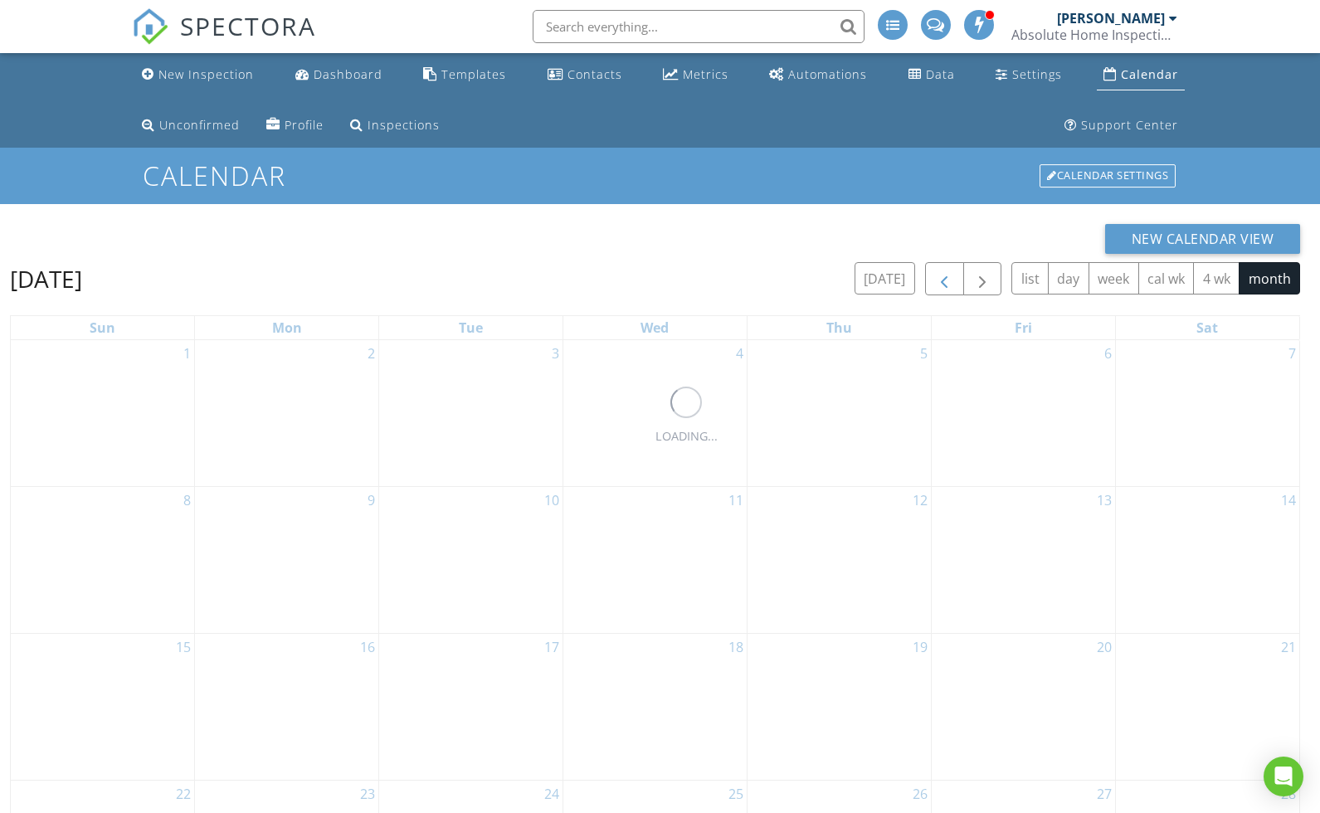
click at [943, 285] on span "button" at bounding box center [944, 280] width 20 height 20
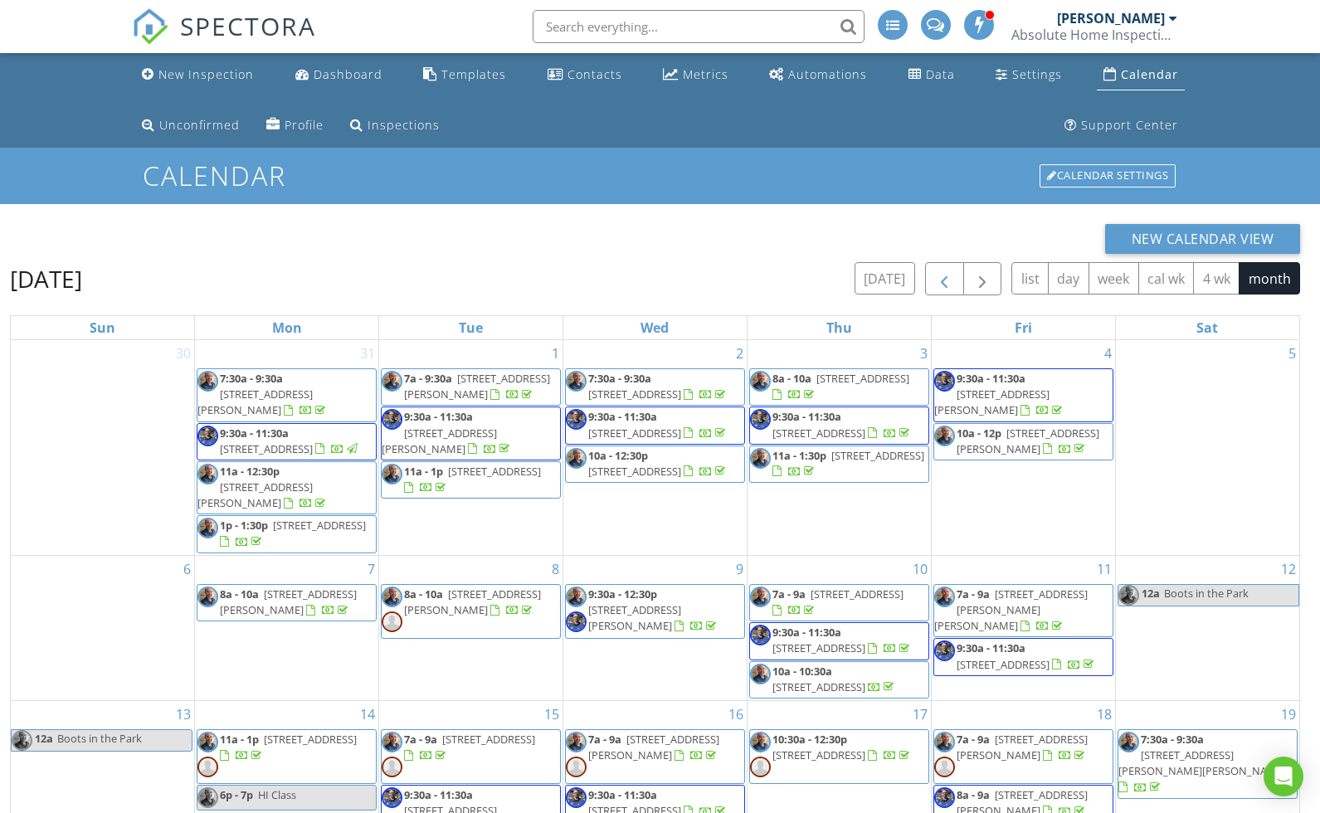
click at [943, 285] on span "button" at bounding box center [944, 280] width 20 height 20
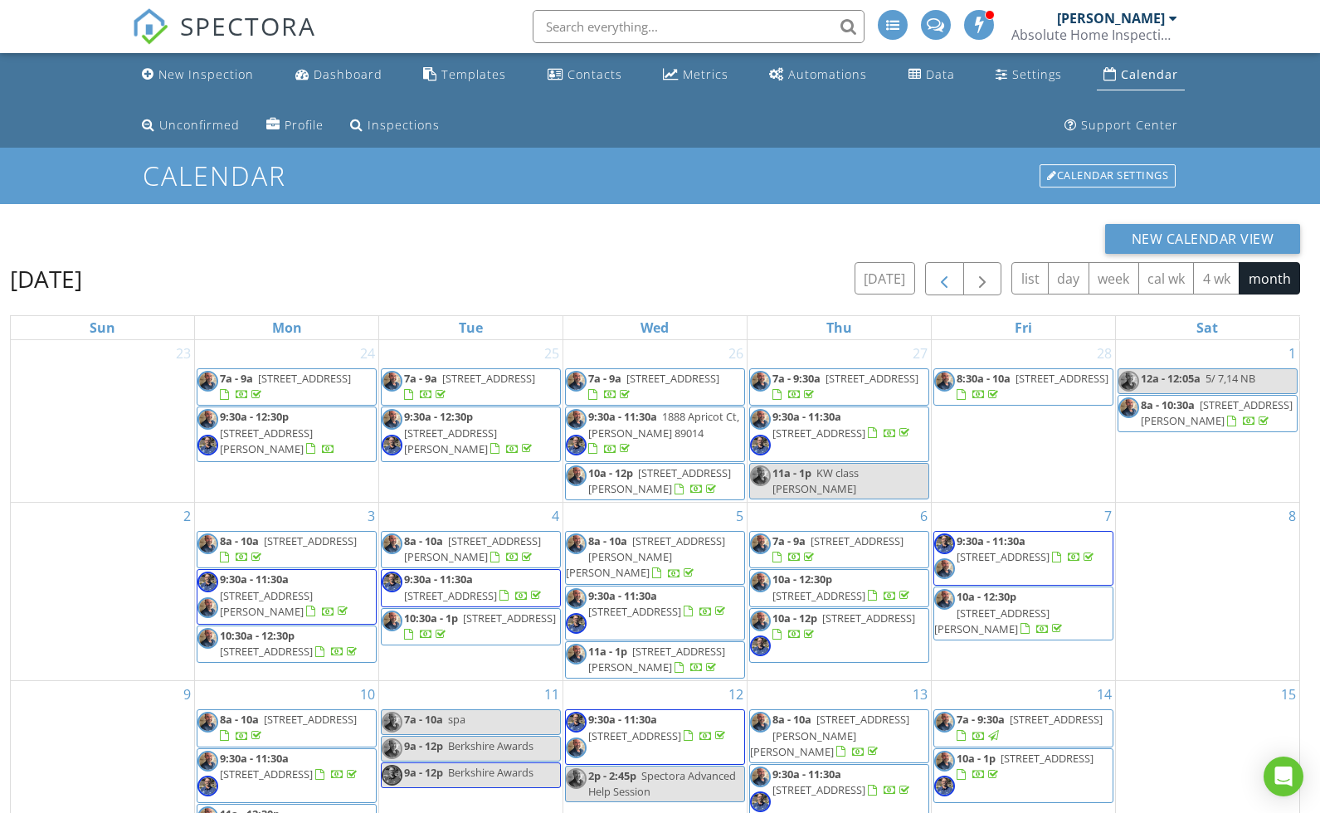
click at [943, 285] on span "button" at bounding box center [944, 280] width 20 height 20
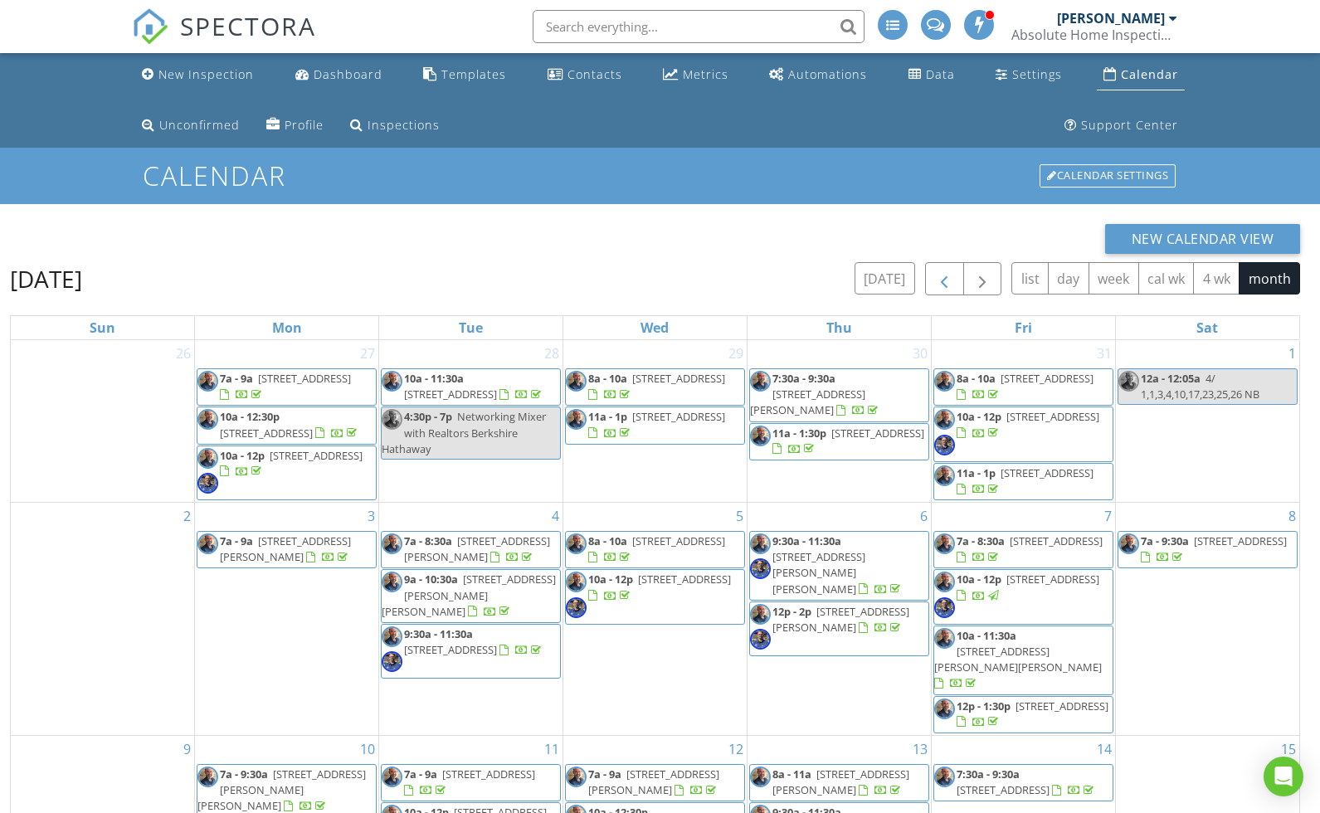
click at [943, 285] on span "button" at bounding box center [944, 280] width 20 height 20
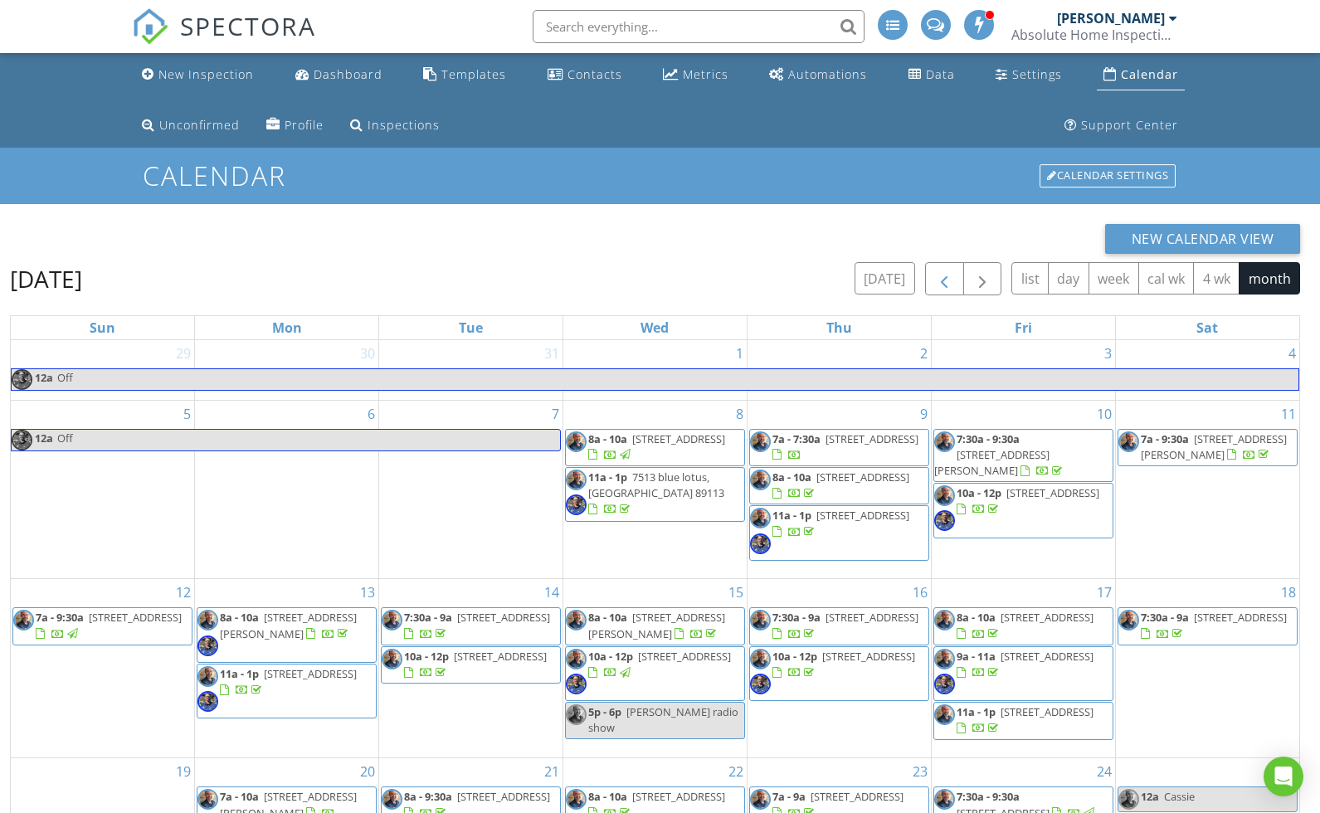
click at [943, 285] on span "button" at bounding box center [944, 280] width 20 height 20
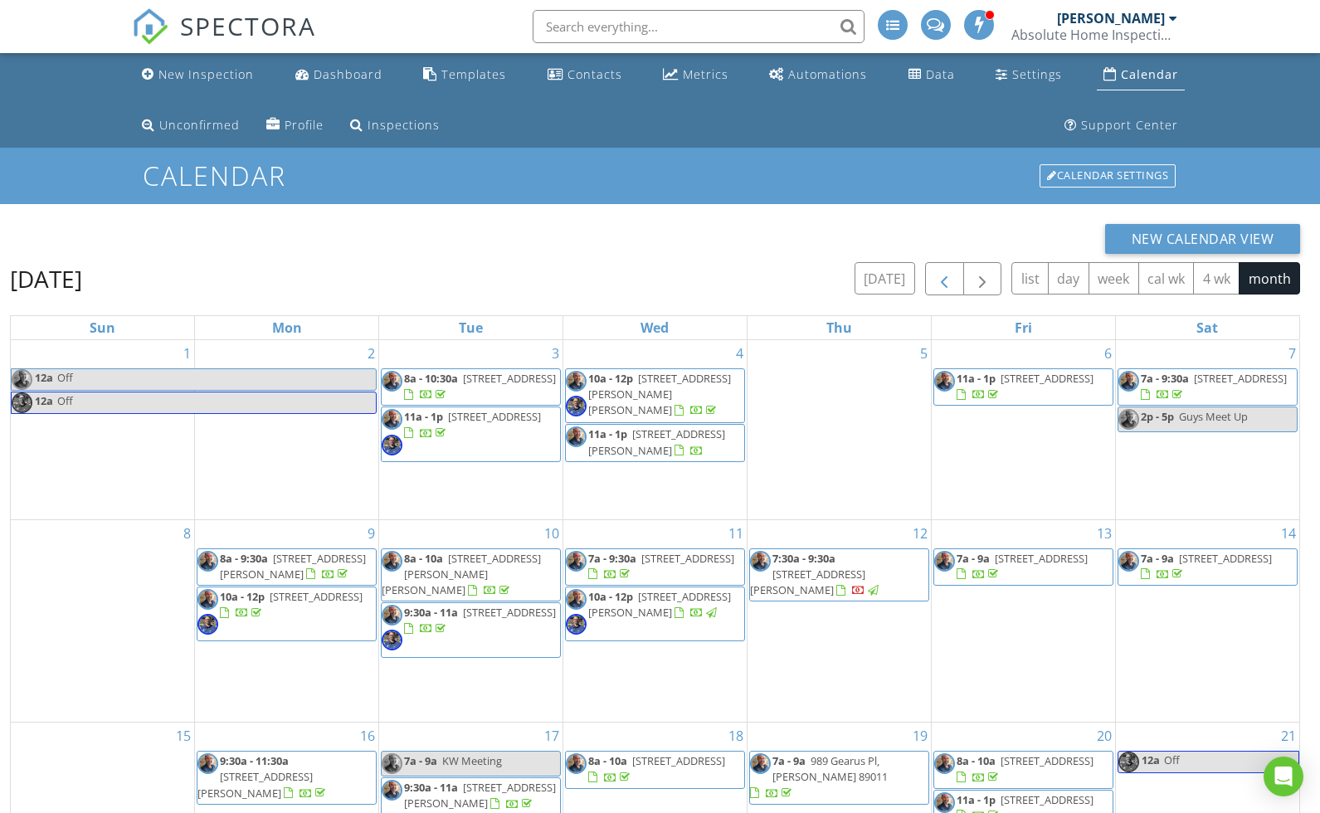
click at [943, 285] on span "button" at bounding box center [944, 280] width 20 height 20
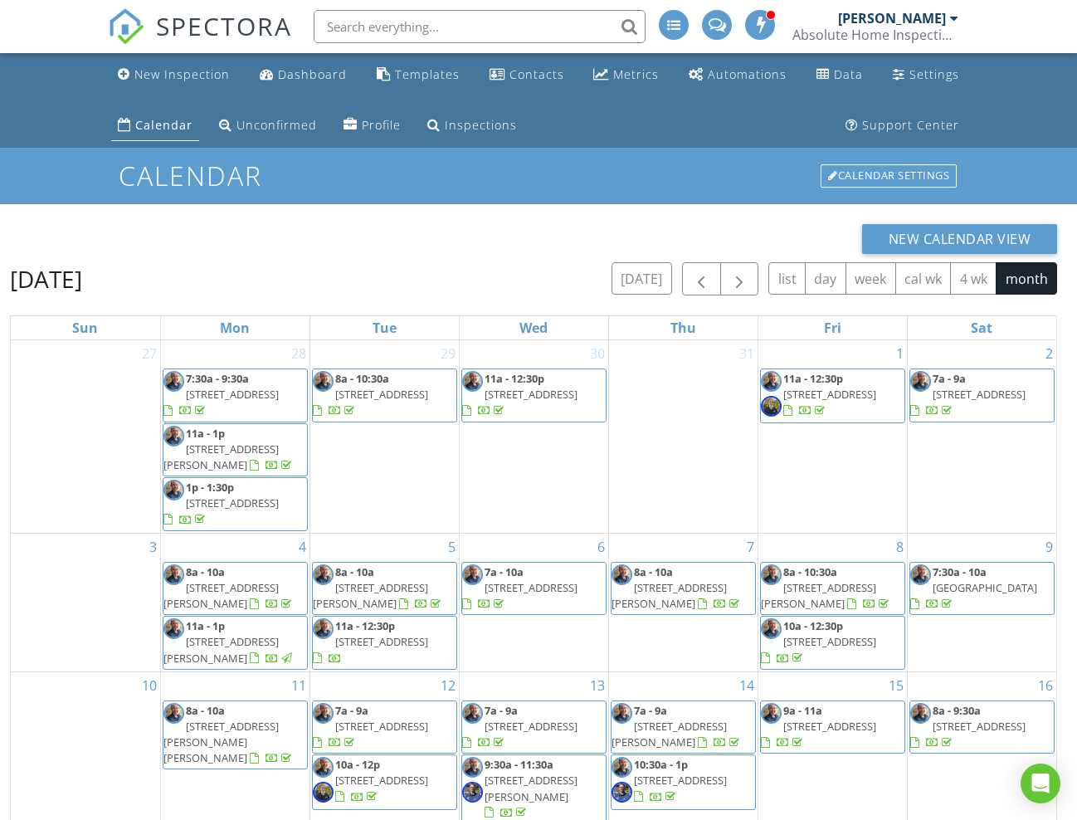
click at [220, 585] on span "[STREET_ADDRESS][PERSON_NAME]" at bounding box center [220, 595] width 115 height 31
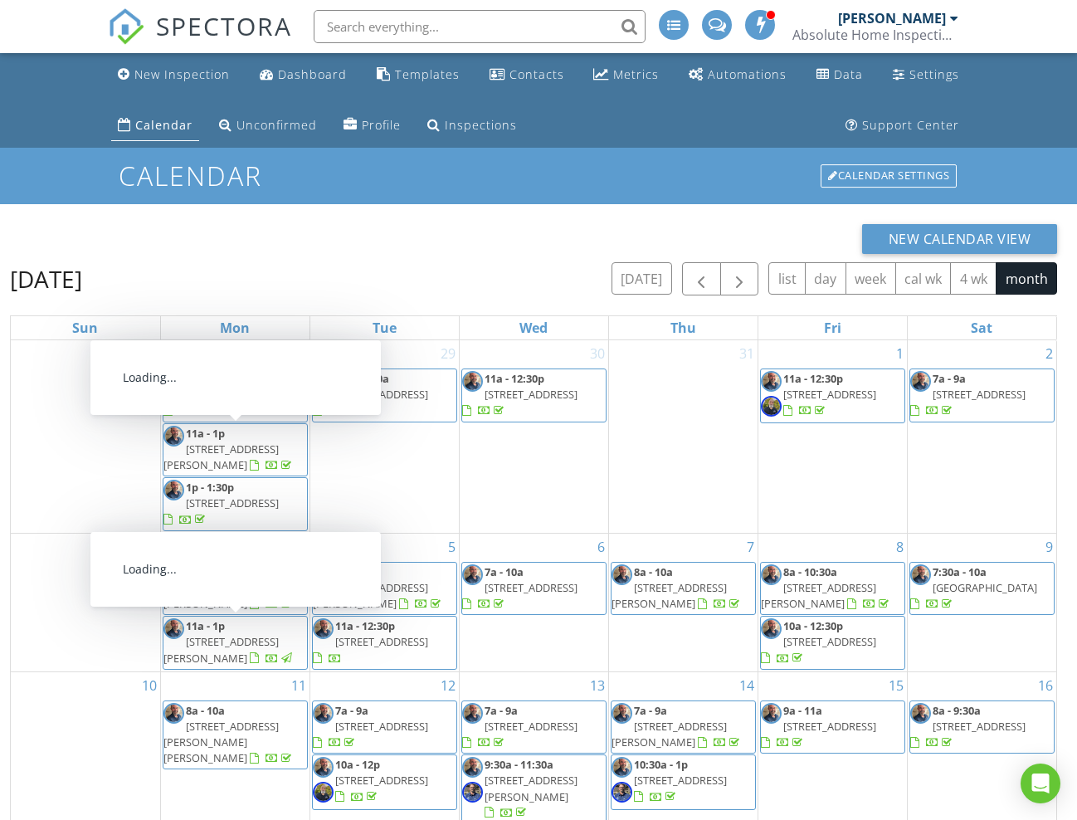
click at [248, 645] on span "9811 Harper Edge St, Las Vegas 89143" at bounding box center [220, 649] width 115 height 31
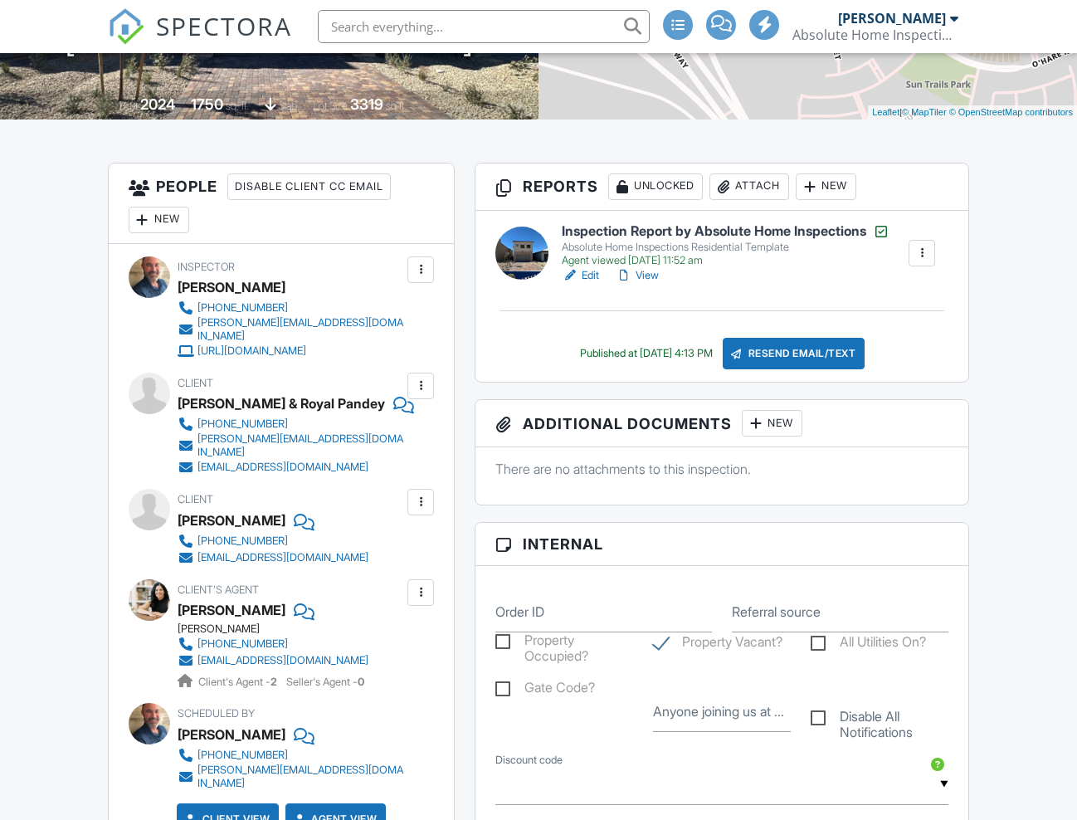
scroll to position [378, 0]
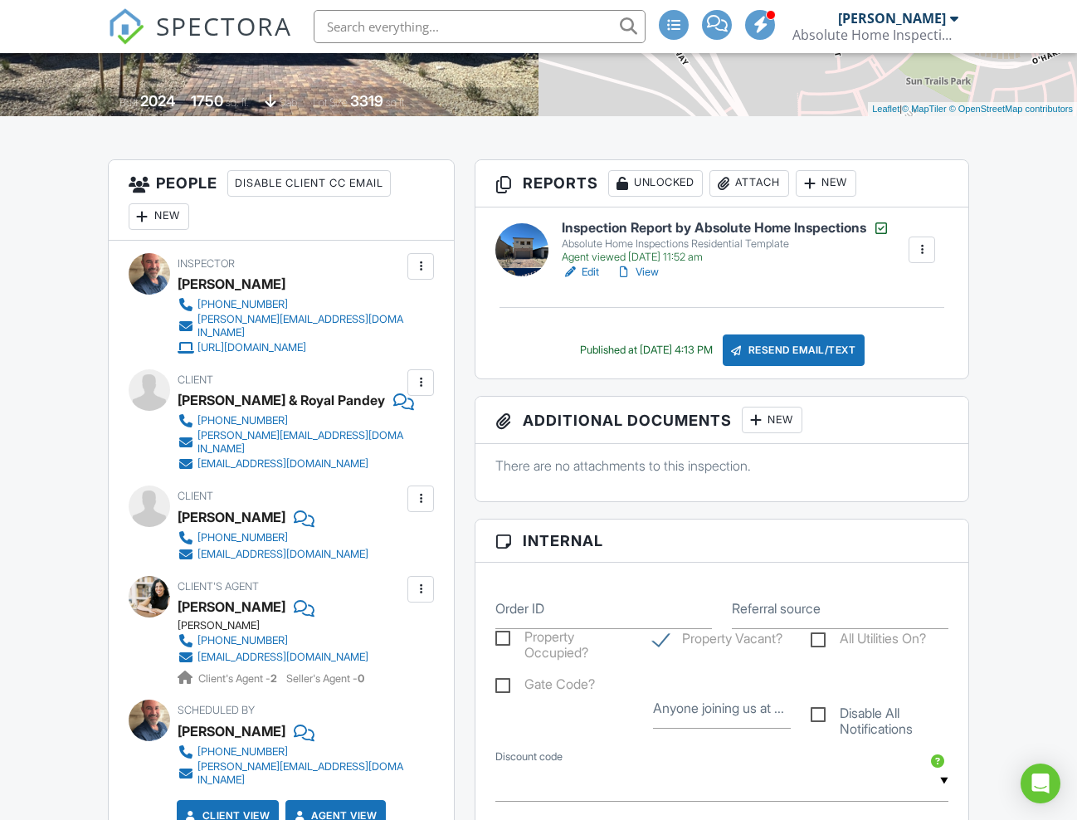
click at [269, 429] on div "roshni.mail950@gmail.com" at bounding box center [301, 442] width 207 height 27
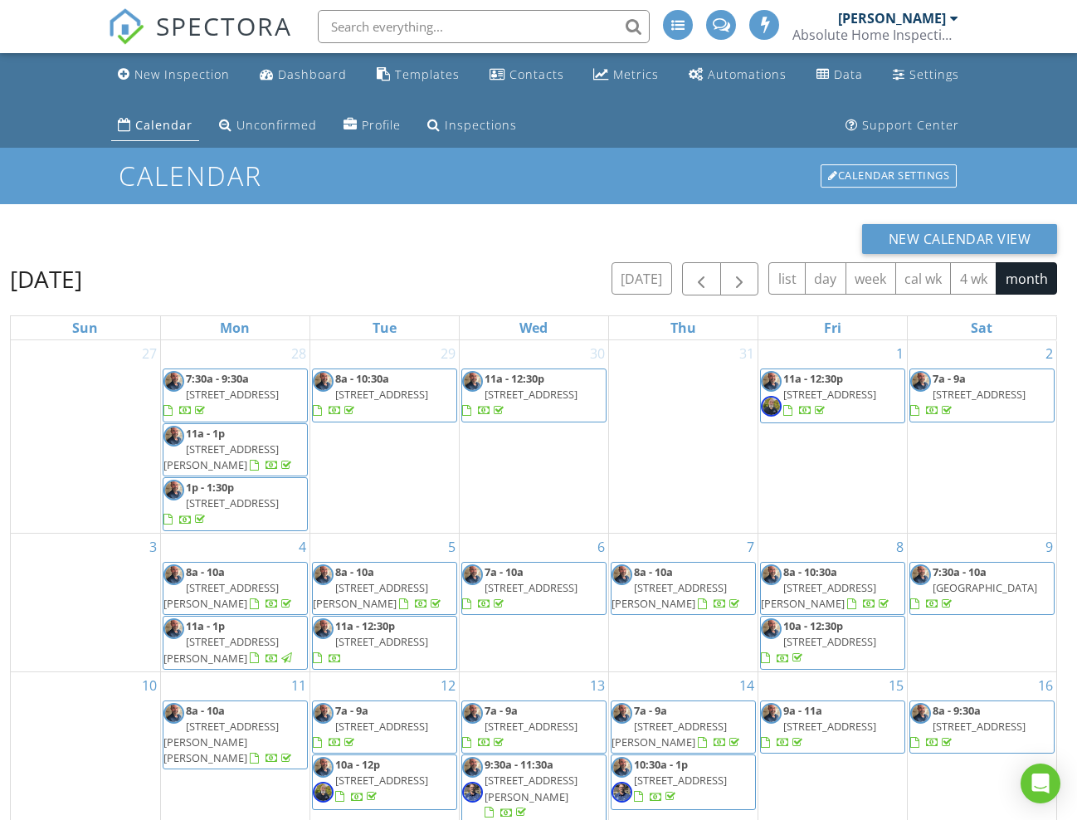
click at [546, 597] on span "7a - 10a [STREET_ADDRESS]" at bounding box center [534, 588] width 144 height 49
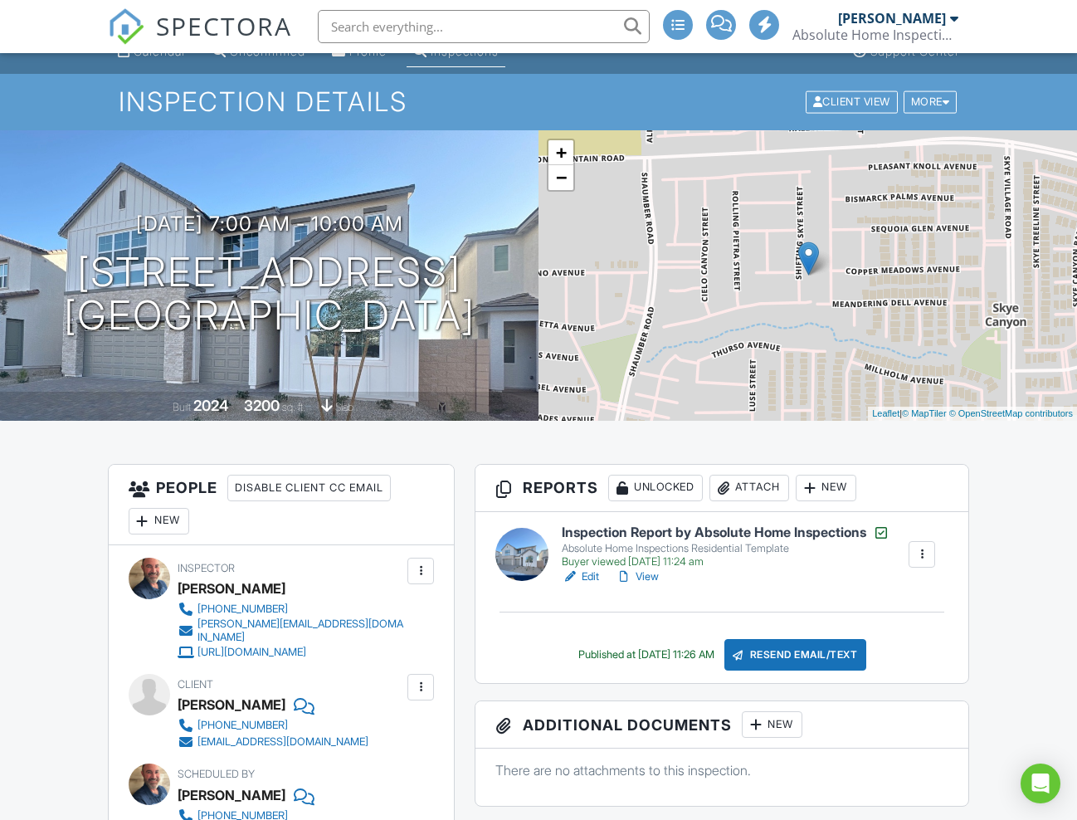
scroll to position [90, 0]
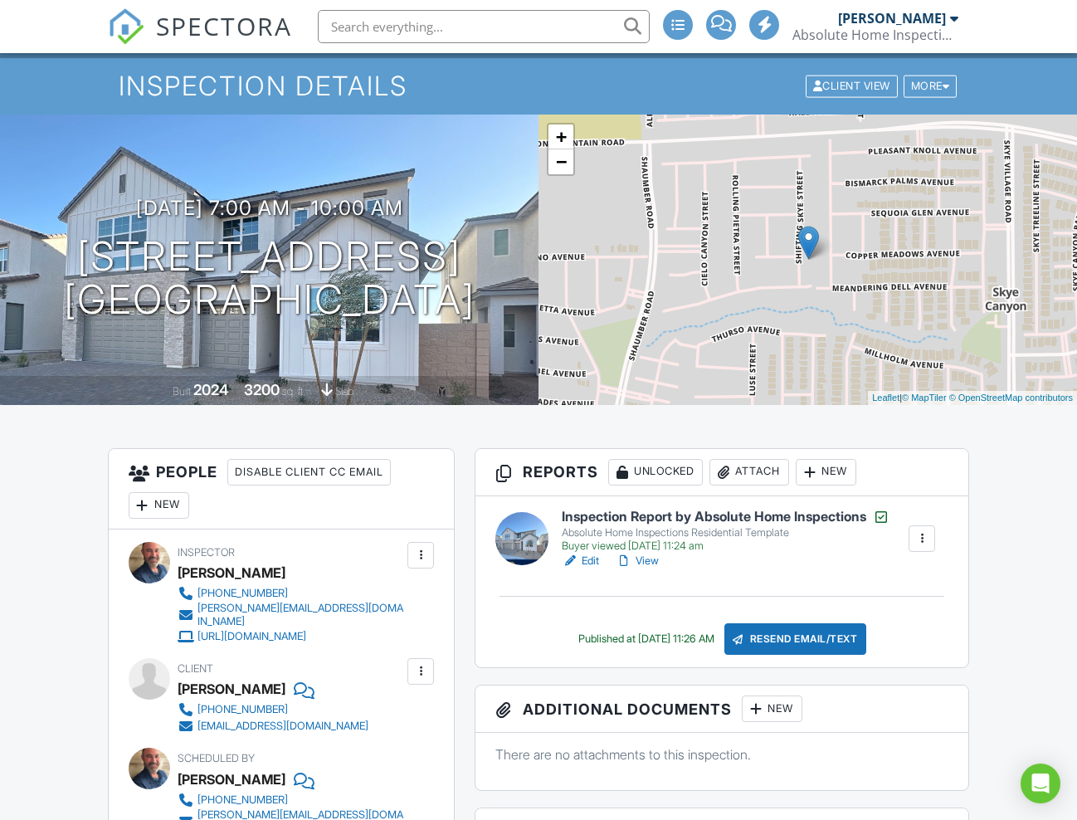
click at [256, 720] on div "bryantgly@gmail.com" at bounding box center [283, 726] width 171 height 13
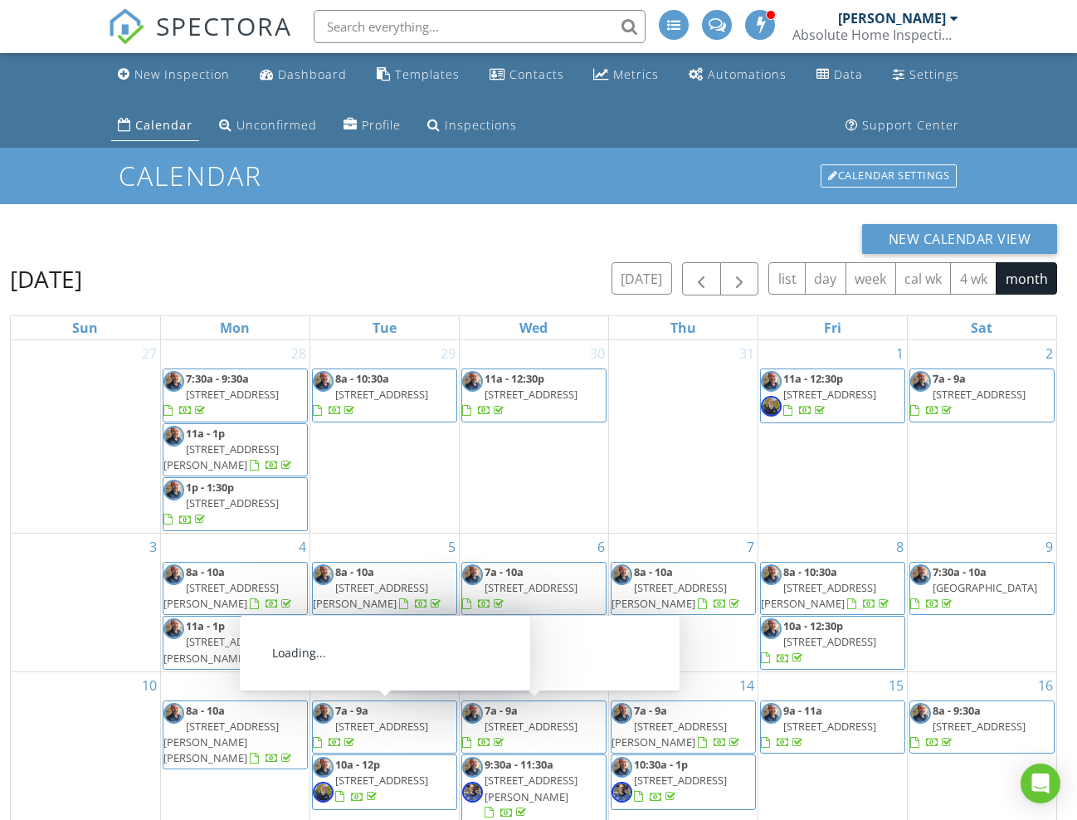
click at [407, 728] on span "1614 Crested Eagle St, Las Vegas 89138" at bounding box center [381, 726] width 93 height 15
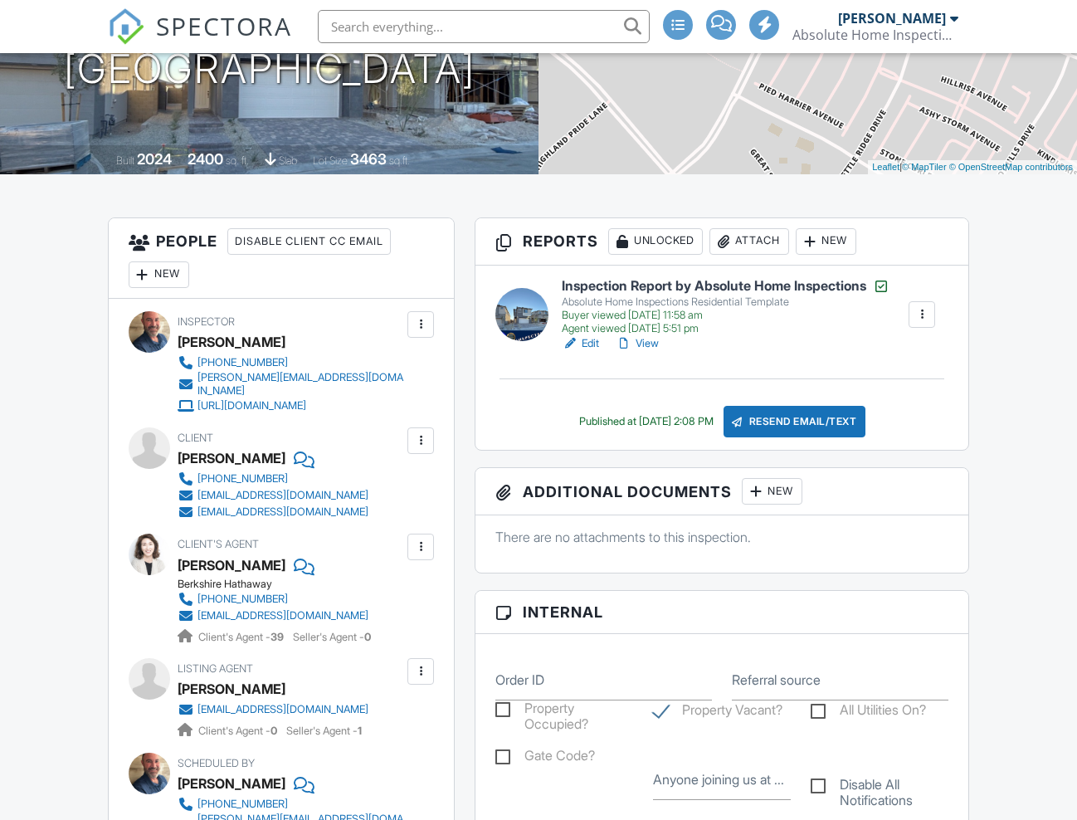
scroll to position [358, 0]
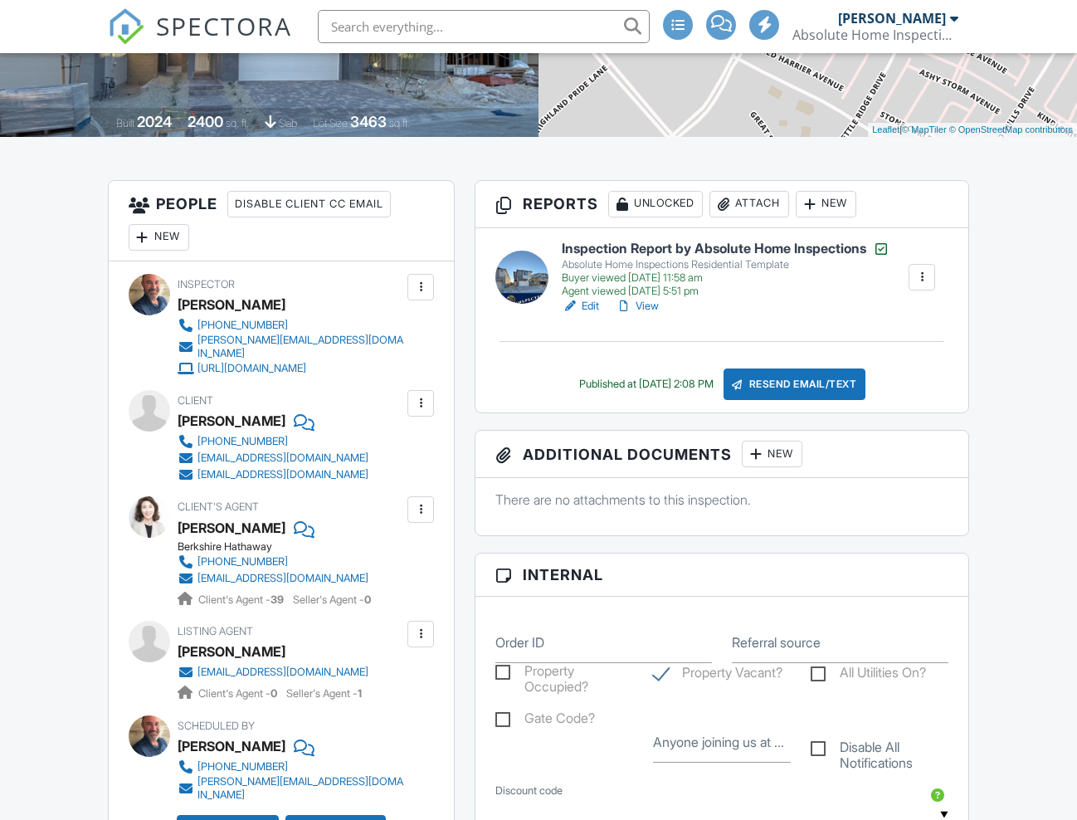
click at [267, 451] on div "hamsun22dr@gmail.com" at bounding box center [283, 457] width 171 height 13
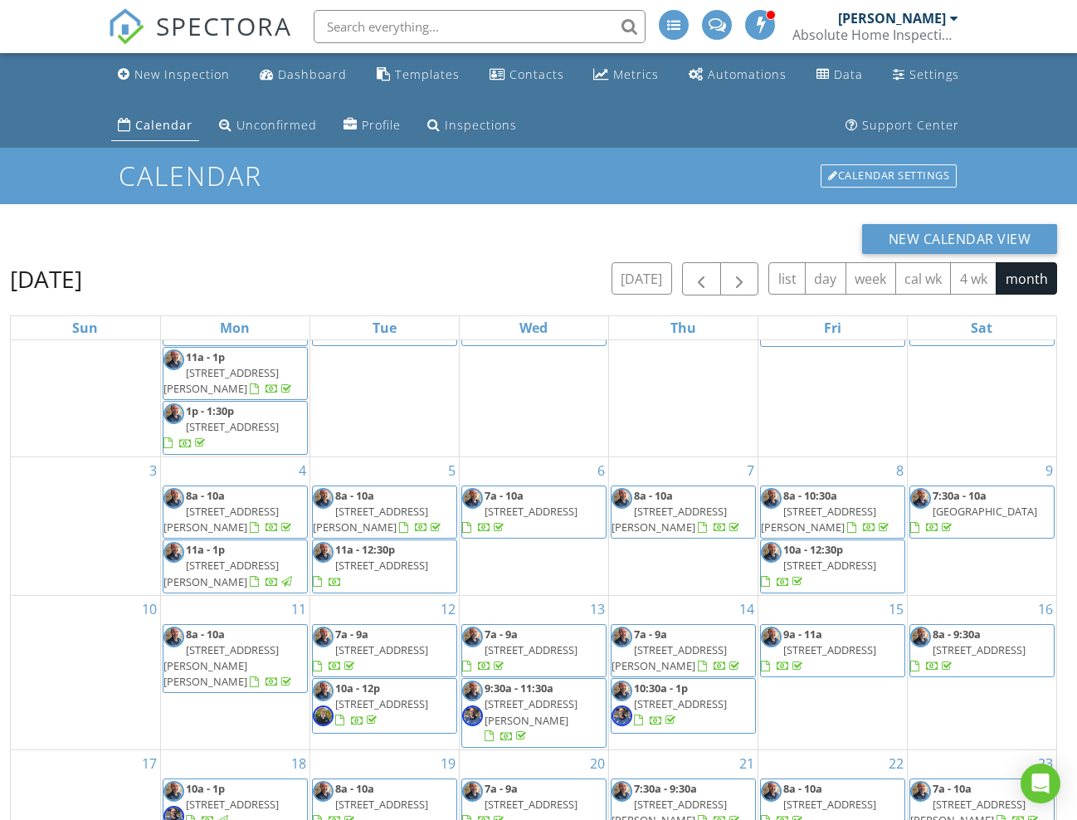
scroll to position [76, 0]
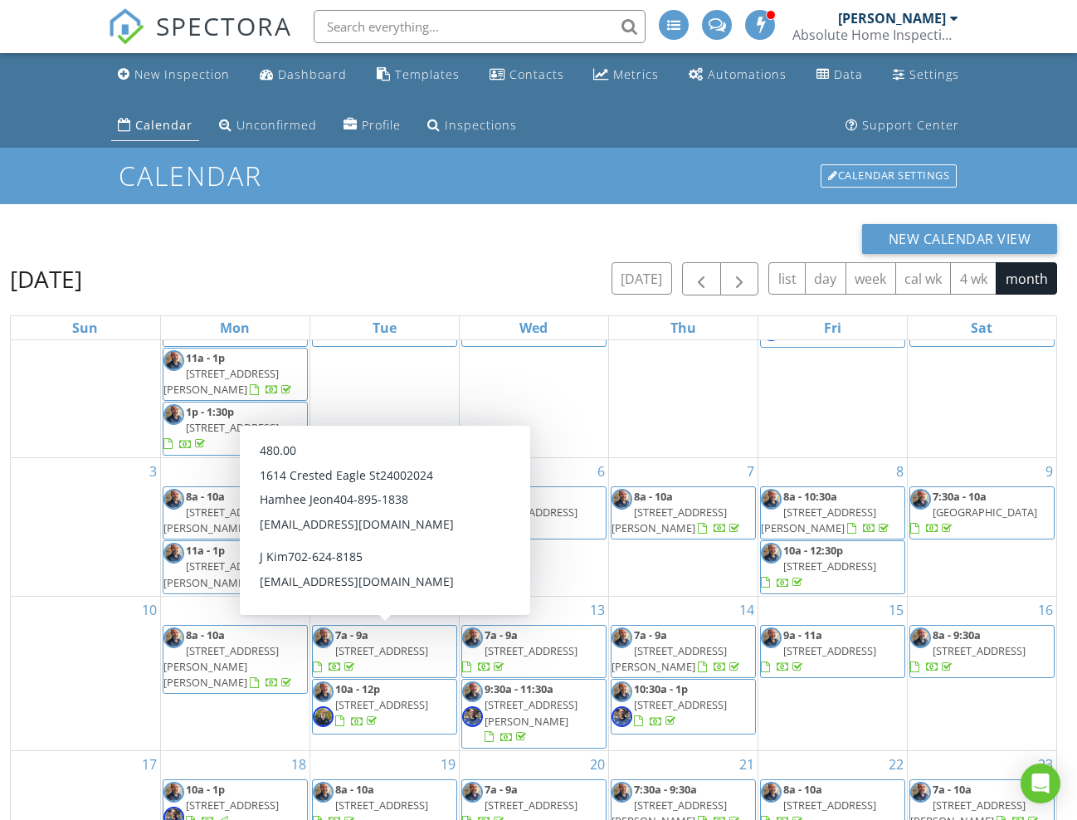
click at [403, 646] on span "1614 Crested Eagle St, Las Vegas 89138" at bounding box center [381, 650] width 93 height 15
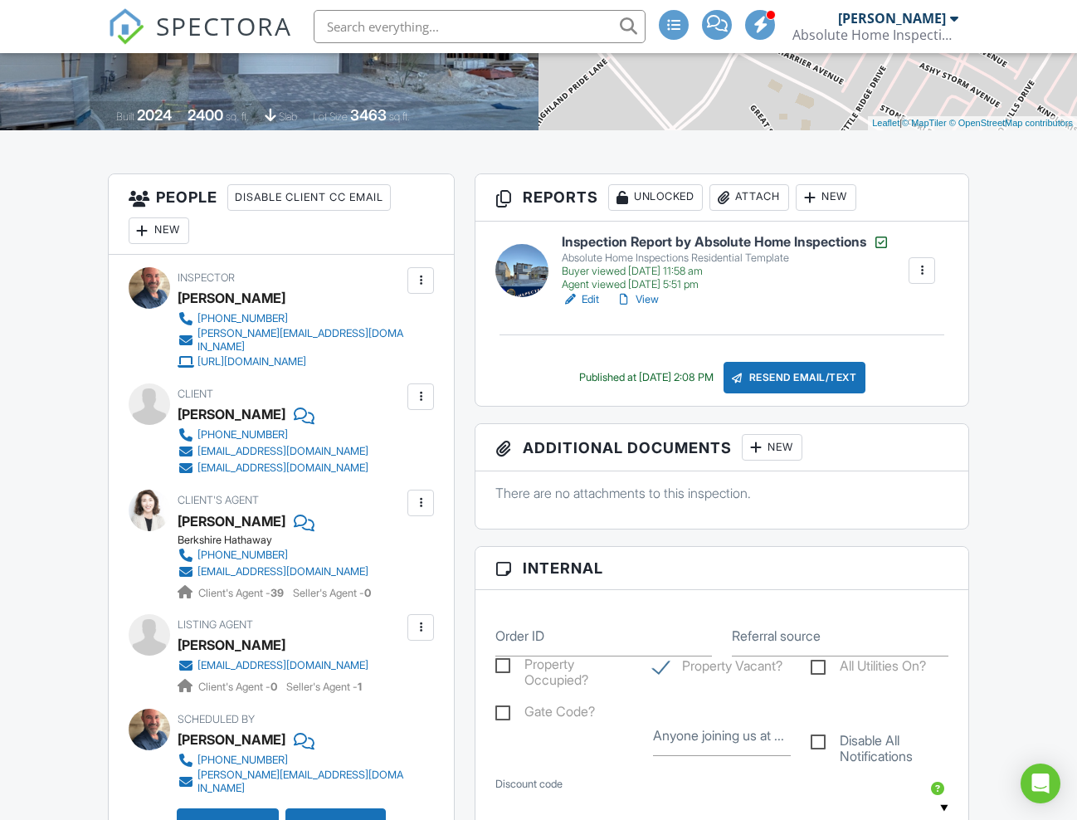
scroll to position [368, 0]
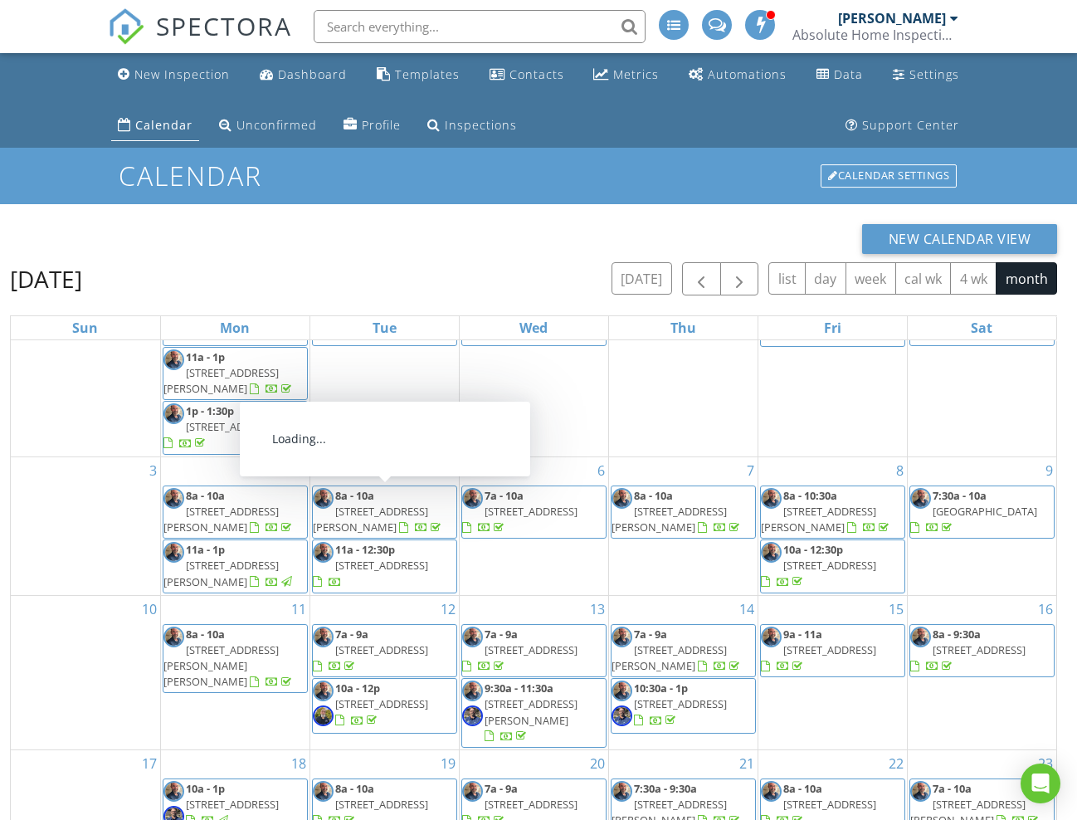
scroll to position [76, 0]
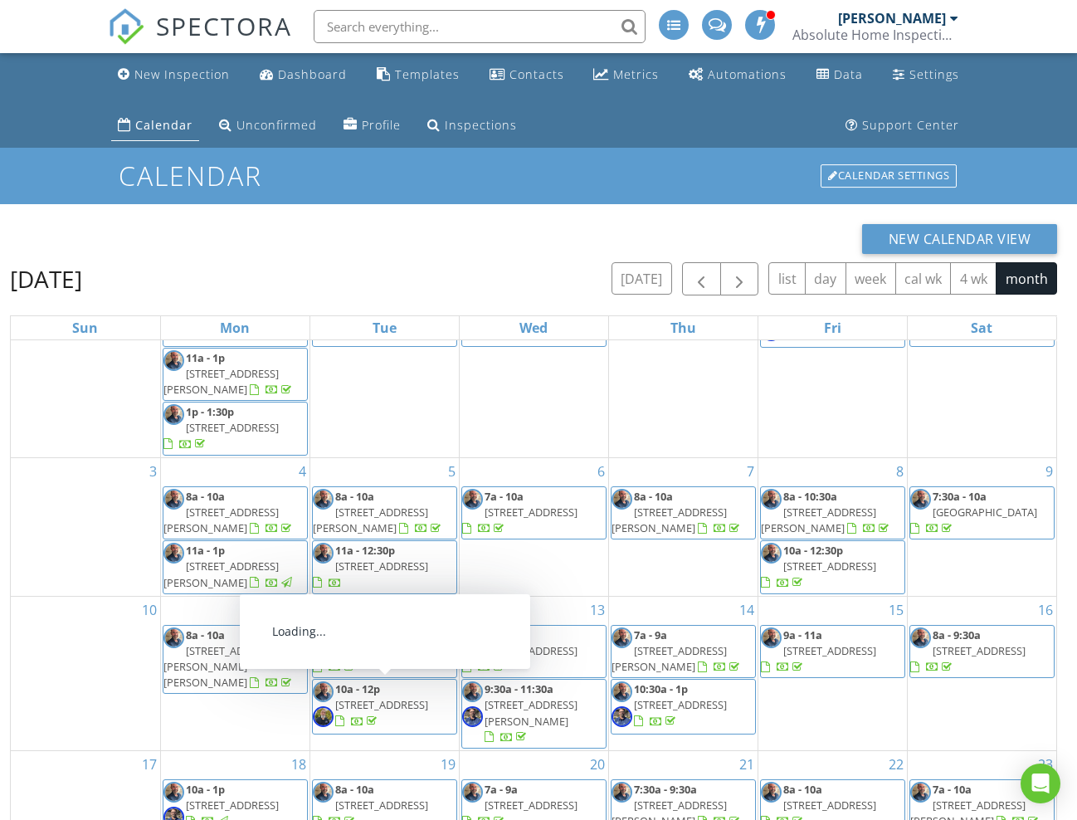
click at [403, 698] on span "9624 Axel Fls Ave, Las Vegas 89143" at bounding box center [381, 704] width 93 height 15
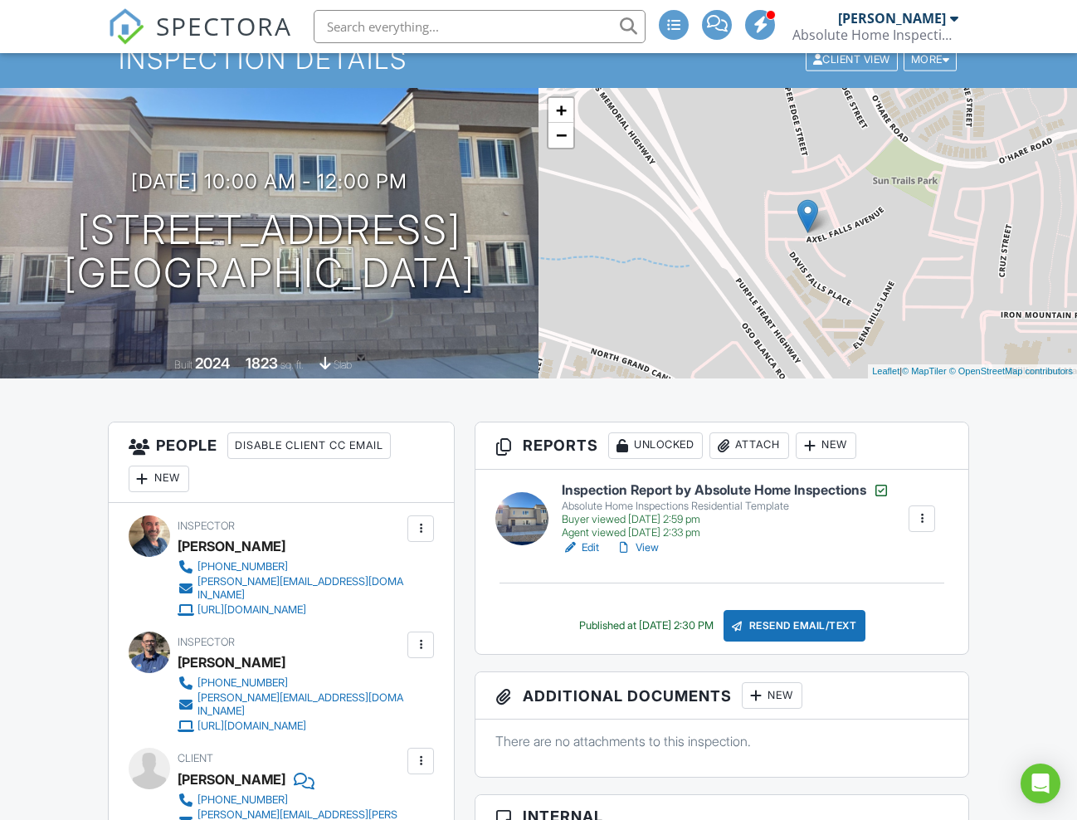
scroll to position [235, 0]
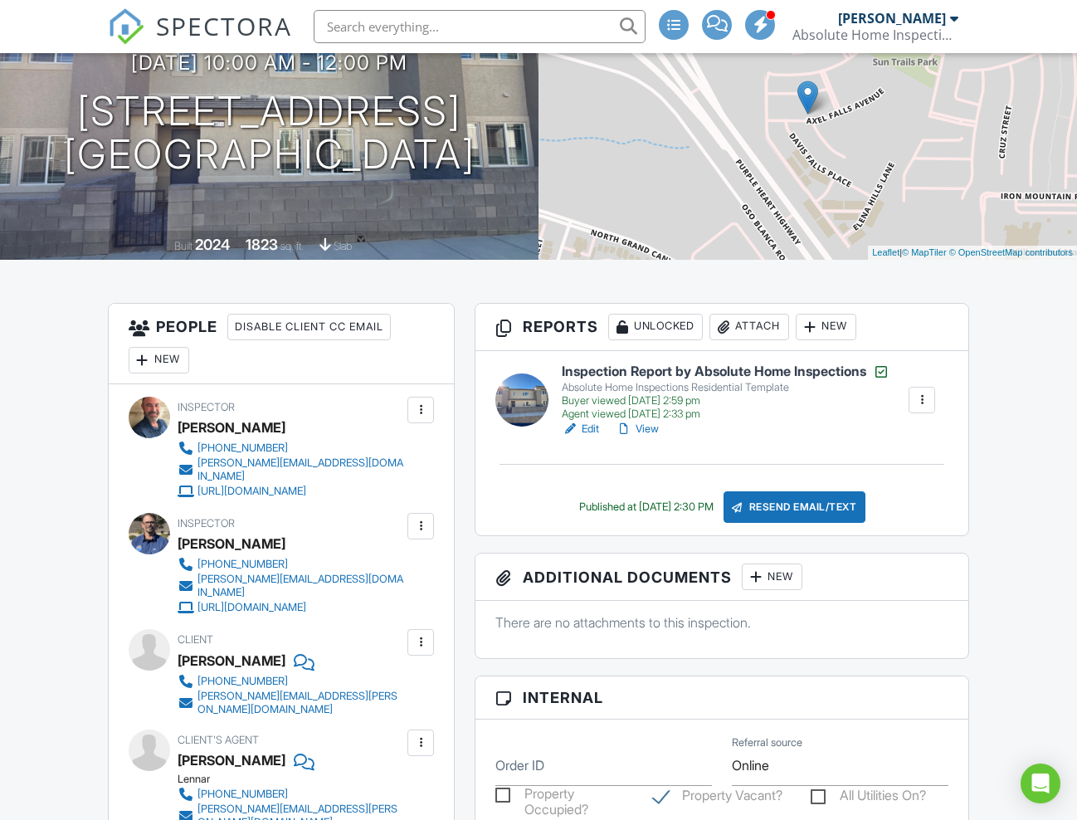
click at [221, 690] on div "[PERSON_NAME][EMAIL_ADDRESS][PERSON_NAME][DOMAIN_NAME]" at bounding box center [301, 703] width 207 height 27
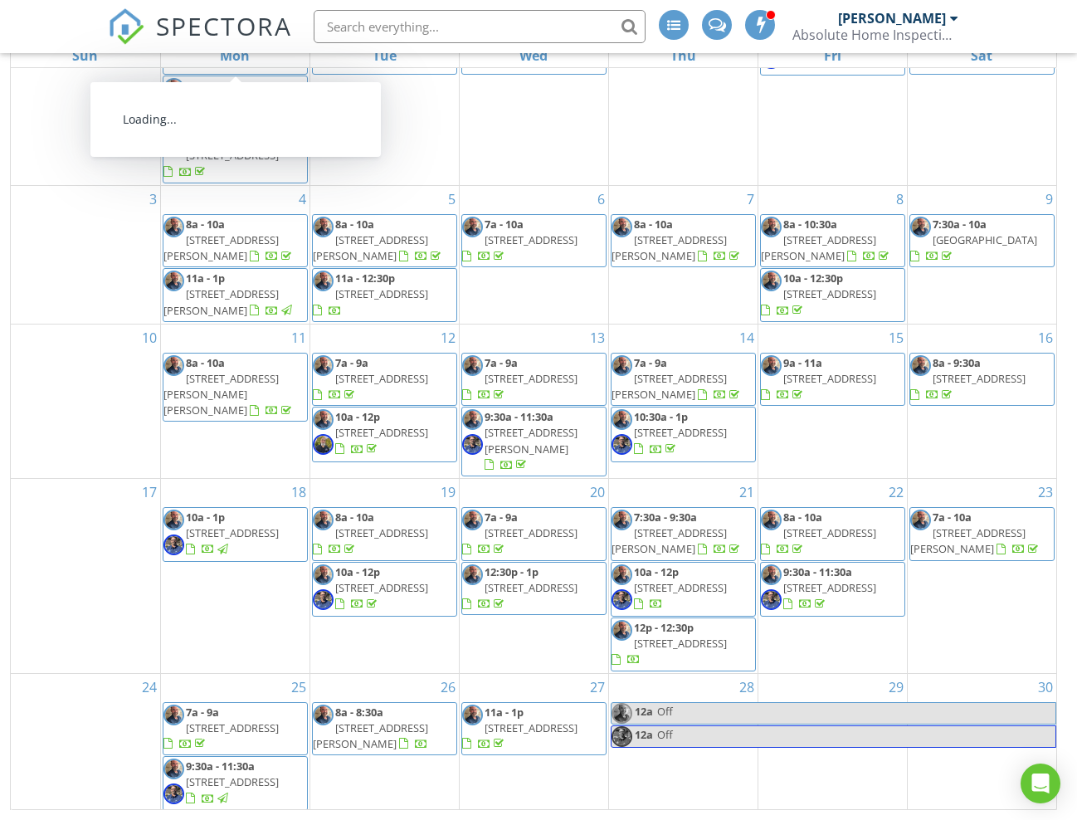
scroll to position [271, 0]
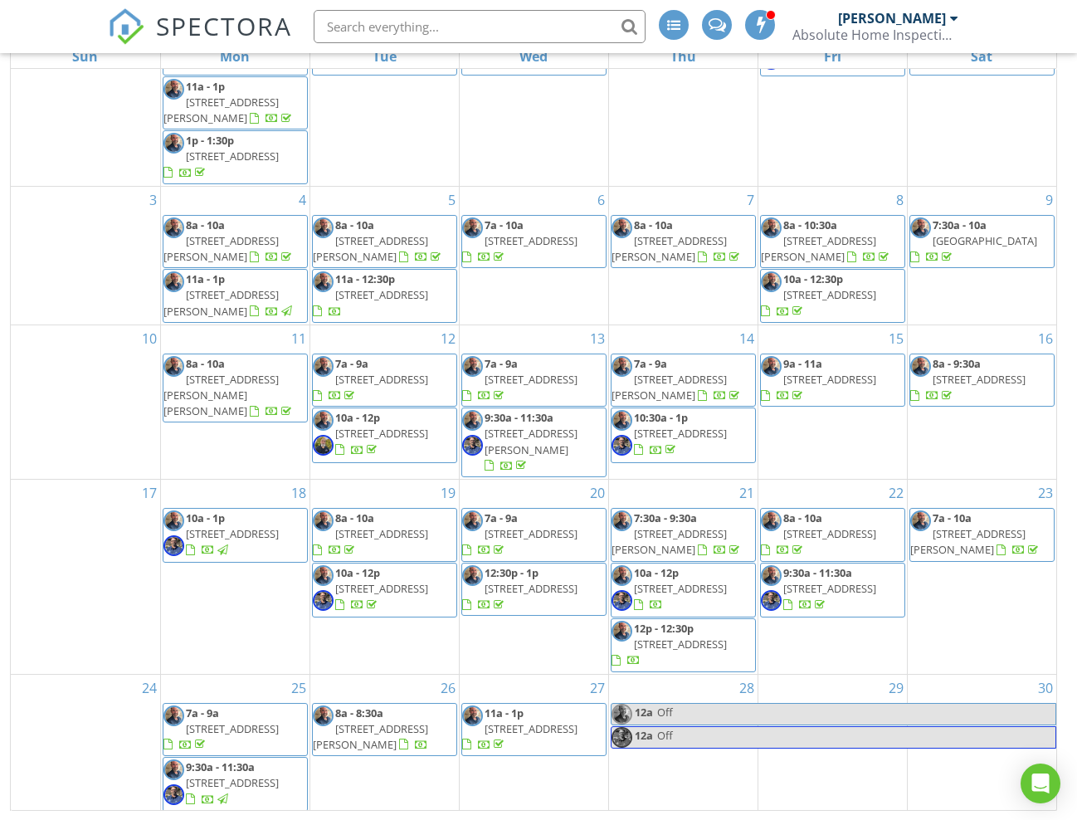
click at [381, 526] on span "10277 Cosmic Latte Ct , Las Vegas 89143-1338" at bounding box center [381, 533] width 93 height 15
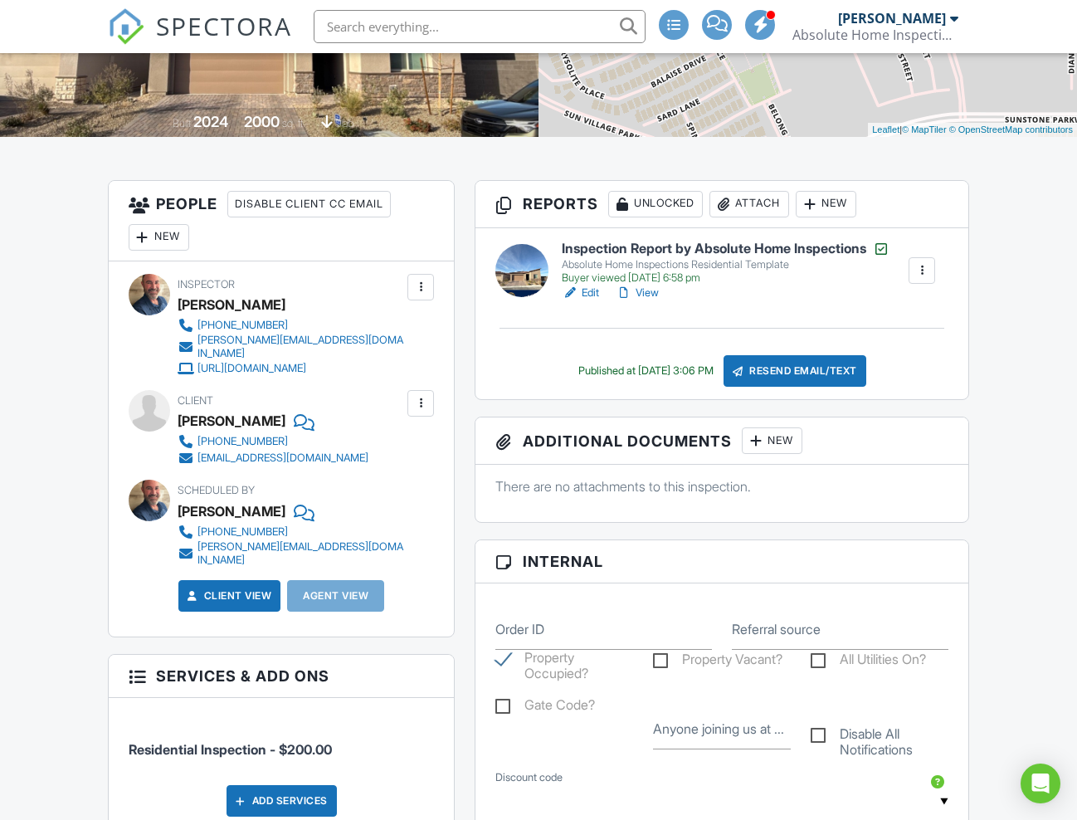
scroll to position [388, 0]
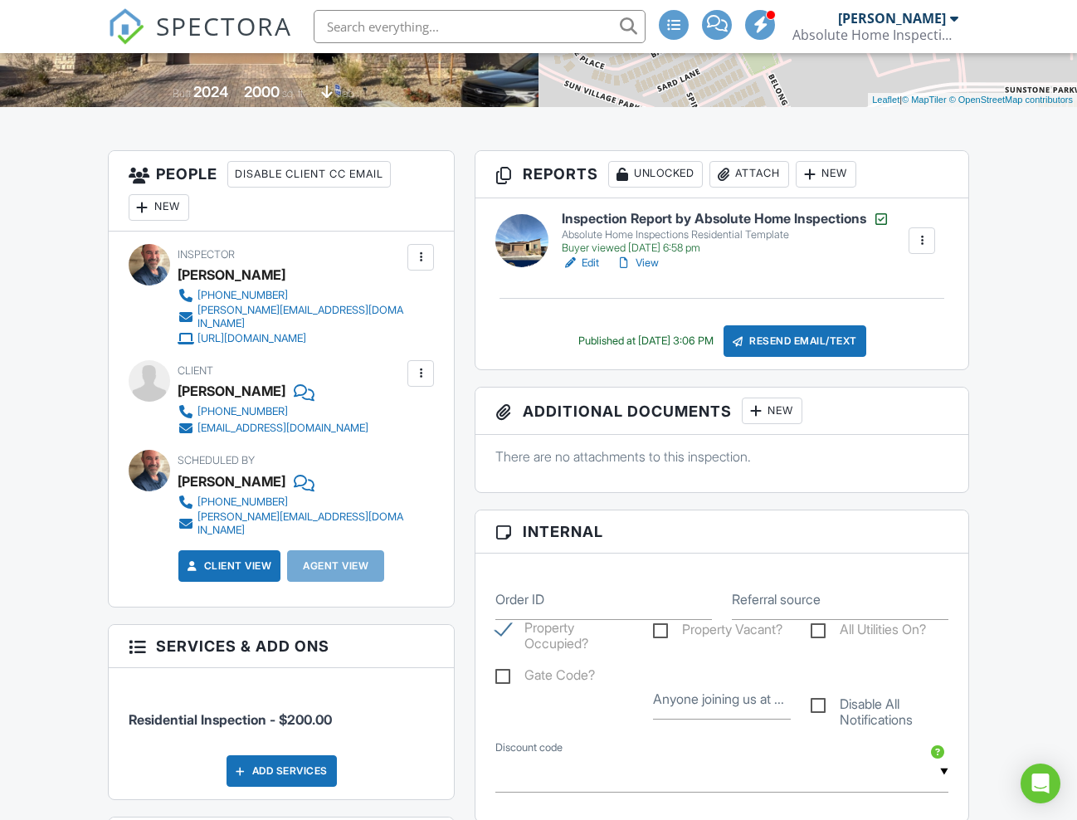
click at [283, 422] on div "coweyes211@gmail.com" at bounding box center [283, 428] width 171 height 13
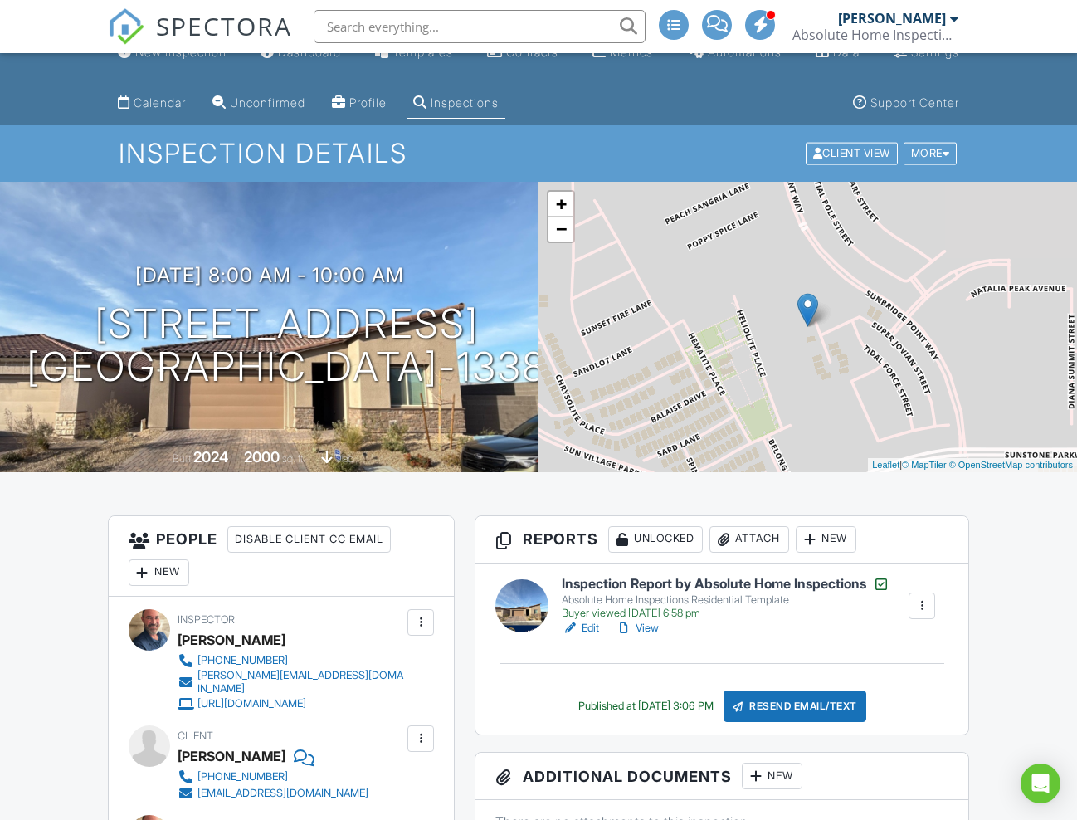
scroll to position [13, 0]
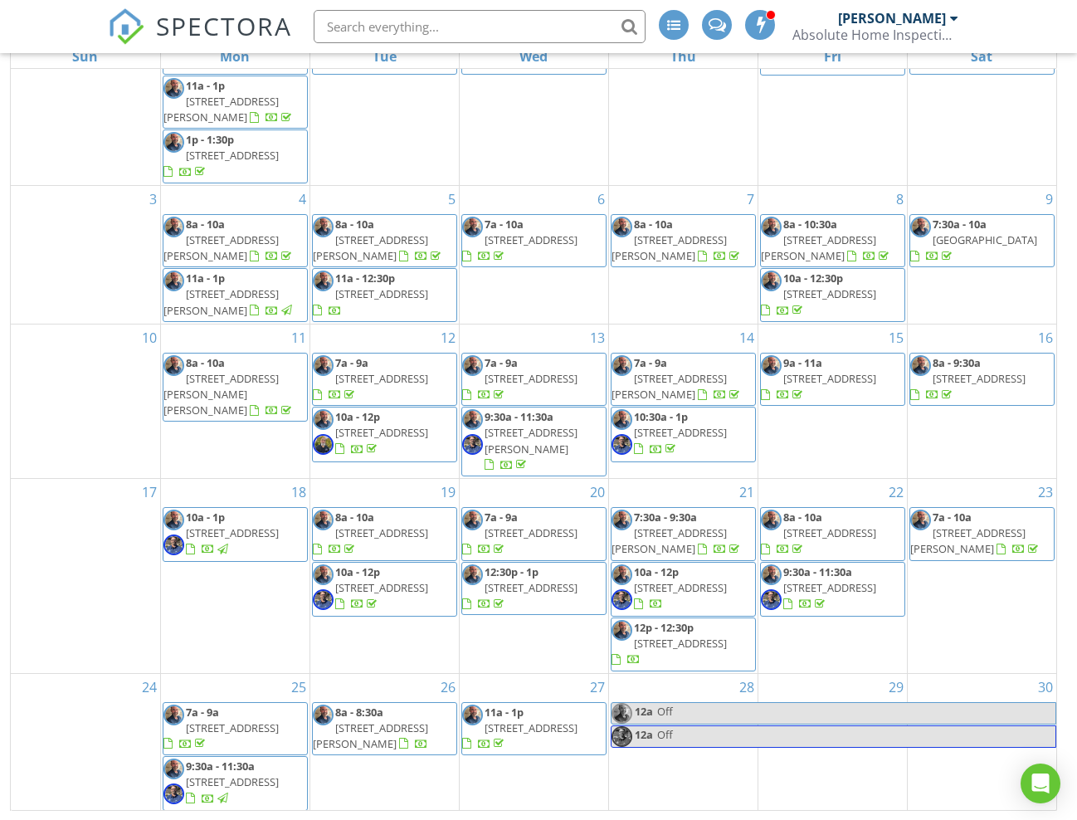
scroll to position [76, 0]
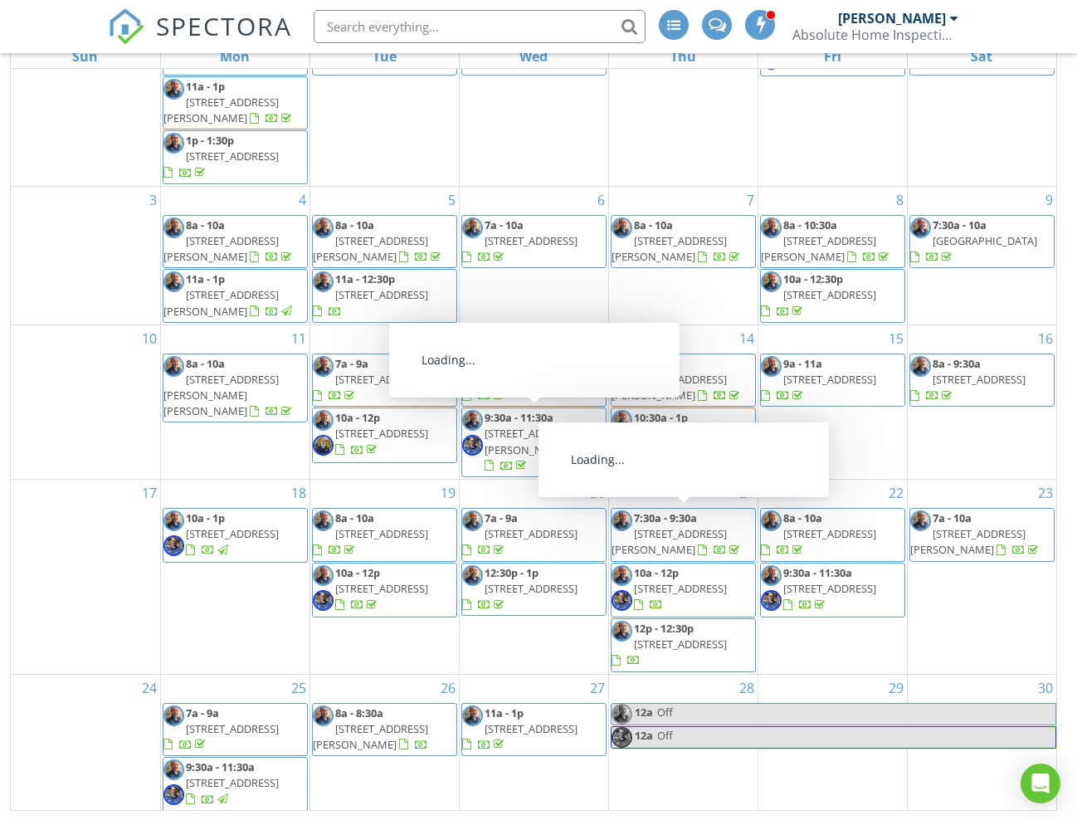
click at [650, 519] on span "7:30a - 9:30a" at bounding box center [665, 517] width 63 height 15
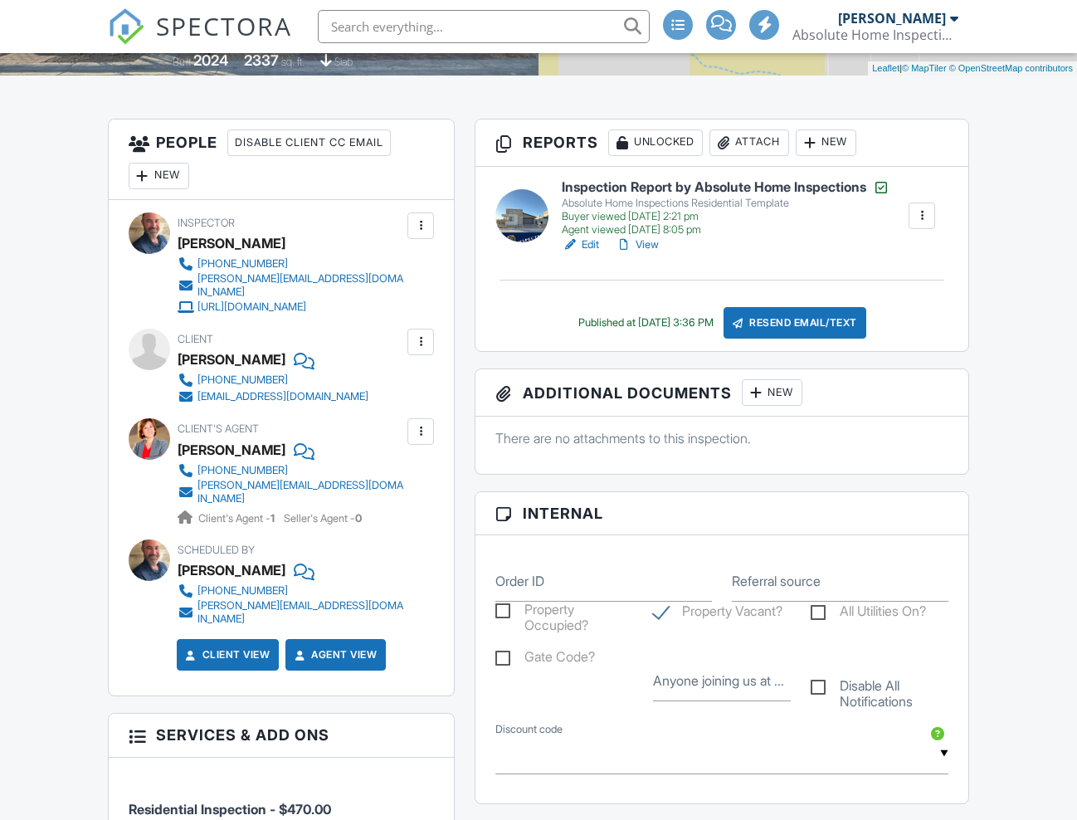
scroll to position [458, 0]
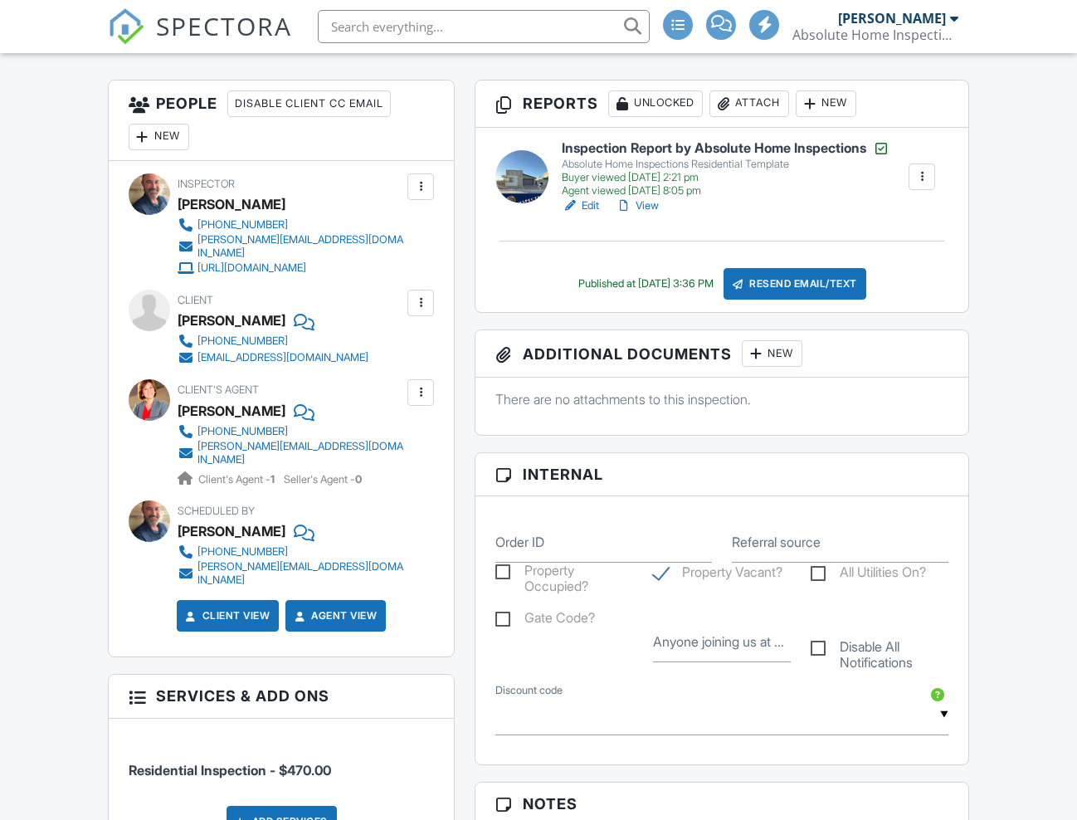
click at [251, 351] on div "bcrooks850@gmail.com" at bounding box center [283, 357] width 171 height 13
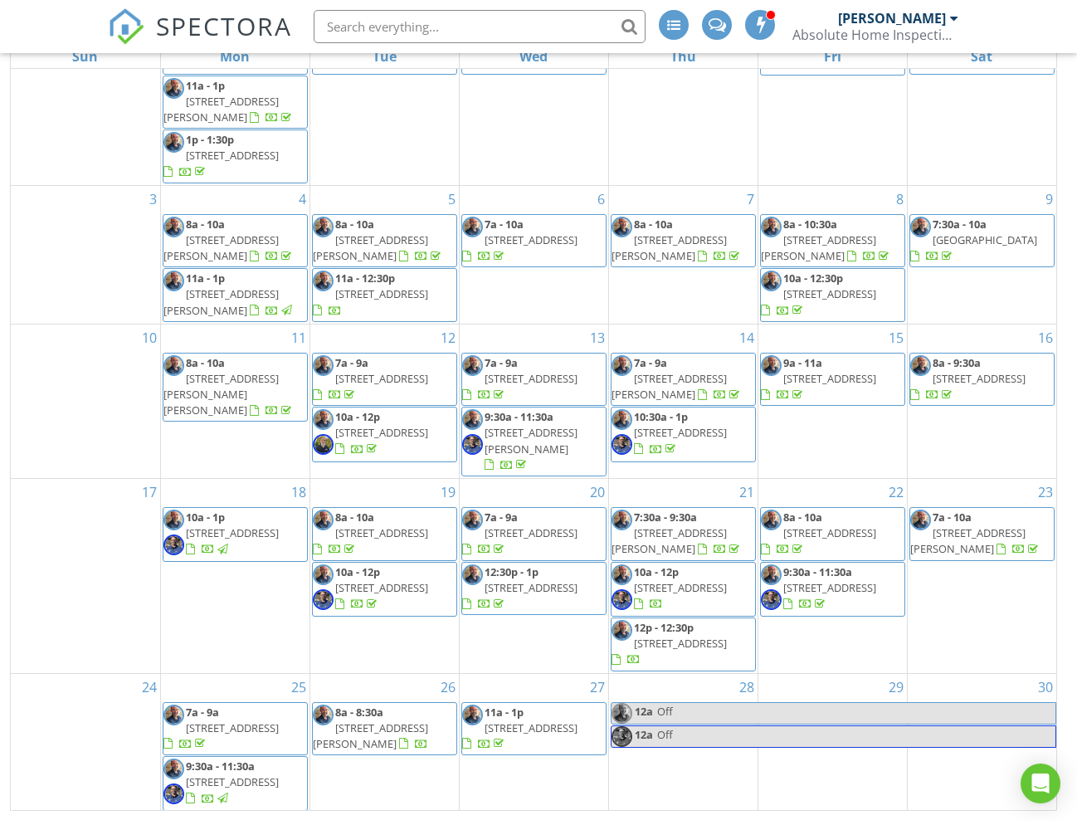
scroll to position [76, 0]
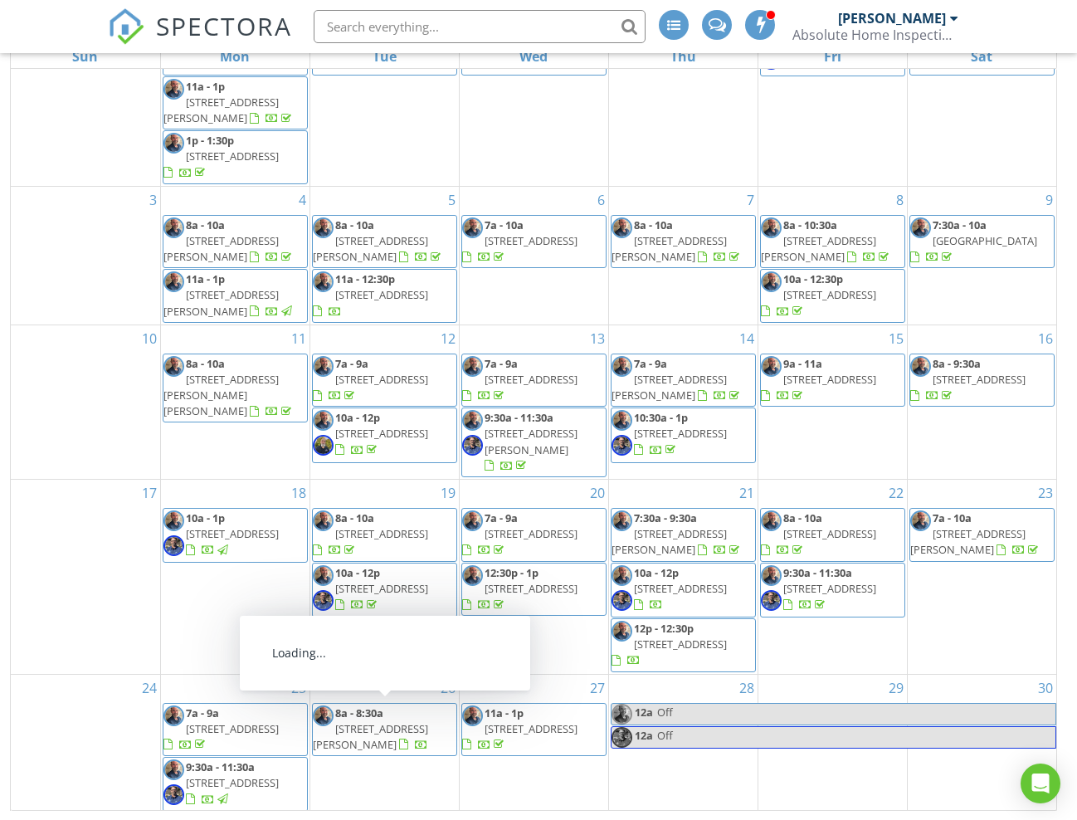
click at [387, 730] on span "[STREET_ADDRESS][PERSON_NAME]" at bounding box center [370, 736] width 115 height 31
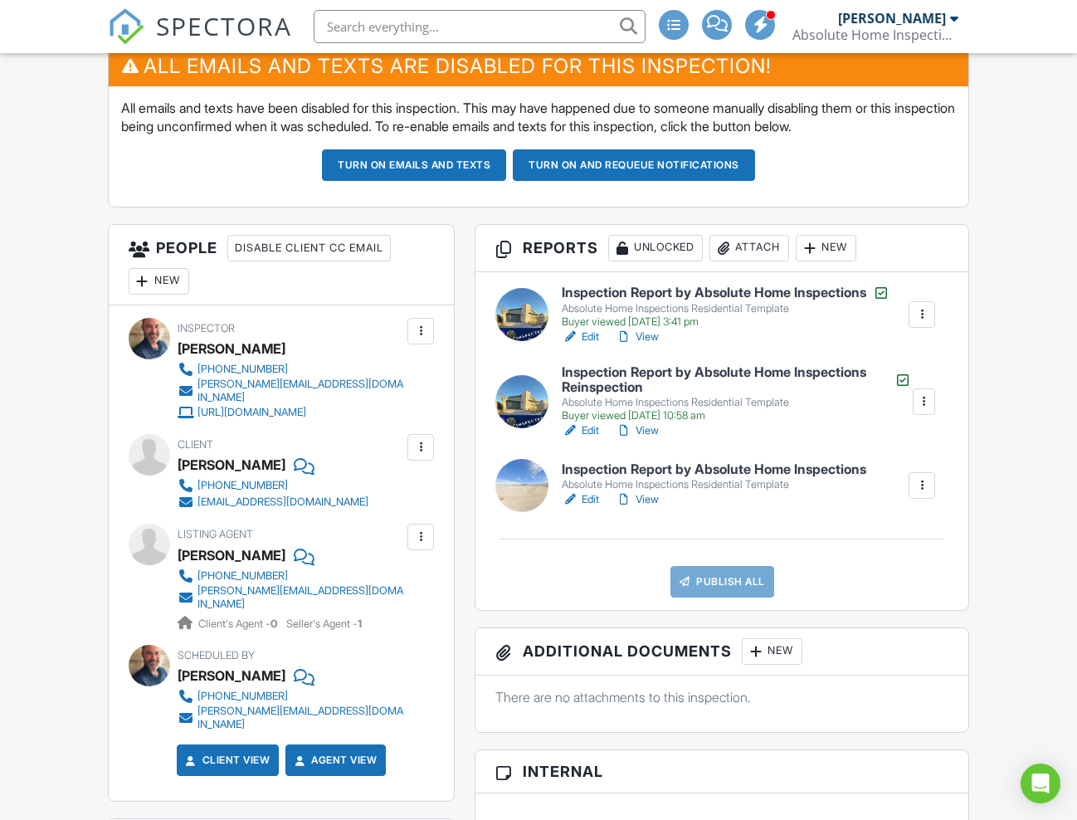
scroll to position [508, 0]
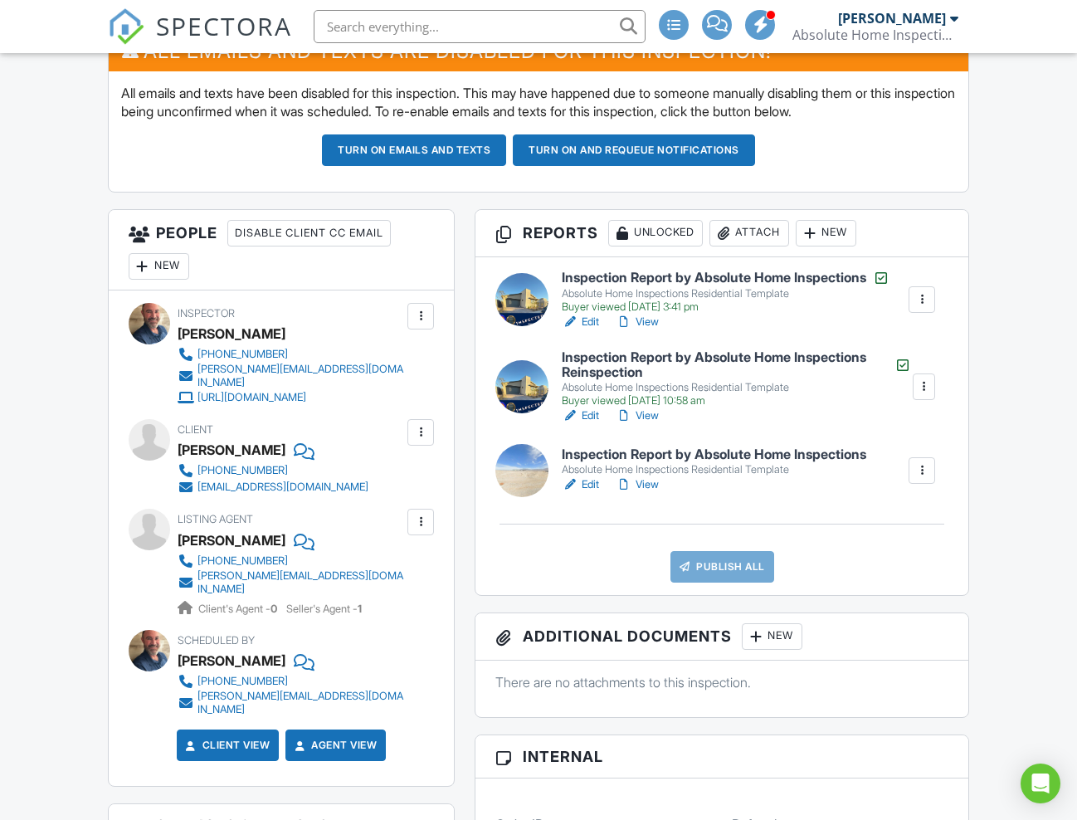
click at [265, 481] on div "libbytsy@gmail.com" at bounding box center [283, 487] width 171 height 13
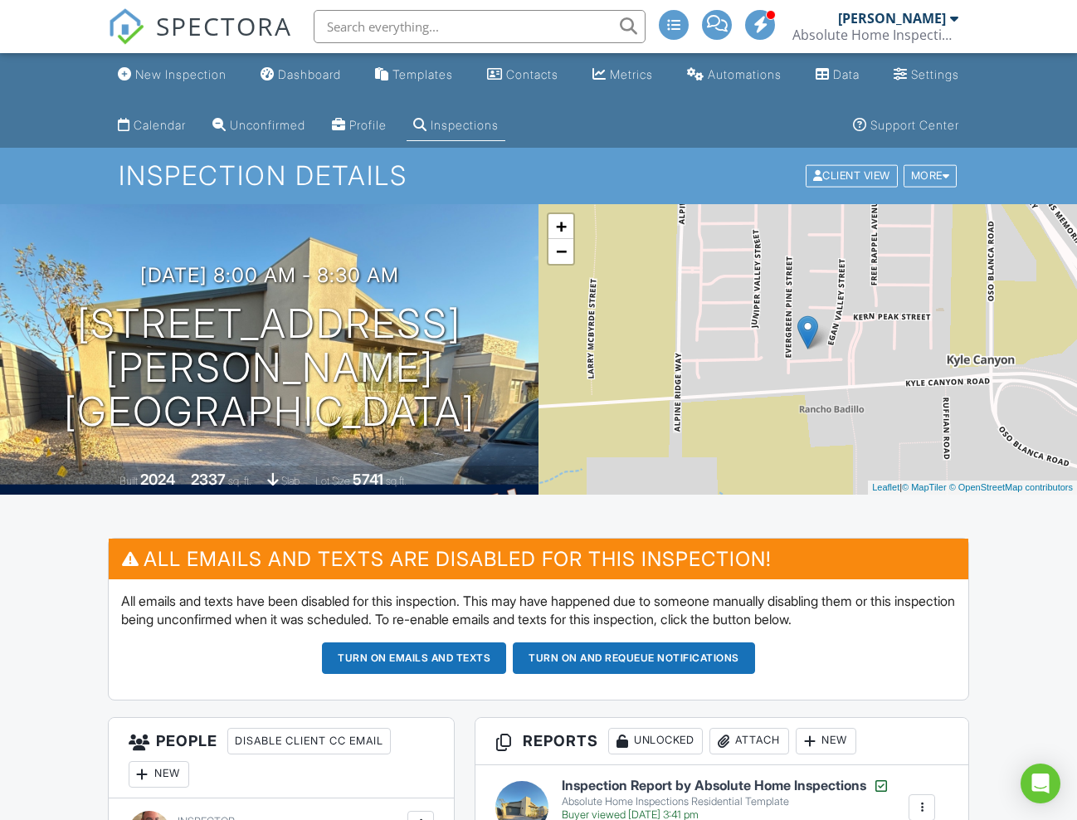
scroll to position [0, 0]
click at [142, 127] on div "Calendar" at bounding box center [160, 125] width 52 height 14
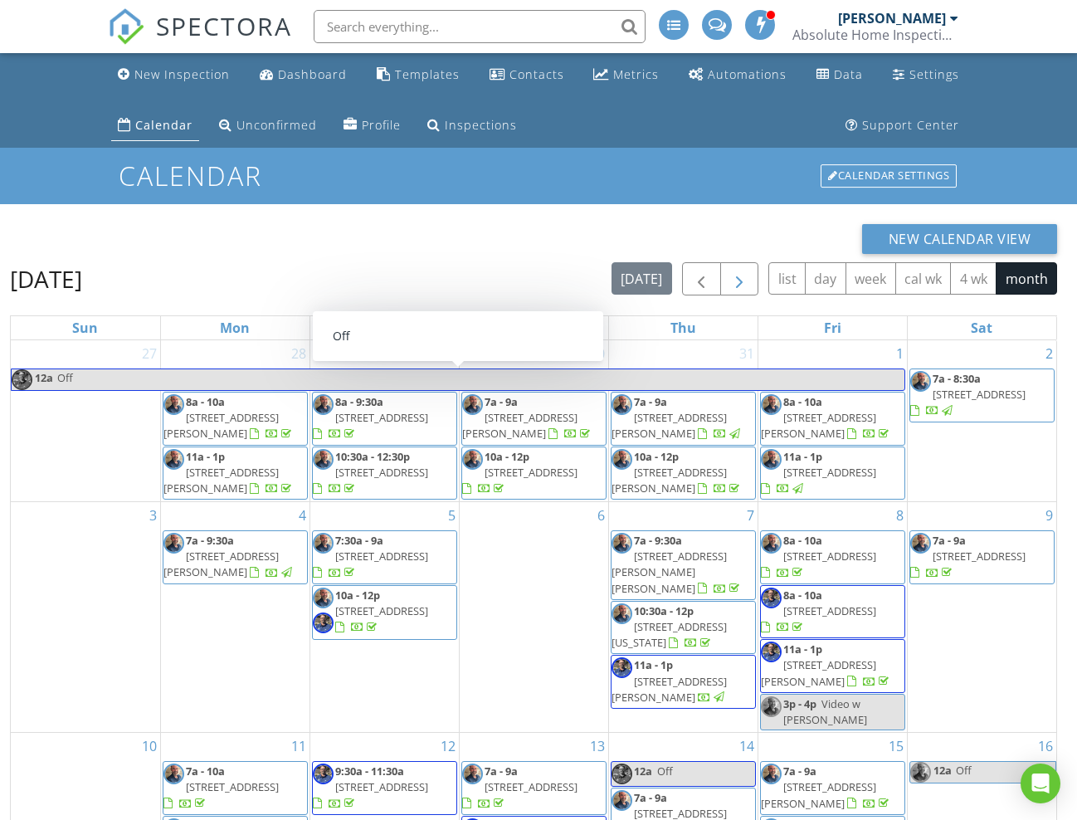
click at [740, 285] on span "button" at bounding box center [739, 280] width 20 height 20
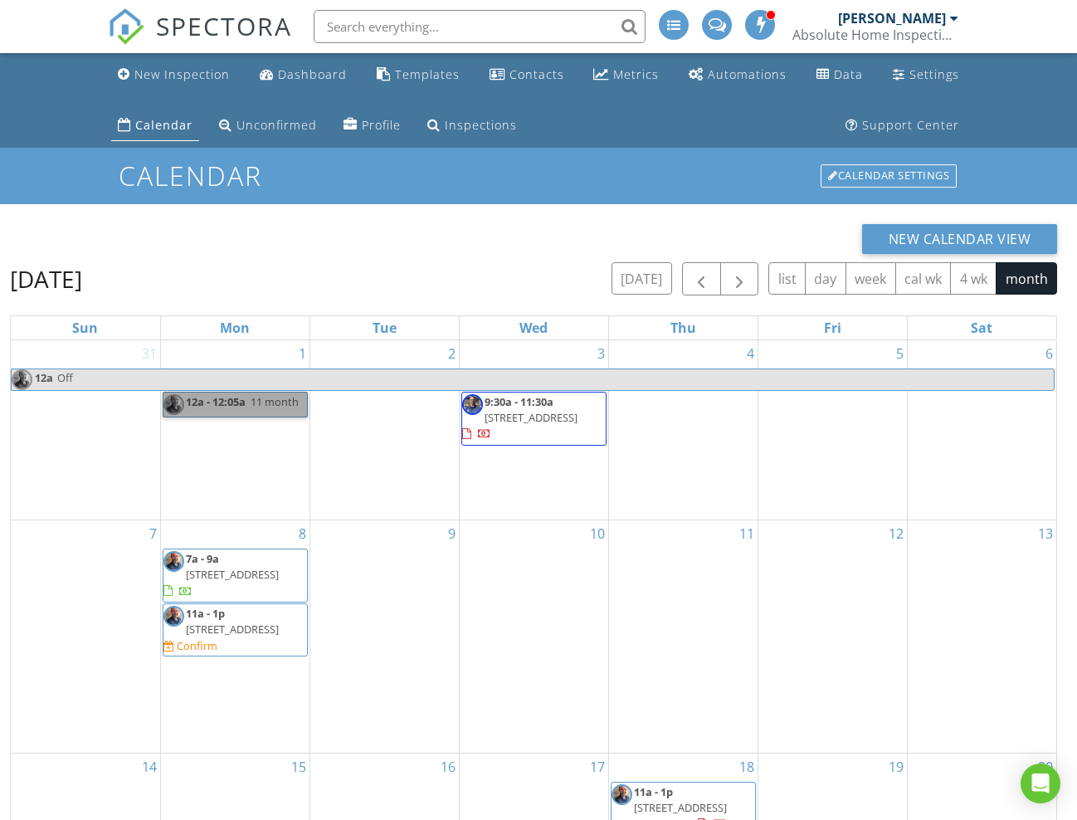
click at [227, 400] on link "12a - 12:05a 11 month" at bounding box center [235, 405] width 145 height 26
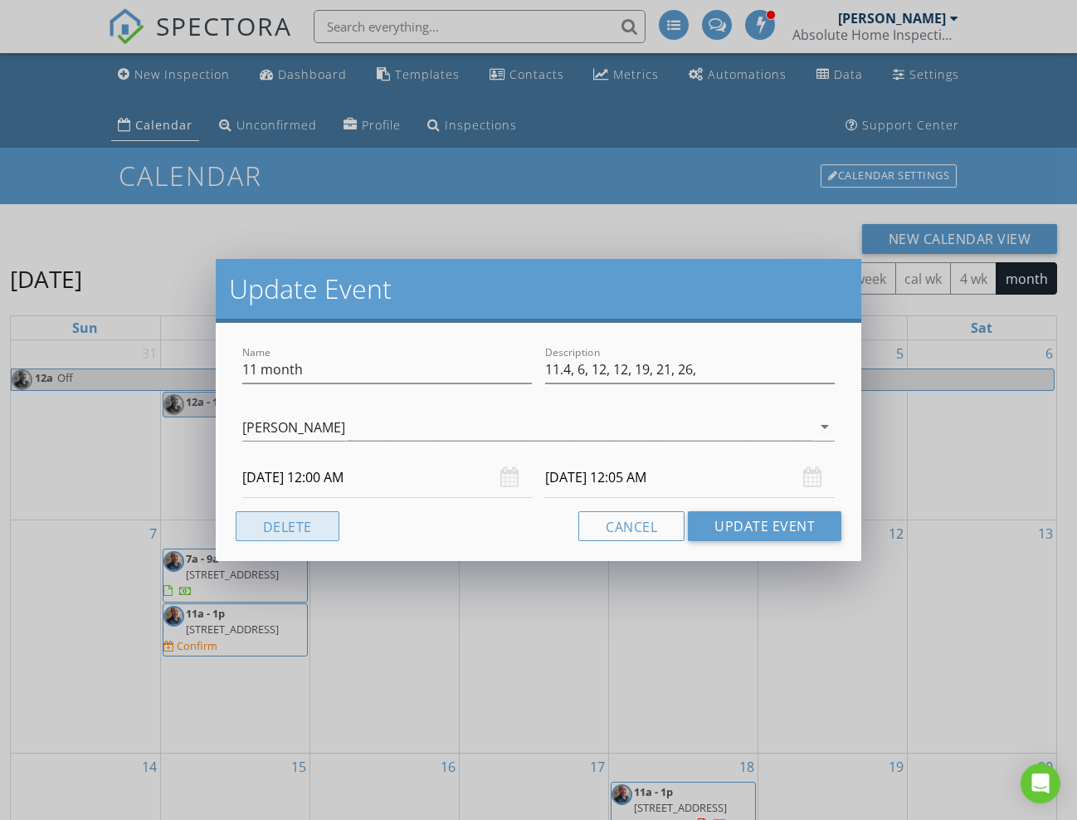
click at [304, 532] on button "Delete" at bounding box center [288, 526] width 104 height 30
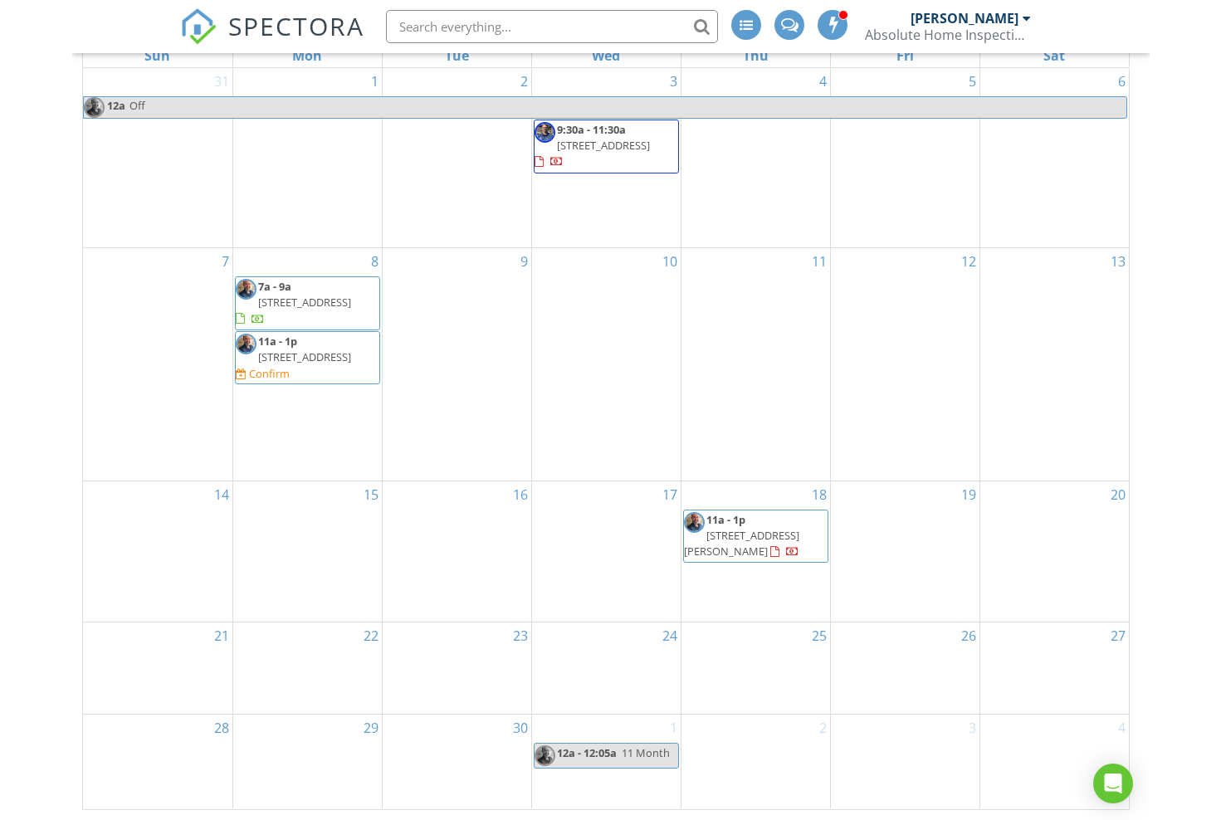
scroll to position [271, 0]
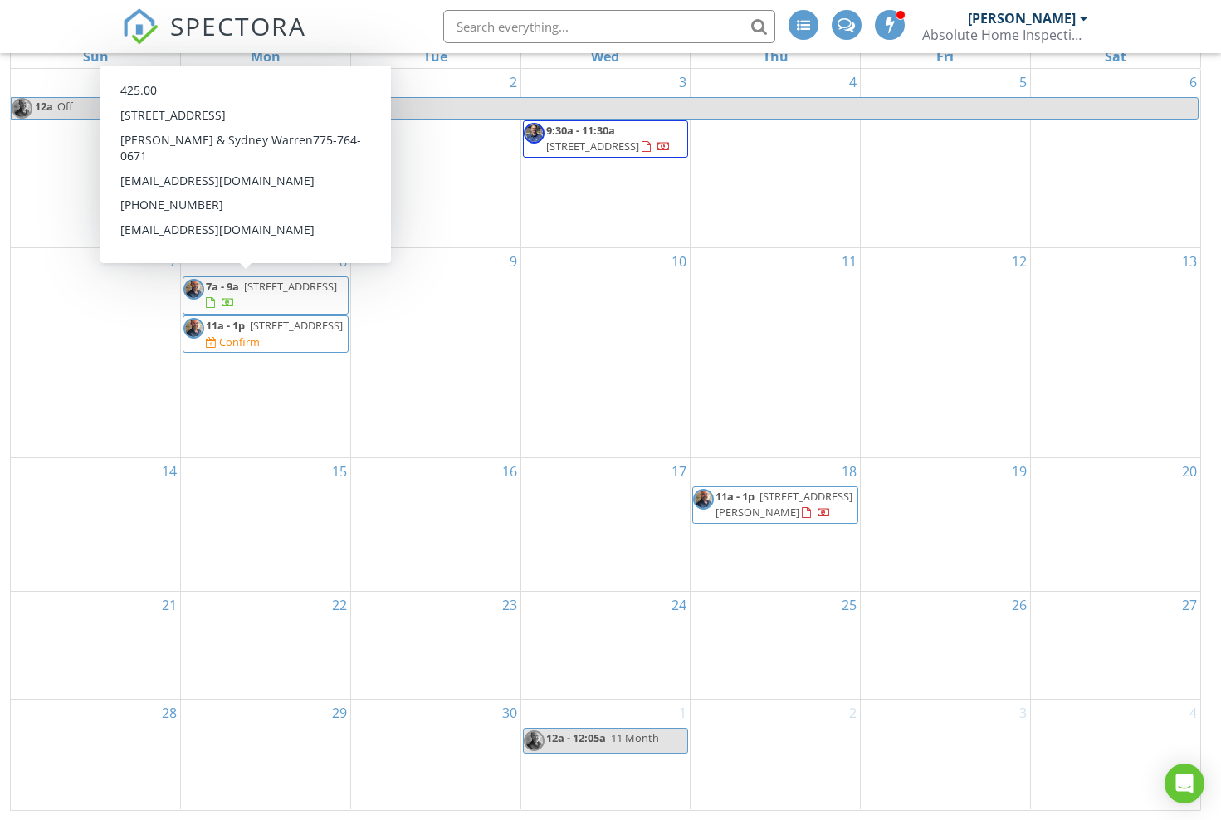
click at [930, 417] on div "12" at bounding box center [945, 352] width 169 height 209
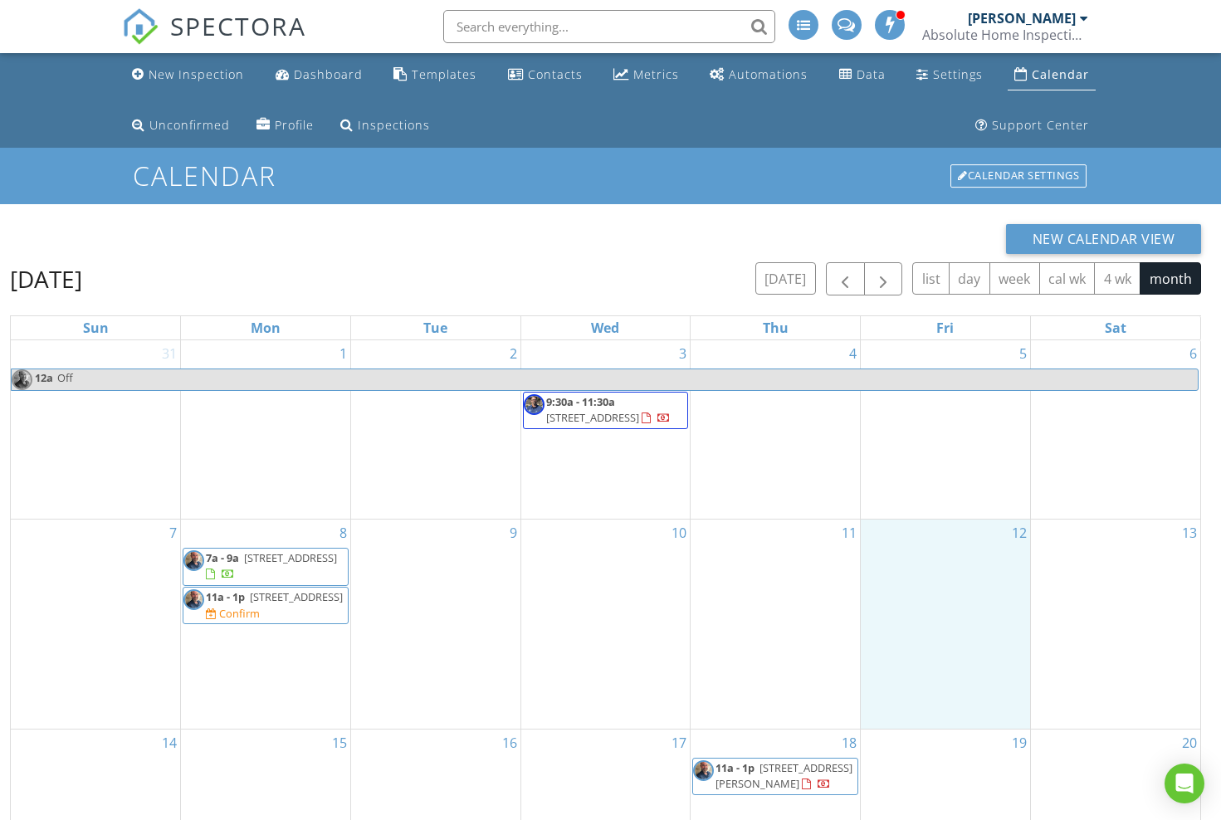
scroll to position [0, 0]
drag, startPoint x: 930, startPoint y: 417, endPoint x: 860, endPoint y: 400, distance: 72.7
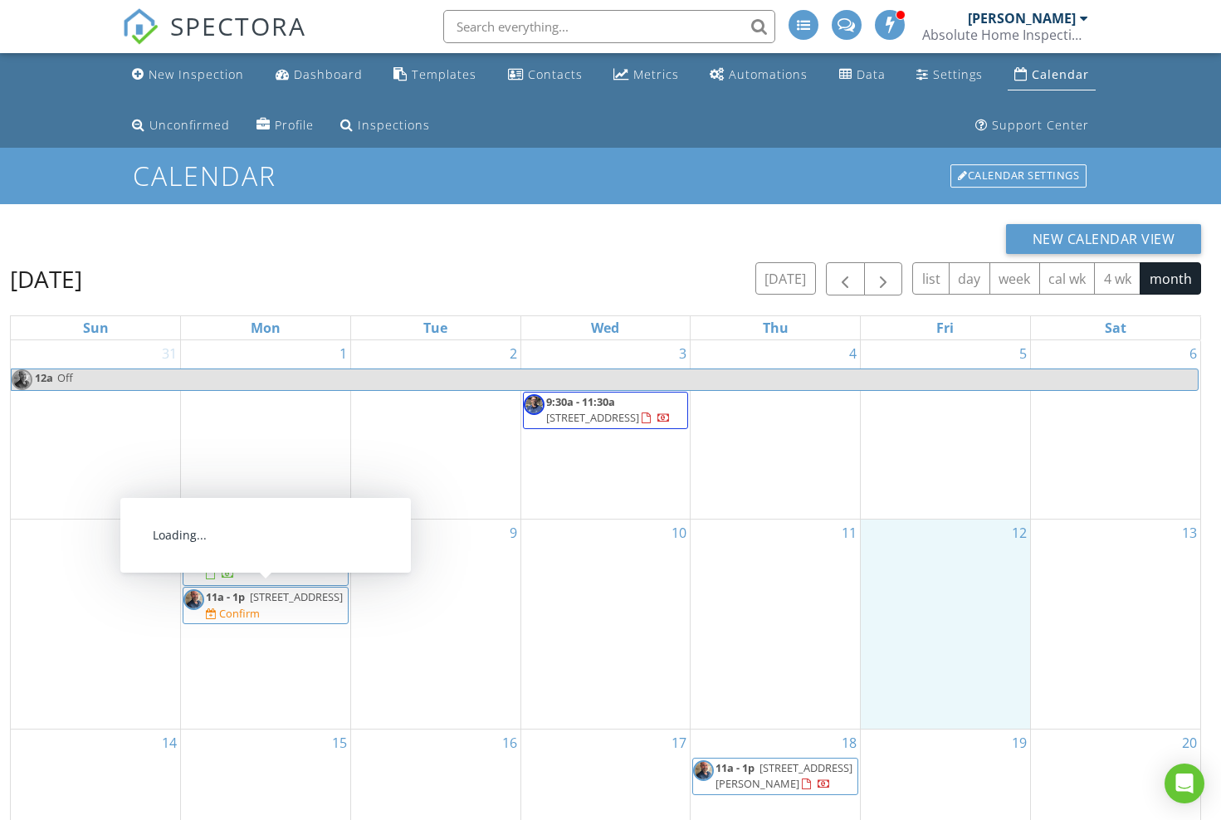
click at [251, 604] on span "1050 Soaring Sage Ave, Las Vegas 89138" at bounding box center [296, 596] width 93 height 15
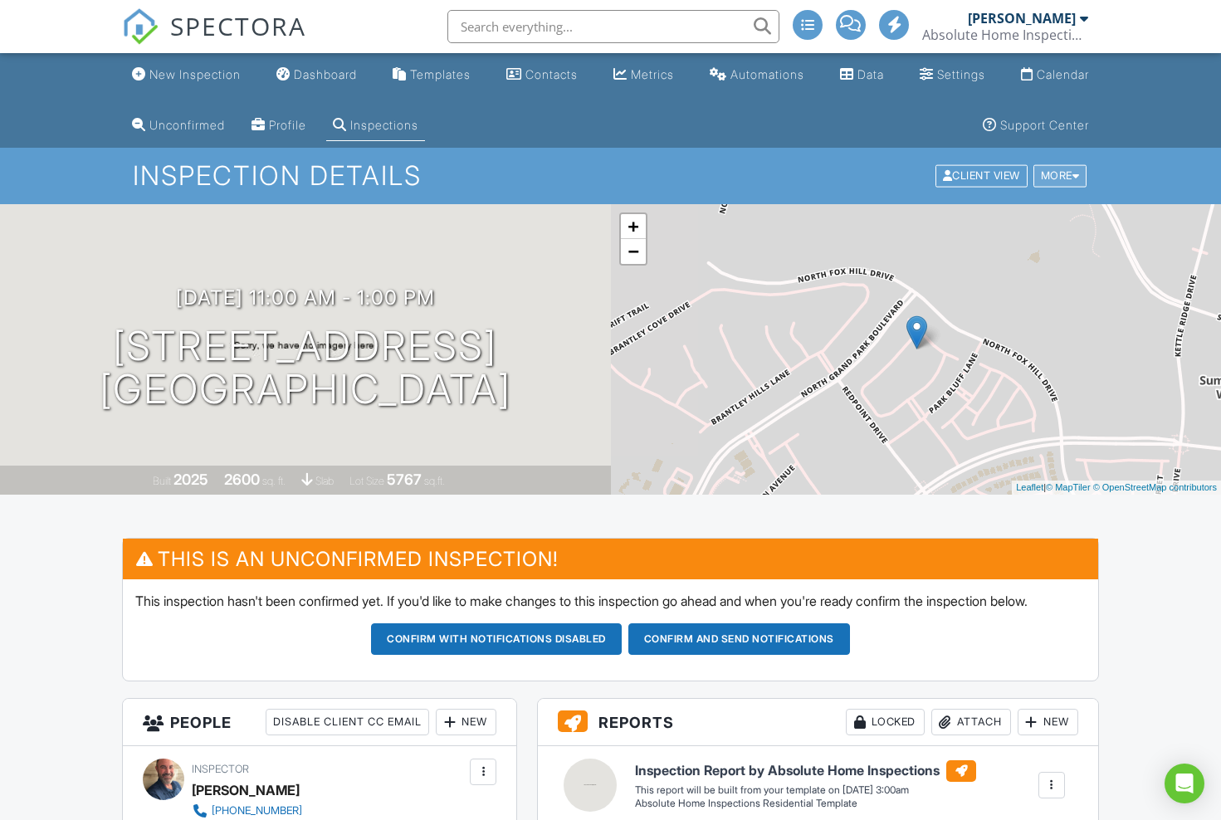
click at [1052, 179] on div "More" at bounding box center [1060, 176] width 54 height 22
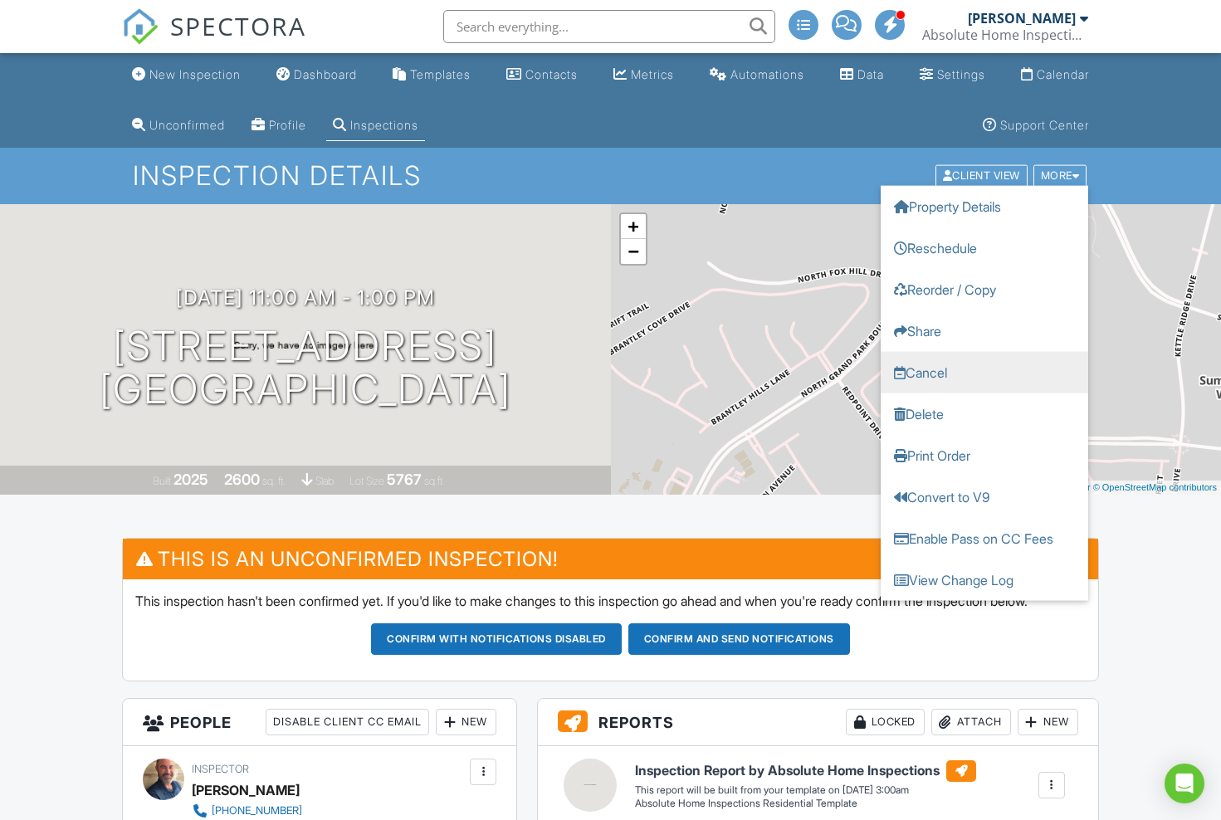
click at [965, 373] on link "Cancel" at bounding box center [984, 372] width 207 height 41
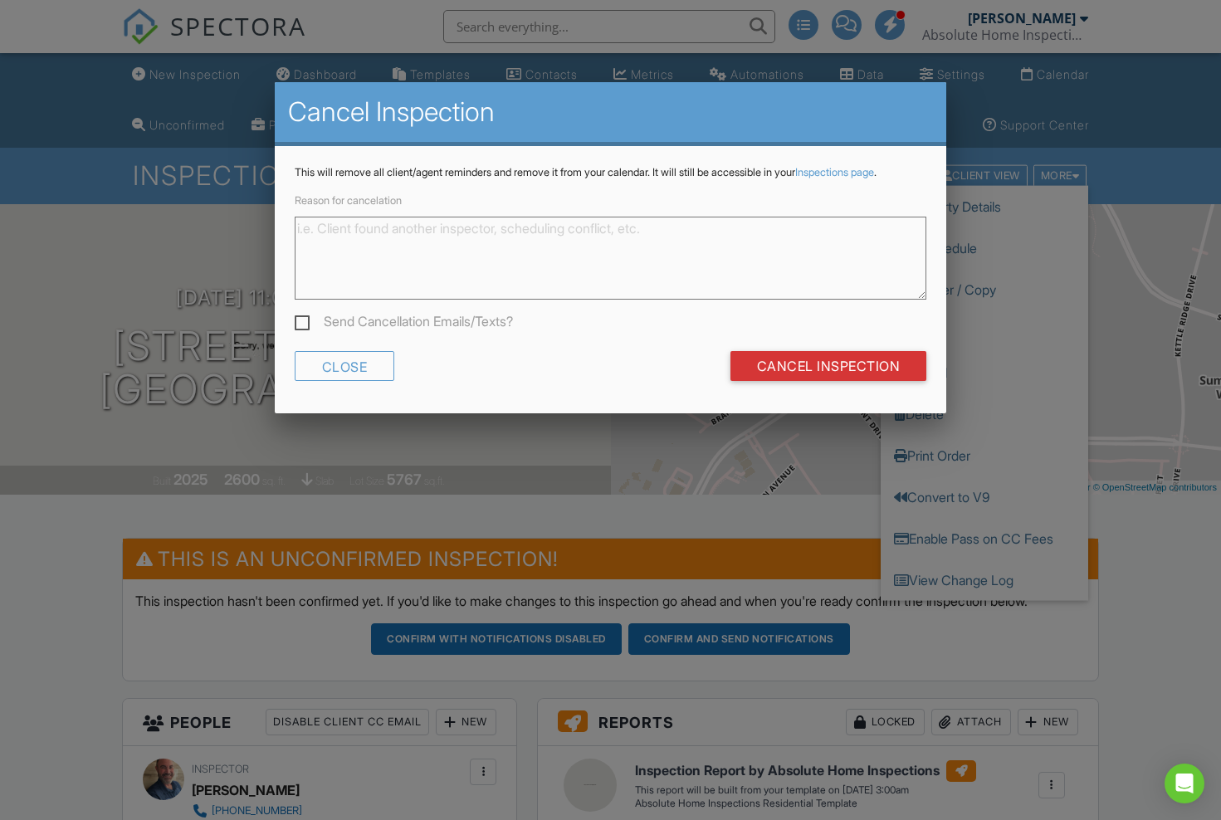
click at [421, 253] on textarea "Reason for cancelation" at bounding box center [611, 258] width 632 height 83
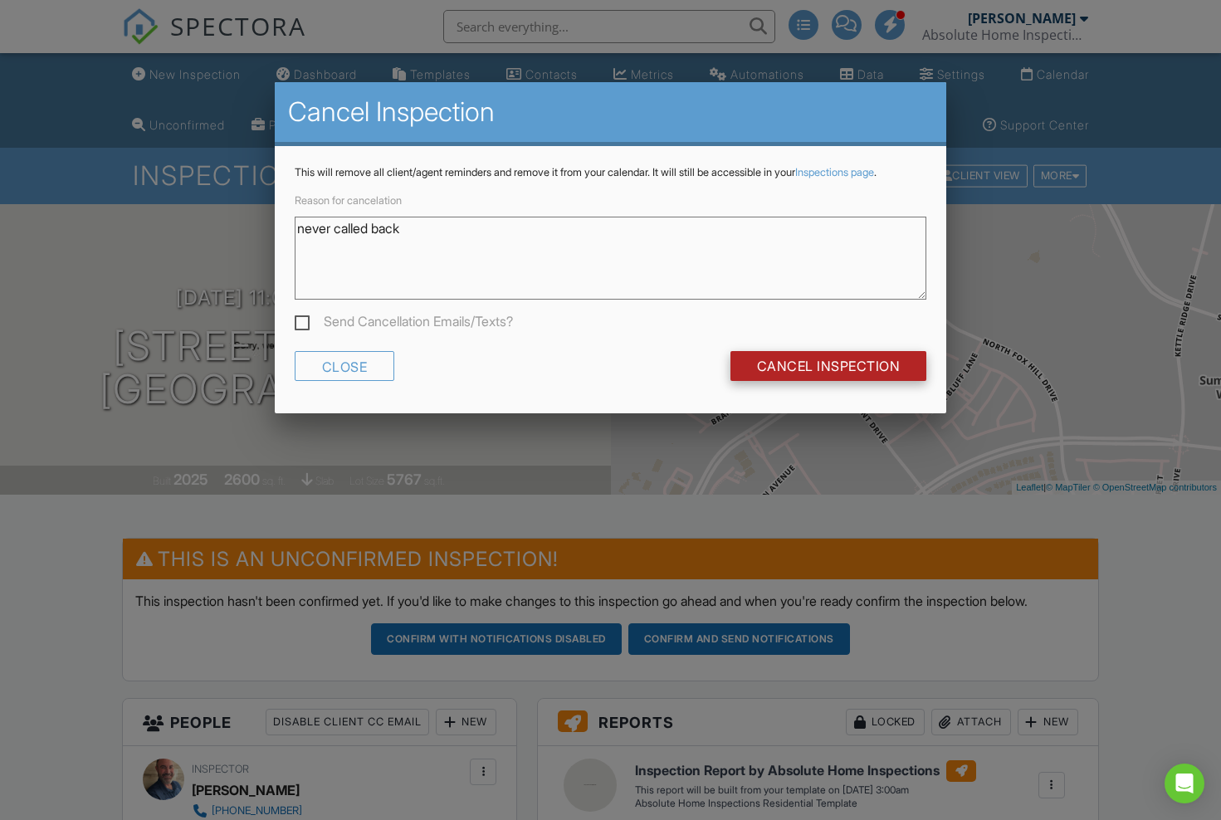
type textarea "never called back"
click at [817, 376] on input "Cancel Inspection" at bounding box center [828, 366] width 197 height 30
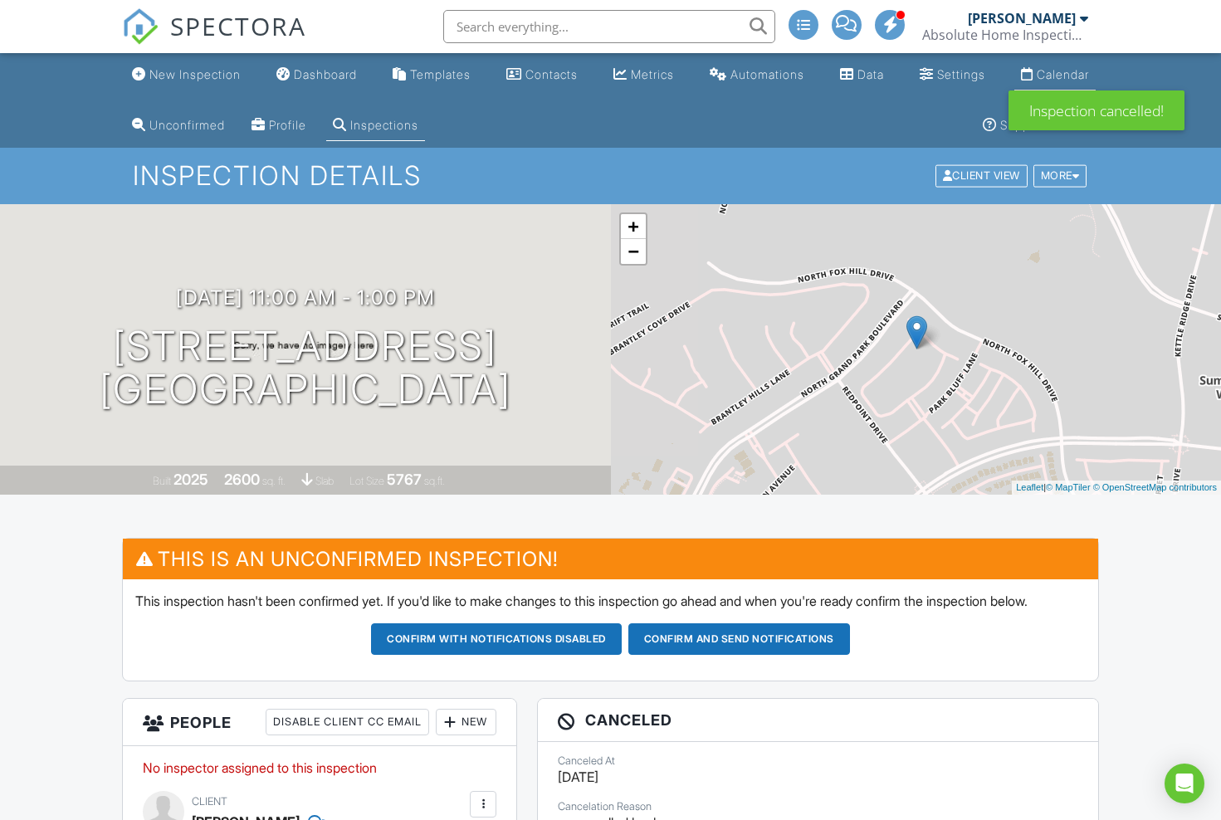
click at [1073, 76] on div "Calendar" at bounding box center [1063, 74] width 52 height 14
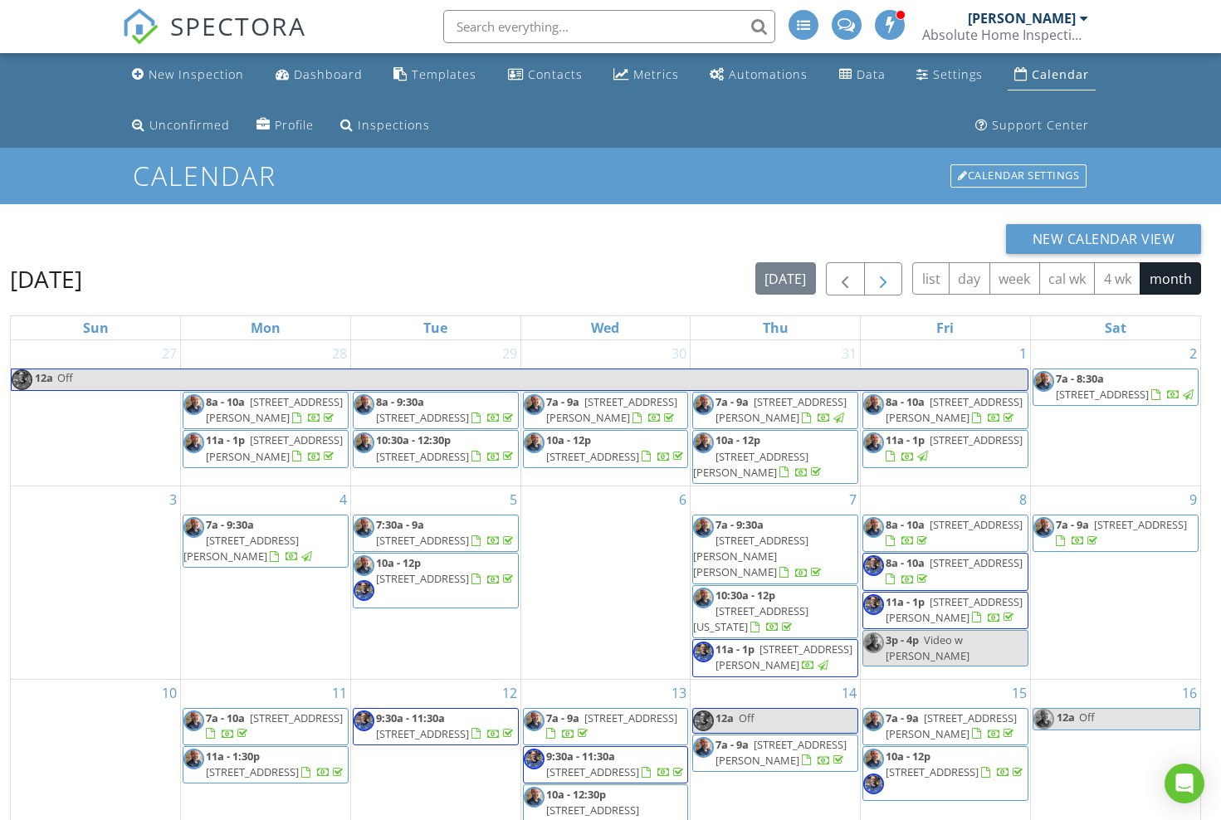
click at [880, 279] on span "button" at bounding box center [883, 280] width 20 height 20
